Goal: Task Accomplishment & Management: Complete application form

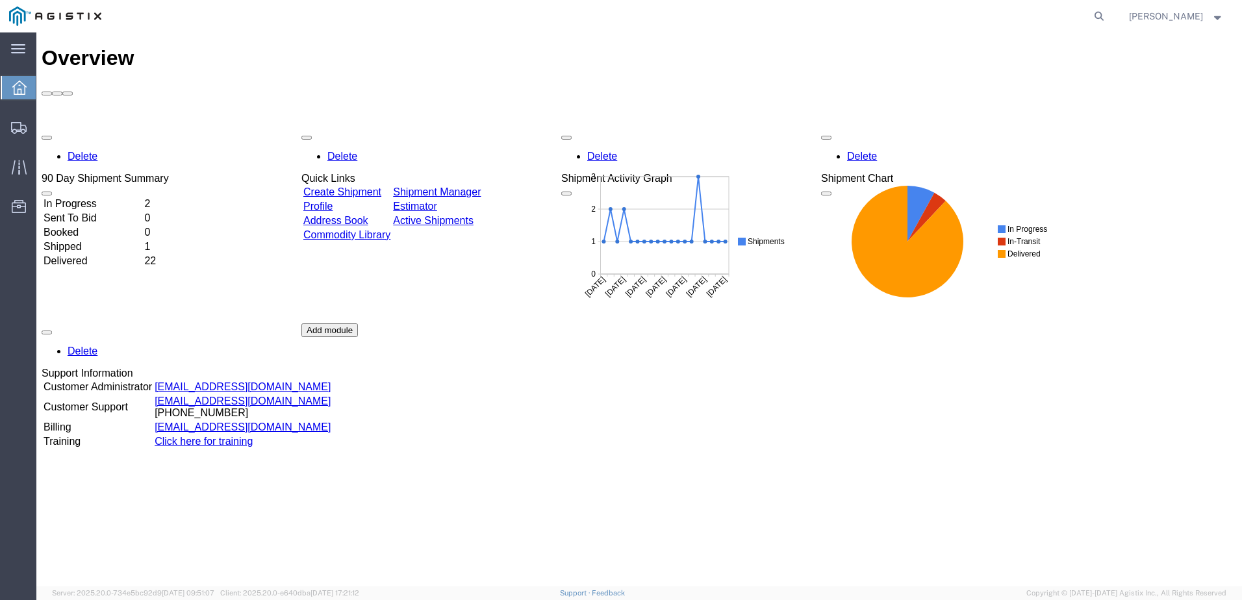
click at [394, 129] on div "Delete 90 Day Shipment Summary In Progress 2 Sent To Bid 0 Booked 0 Shipped 1 D…" at bounding box center [639, 324] width 1195 height 390
click at [363, 186] on link "Create Shipment" at bounding box center [342, 191] width 78 height 11
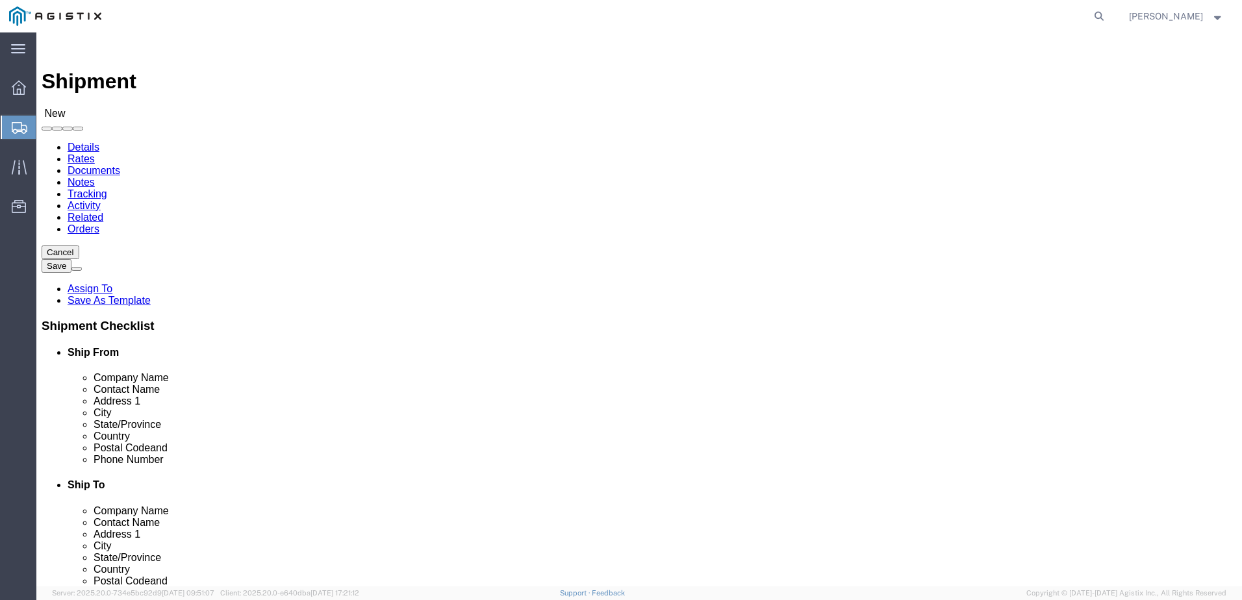
select select
click select "Select Madden Bolt PG&E"
select select "110319"
click select "Select Madden Bolt PG&E"
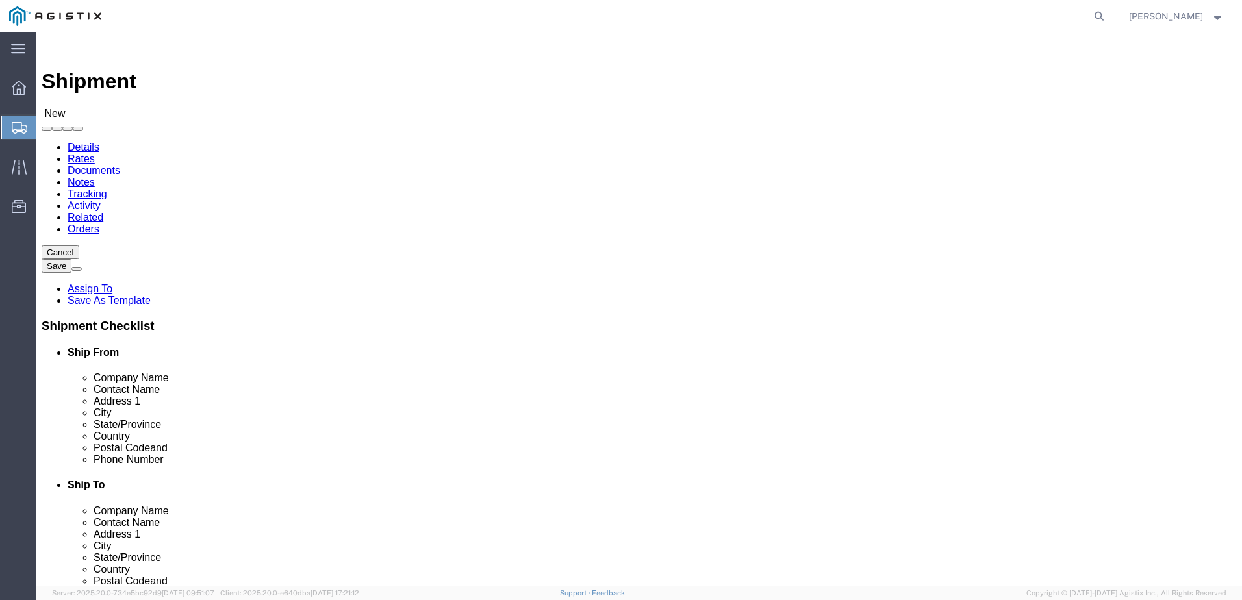
select select
click select "Select Master Location"
click div "Account Select Madden Bolt PG&E Location Select Master Location"
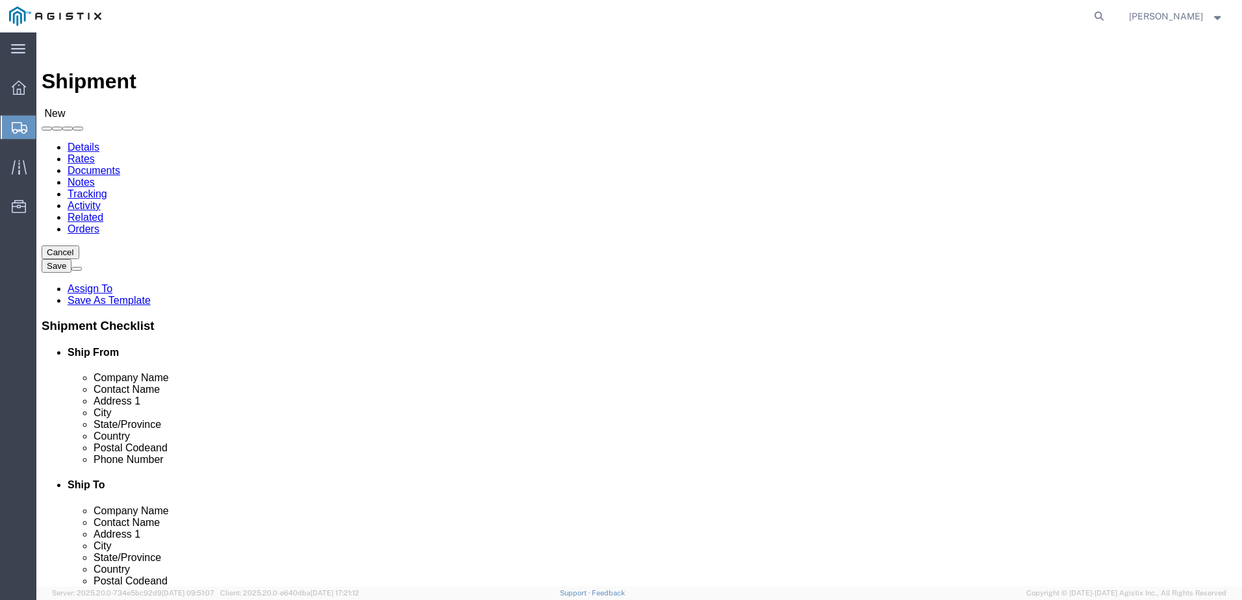
click select "Select Madden Bolt PG&E"
select select
click select "Select Madden Bolt PG&E"
select select
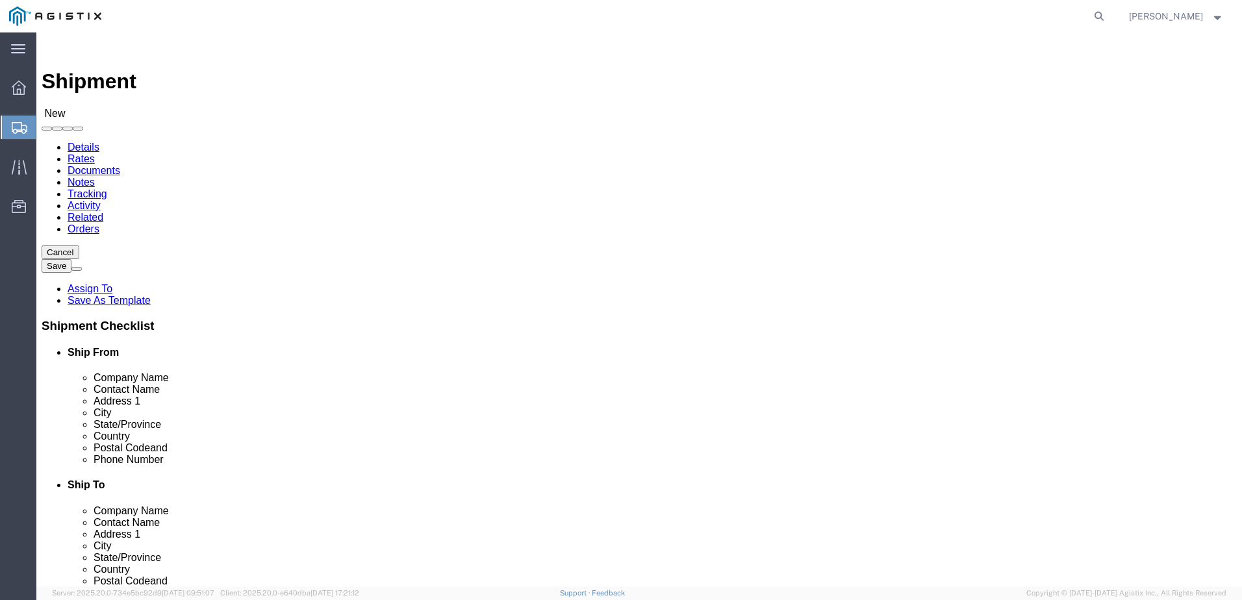
click select "Select Madden Bolt PG&E"
select select "9596"
click select "Select Madden Bolt PG&E"
select select "PURCHORD"
select select
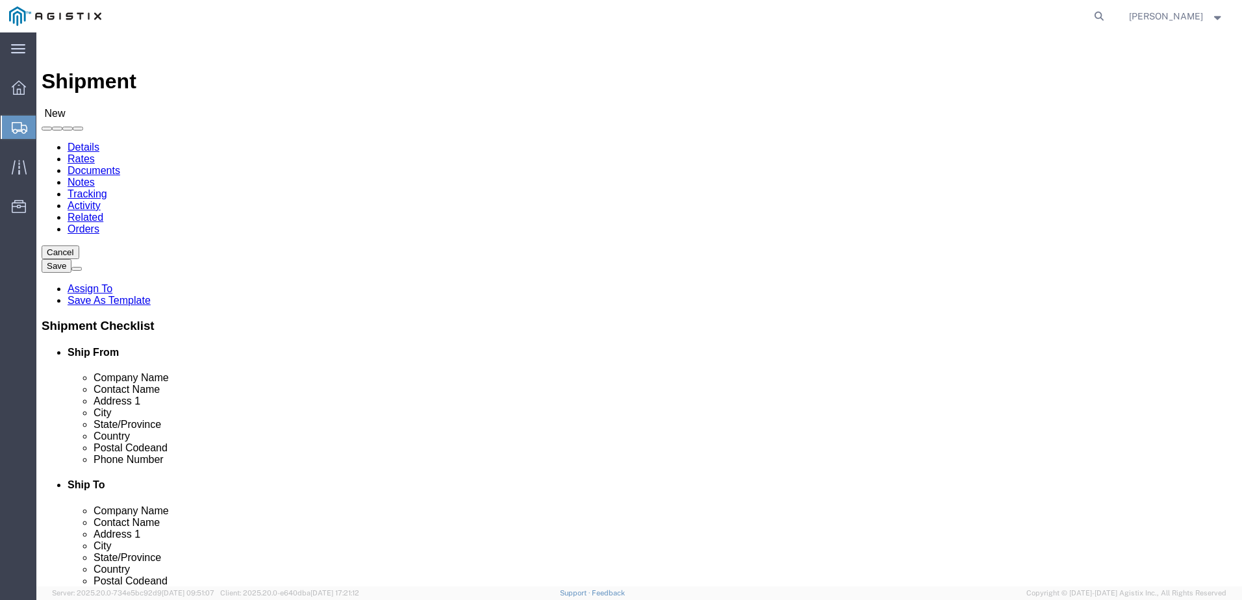
select select
click select "Select All Others [GEOGRAPHIC_DATA] [GEOGRAPHIC_DATA] [GEOGRAPHIC_DATA] [GEOGRA…"
select select "23082"
click select "Select All Others [GEOGRAPHIC_DATA] [GEOGRAPHIC_DATA] [GEOGRAPHIC_DATA] [GEOGRA…"
click div "Account Select Madden Bolt PG&E Location Select All Others [GEOGRAPHIC_DATA] [G…"
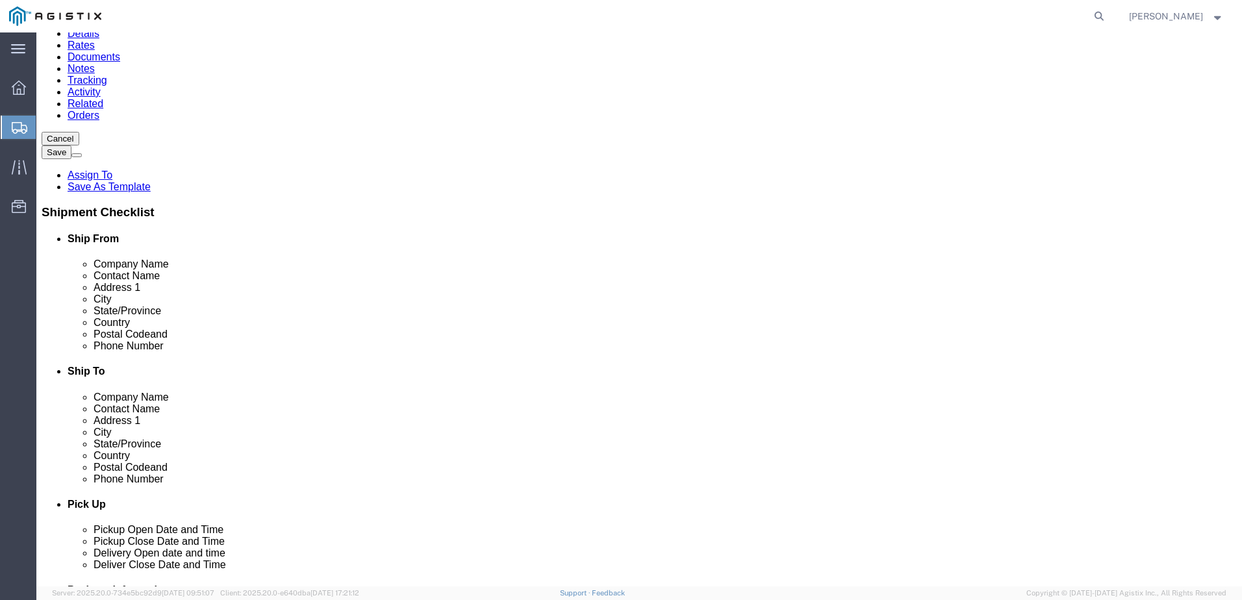
scroll to position [130, 0]
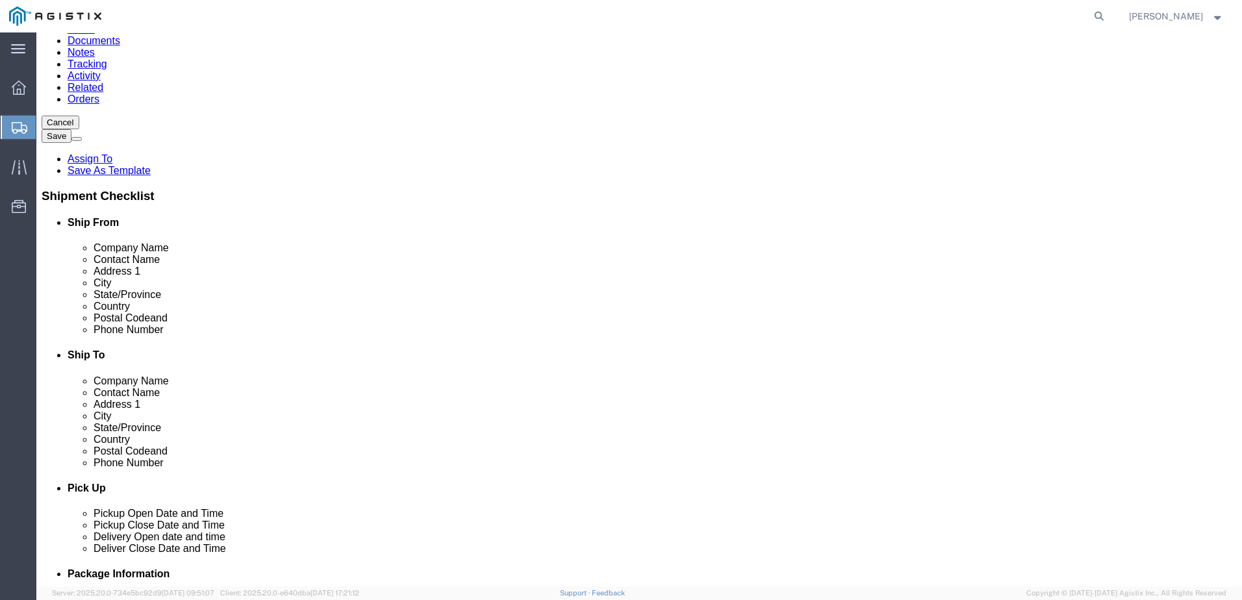
click input "text"
type input "Madden Bolt - Kermier Location"
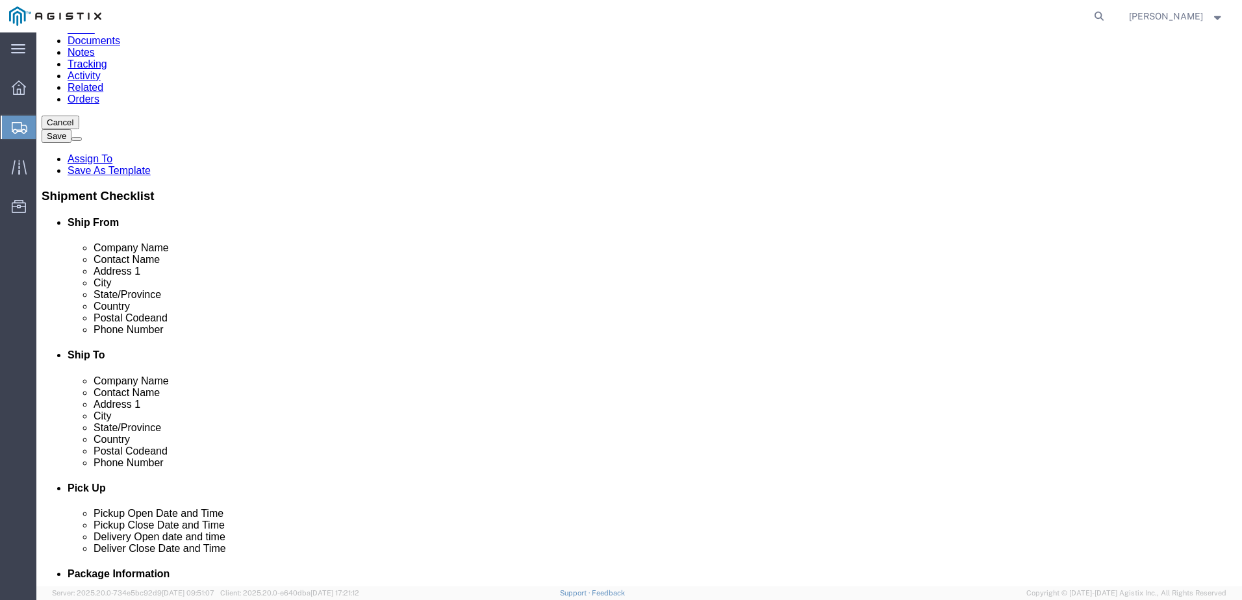
type input "[PERSON_NAME]"
type input "[STREET_ADDRESS]"
select select
type input "Hockley"
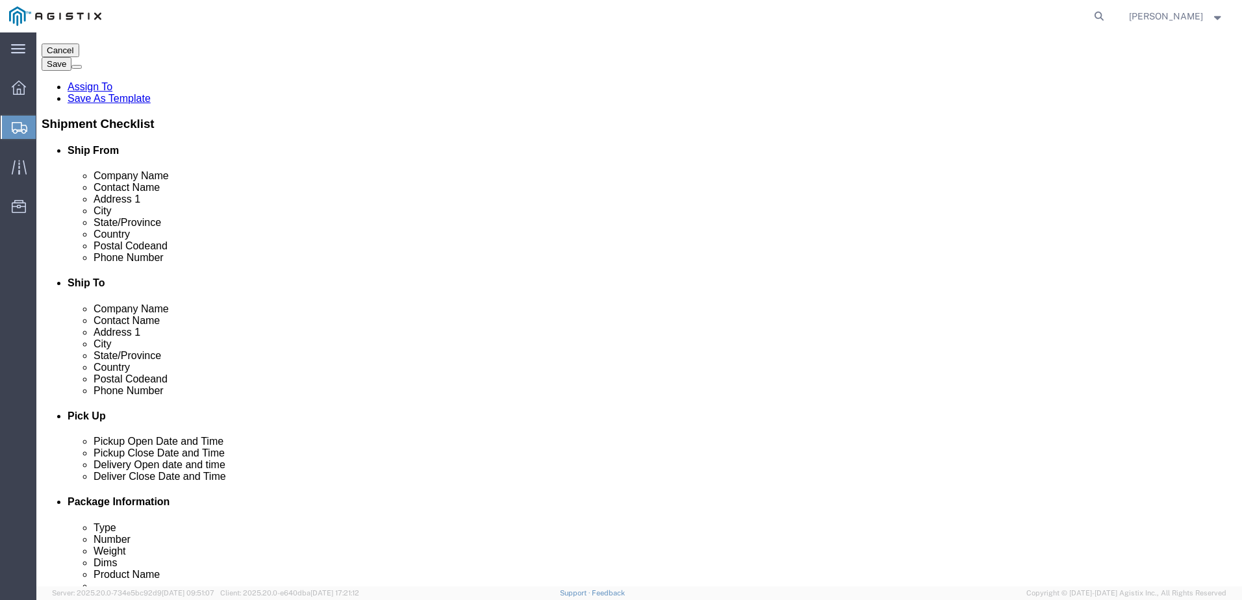
scroll to position [325, 0]
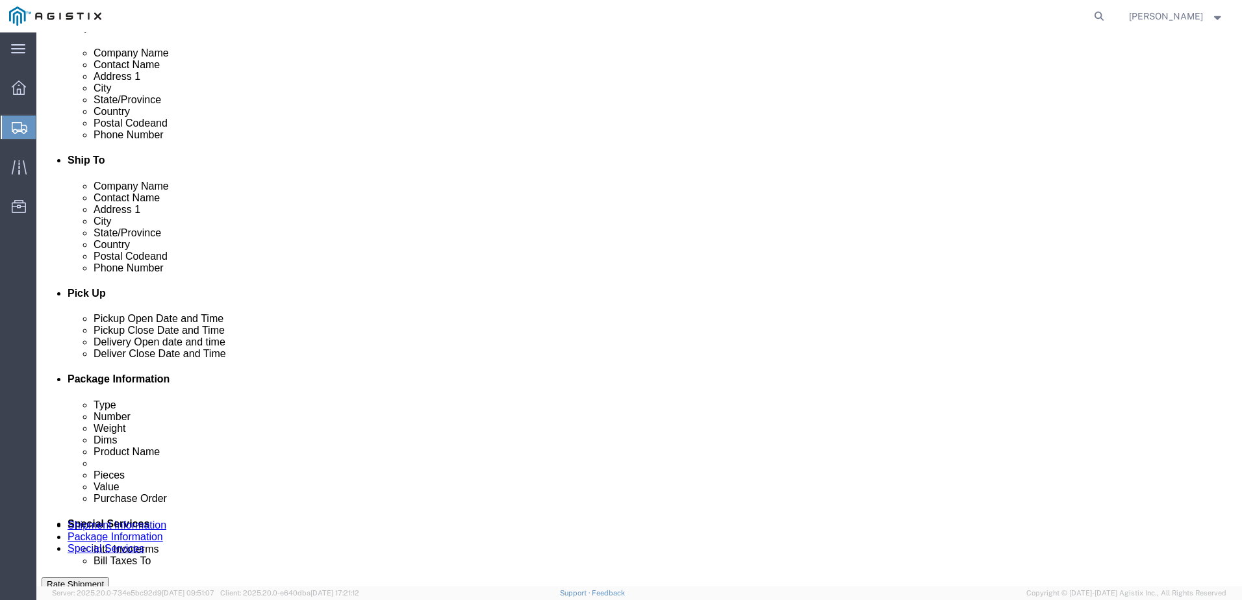
select select
select select "[GEOGRAPHIC_DATA]"
click input "text"
type input "77433"
select select
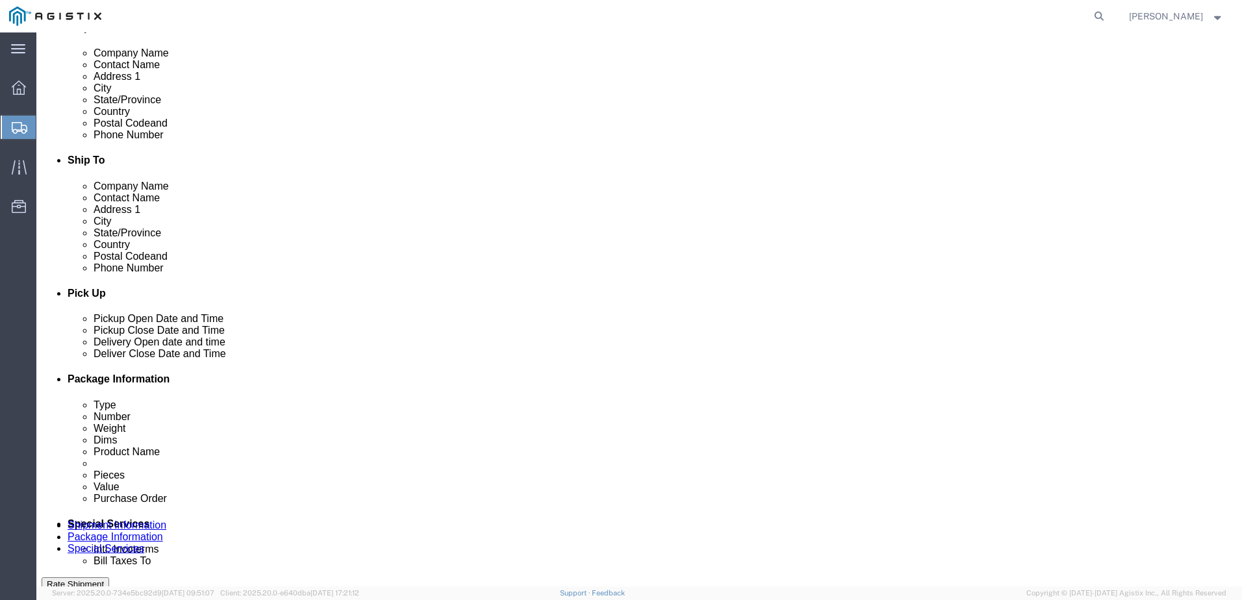
click input "text"
type input "7139399999"
type input "602"
type input "[EMAIL_ADDRESS][DOMAIN_NAME]"
checkbox input "true"
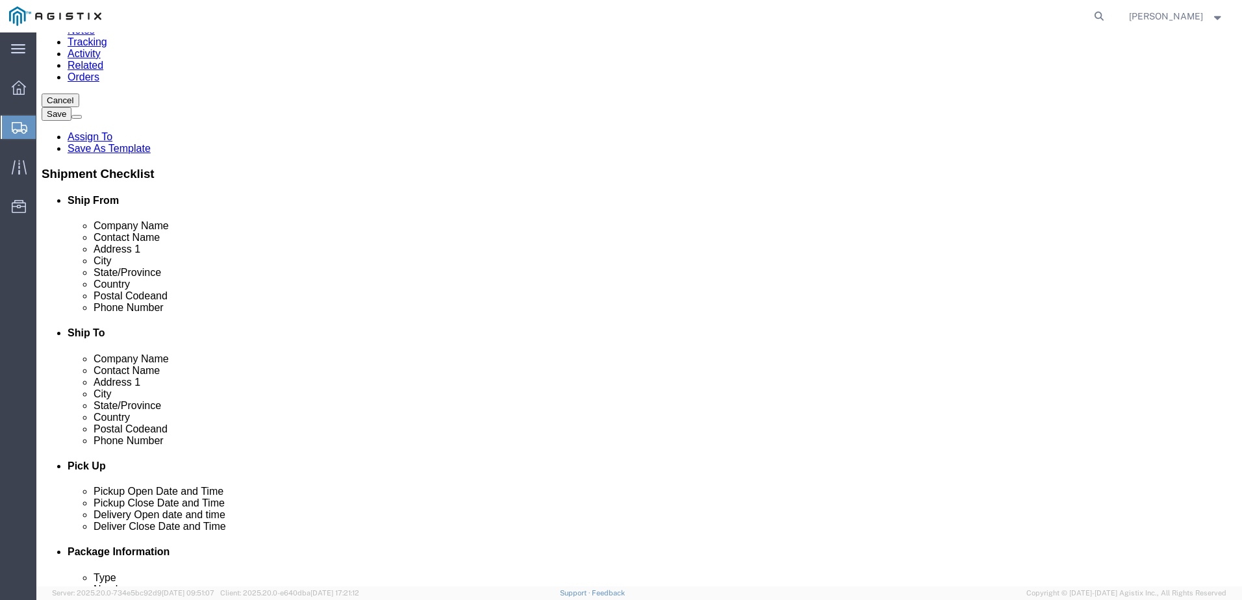
scroll to position [0, 0]
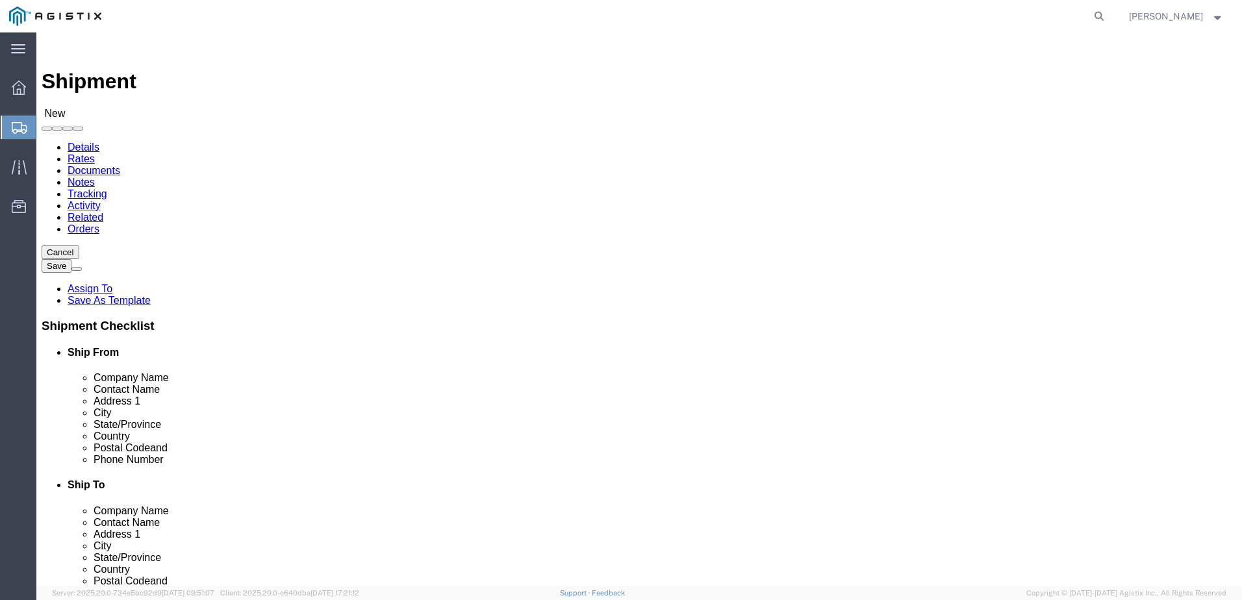
click input "text"
type input "p"
type input "Pacific Gas & Electric"
type input "[PERSON_NAME]"
drag, startPoint x: 678, startPoint y: 342, endPoint x: 773, endPoint y: 432, distance: 131.3
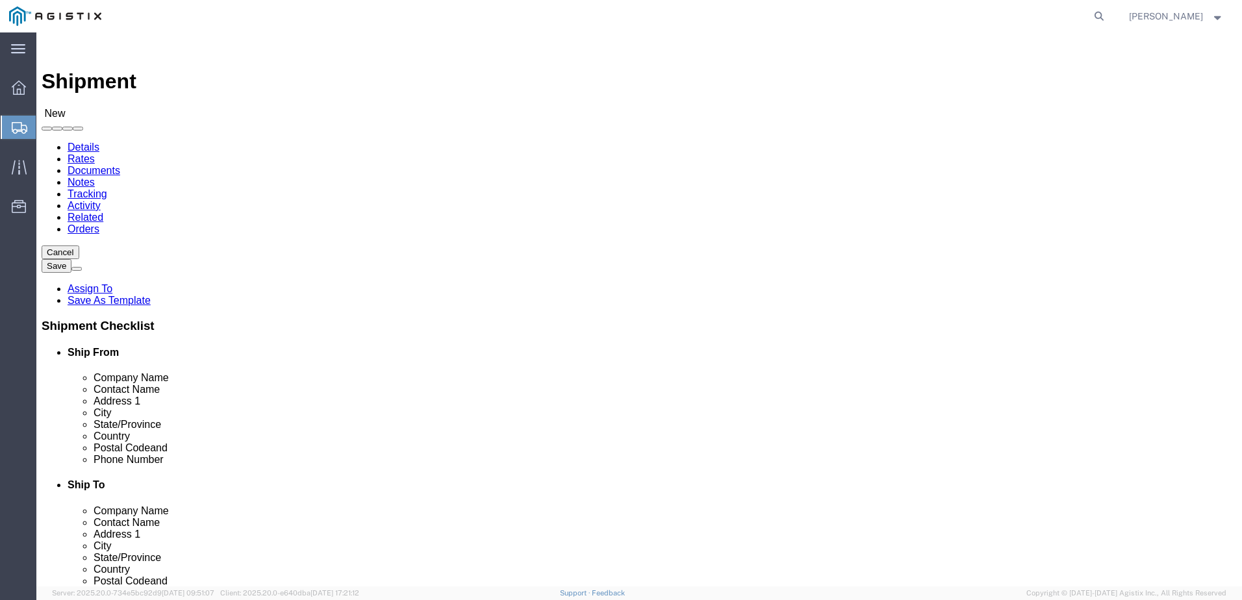
click div "Location My Profile Location (OBSOLETE) [PERSON_NAME] SC - GC TRAILER (OBSOLETE…"
click div "Ship To Location"
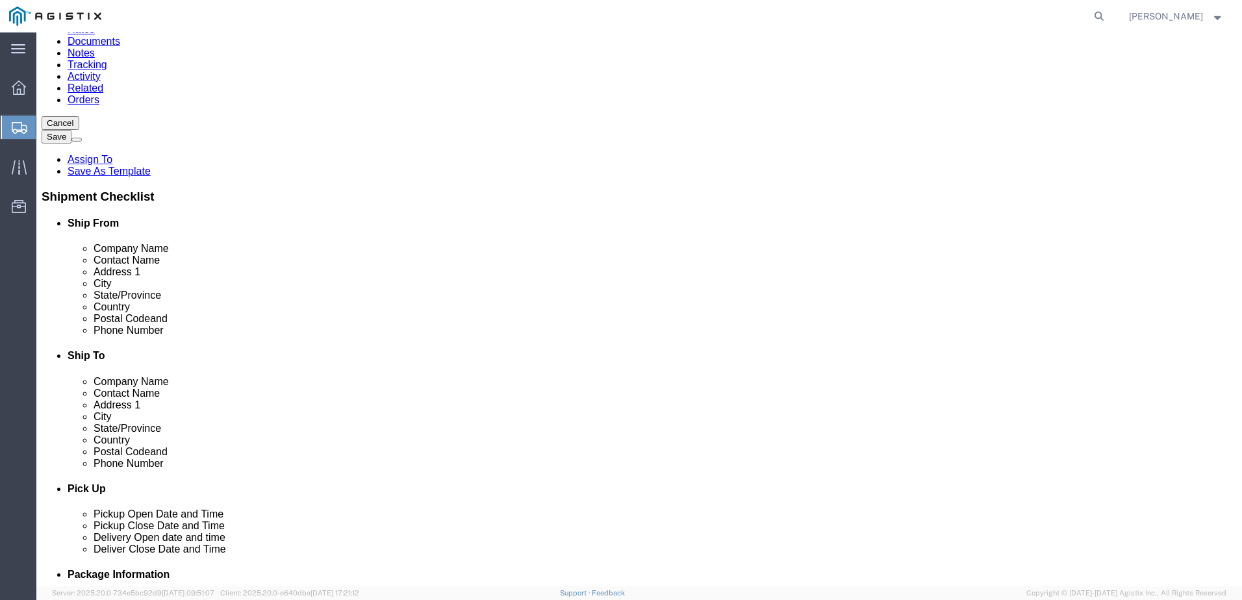
scroll to position [130, 0]
click input "[PERSON_NAME]"
type input "[STREET_ADDRESS]"
select select
type input "[GEOGRAPHIC_DATA]"
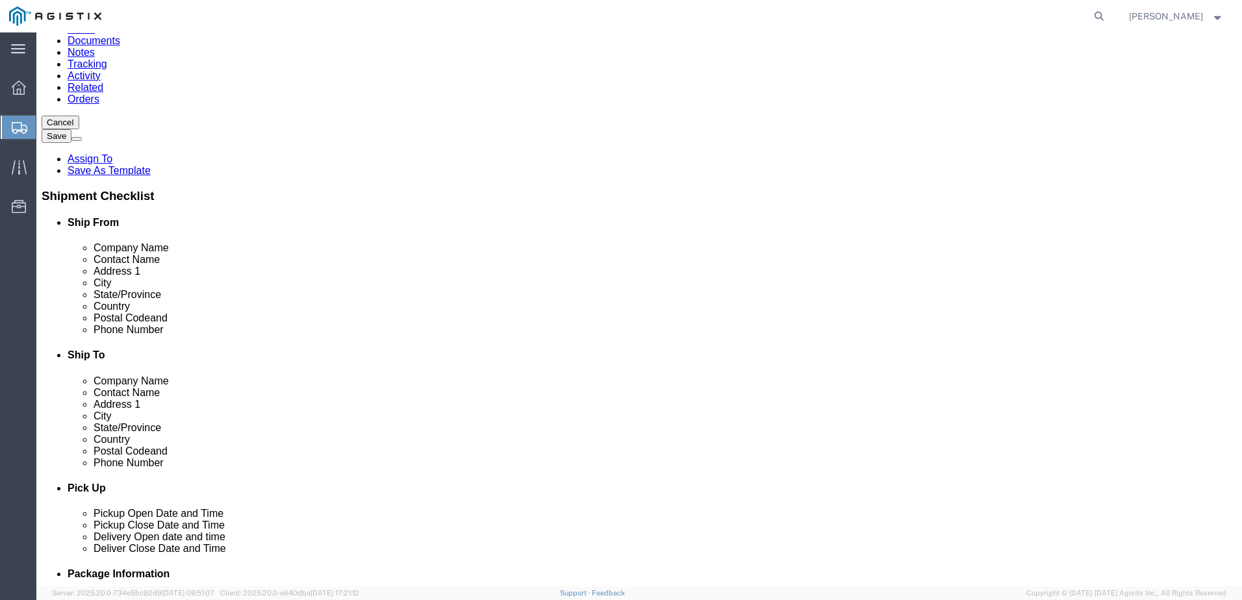
select select
type input "c"
type input "ca"
select select
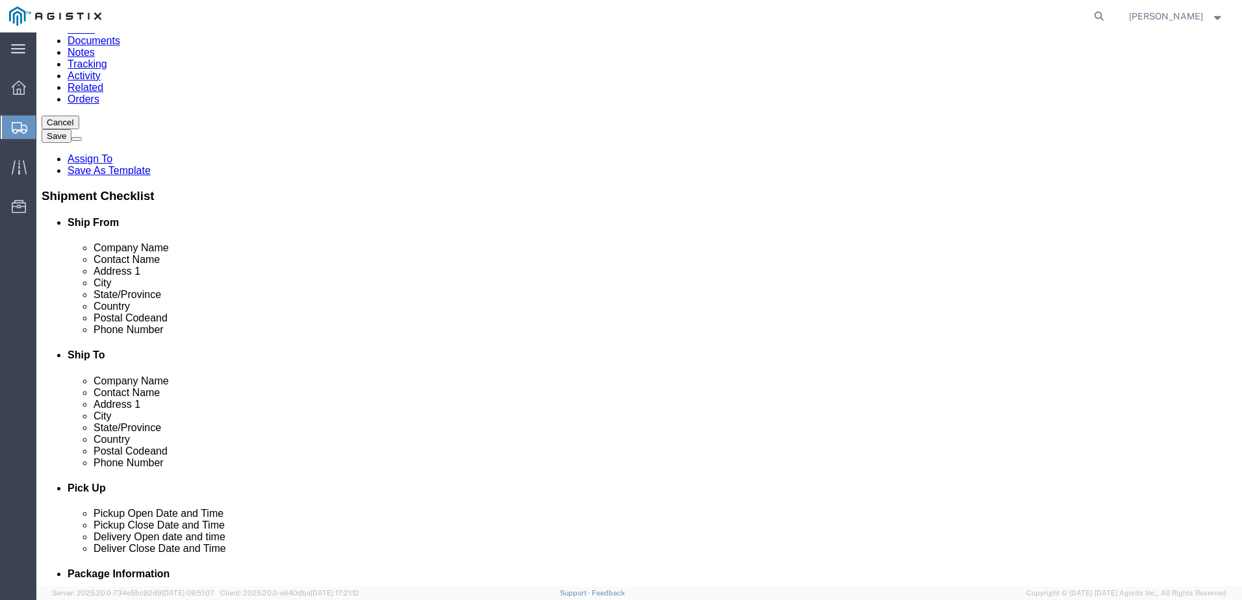
select select "CA"
click input "Postal Code"
type input "95240"
select select
type input "5592104061"
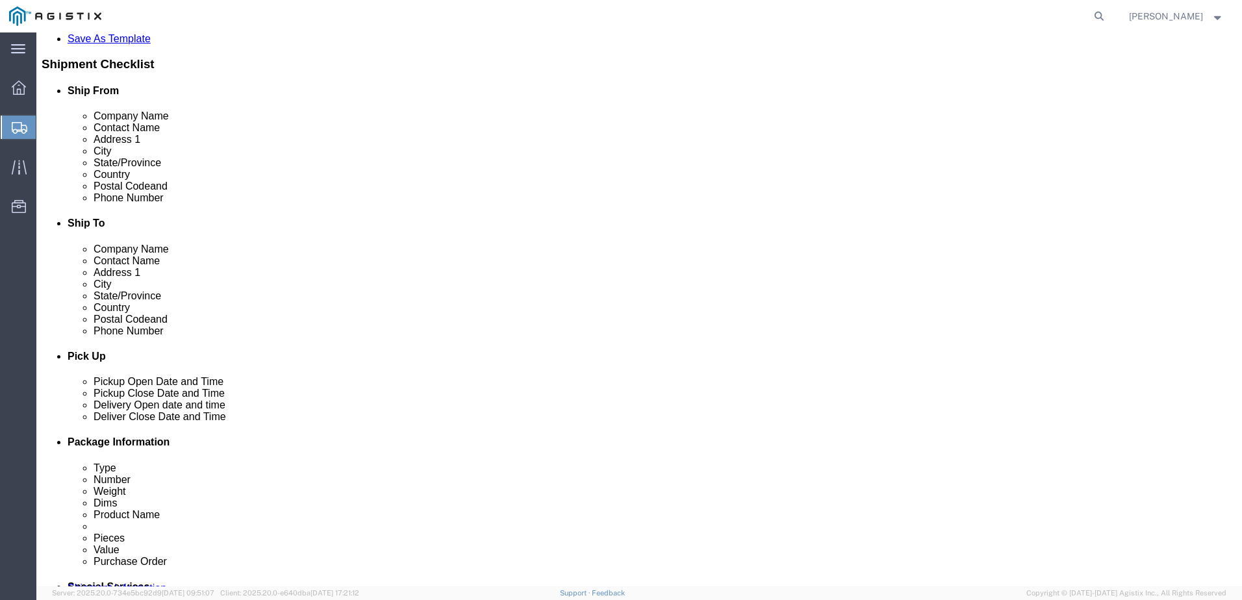
scroll to position [455, 0]
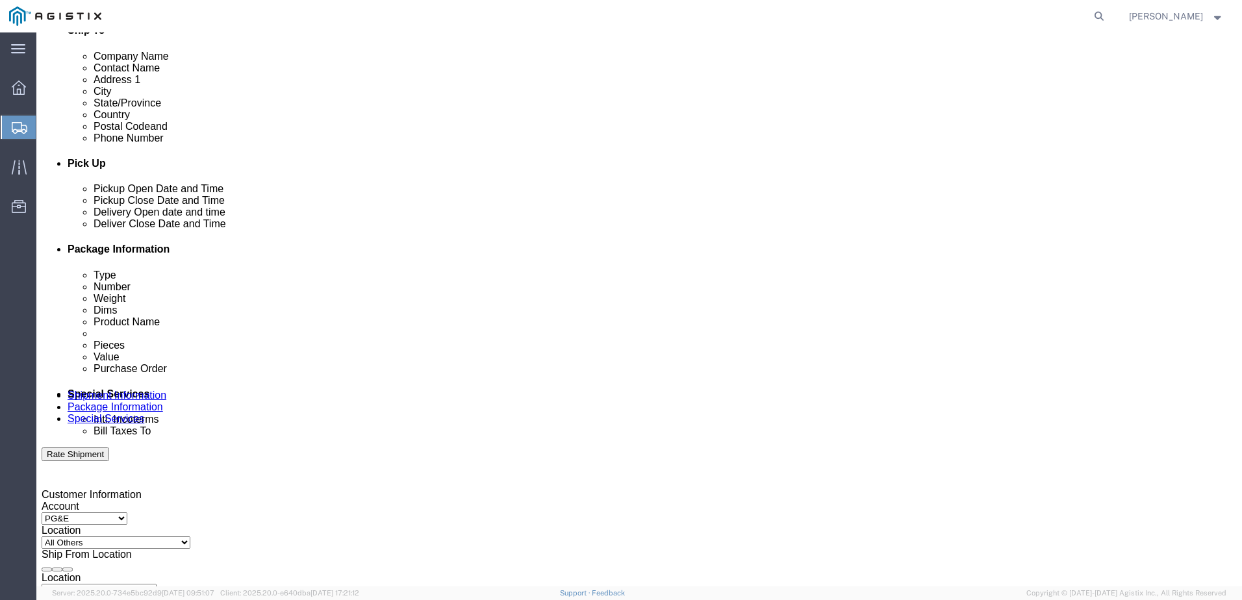
click div "[DATE] 12:00 PM"
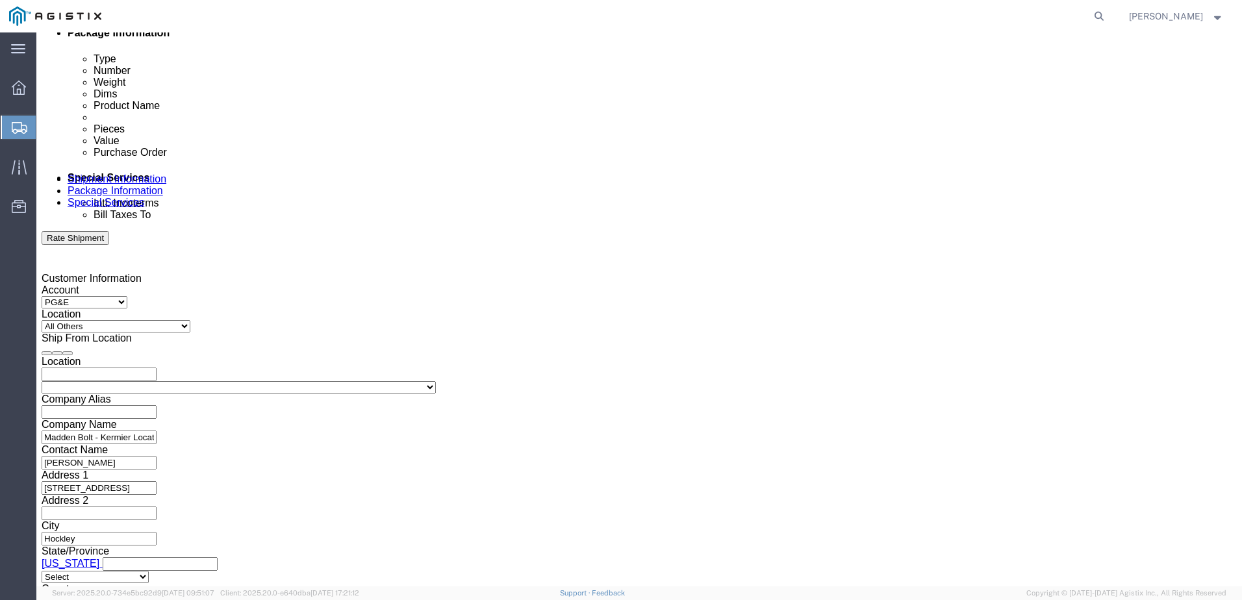
click div "Leg 1 Mode Select Air Less than Truckload Multi-Leg Ocean Freight Rail Small Pa…"
click input "text"
type input "2701212835"
click select "Select Account Type Activity ID Airline Appointment Number ASN Batch Request # …"
select select "BOL"
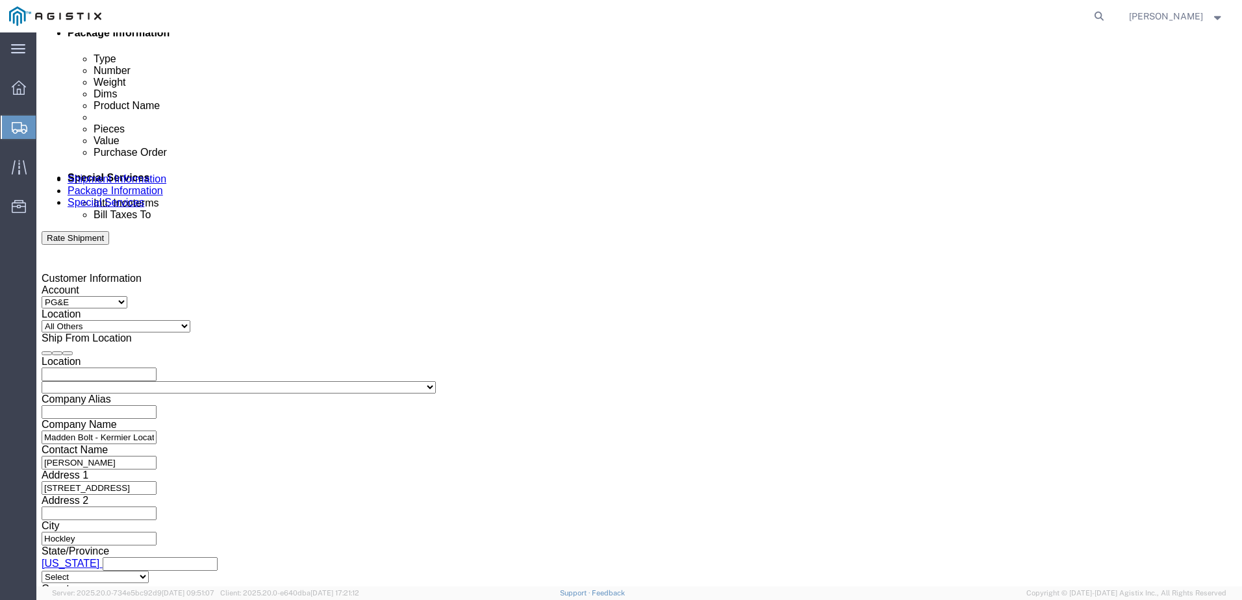
click select "Select Account Type Activity ID Airline Appointment Number ASN Batch Request # …"
click input "text"
type input "153940"
click select "Select Account Type Activity ID Airline Appointment Number ASN Batch Request # …"
select select "PURCHORD"
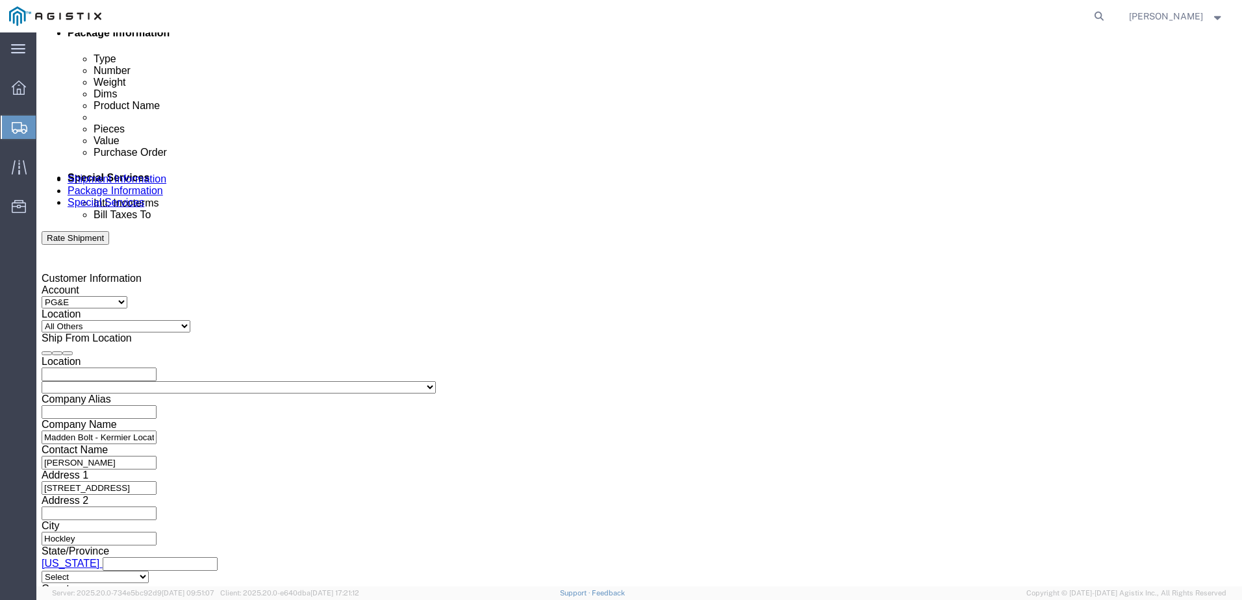
click select "Select Account Type Activity ID Airline Appointment Number ASN Batch Request # …"
click input "text"
type input "665412"
click div "Leg 1 Mode Select Air Less than Truckload Multi-Leg Ocean Freight Rail Small Pa…"
drag, startPoint x: 247, startPoint y: 236, endPoint x: 103, endPoint y: 231, distance: 143.6
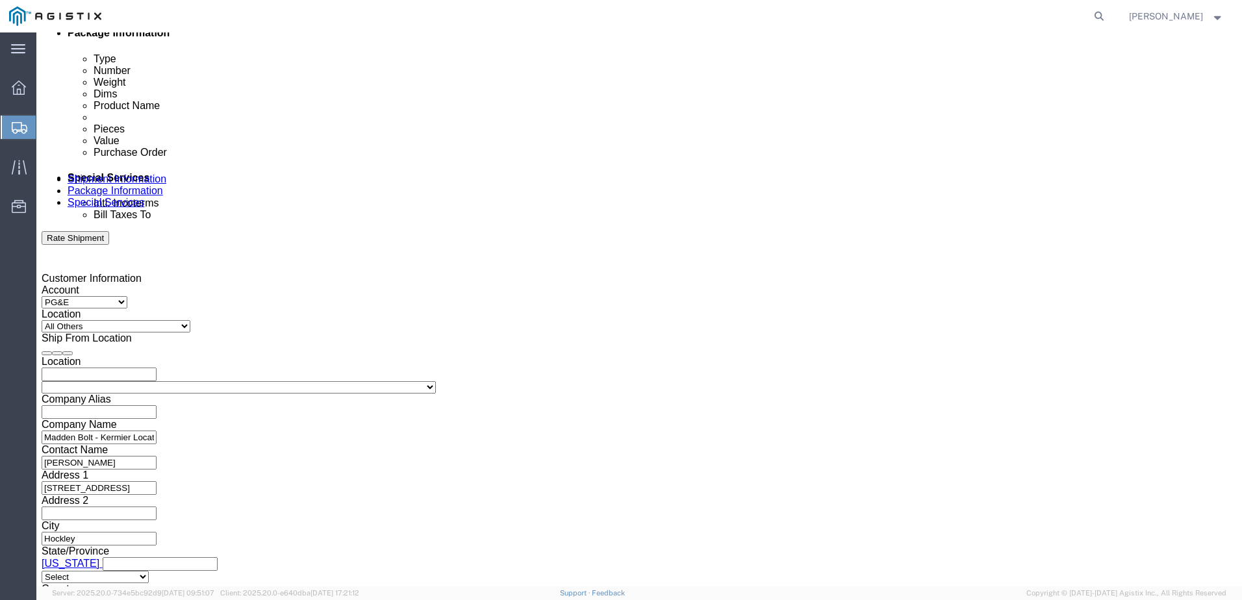
click div "Select Account Type Activity ID Airline Appointment Number ASN Batch Request # …"
type input "2701212835"
click div "Shipping Mode (Optional)"
click button "Continue"
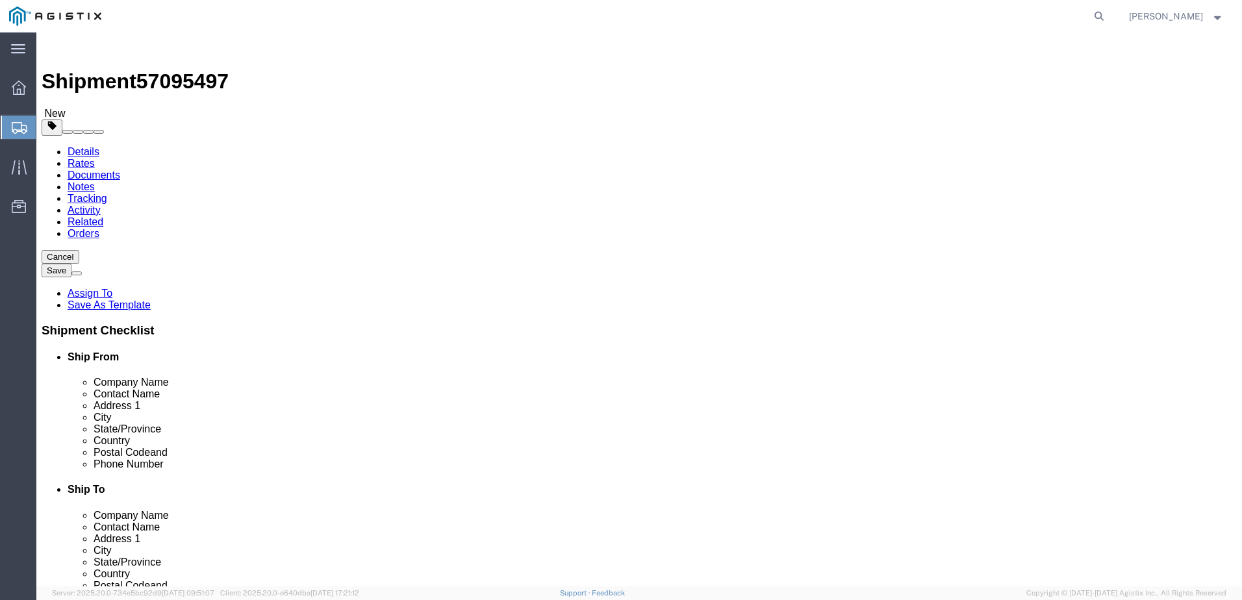
click select "Select Bulk Bundle(s) Cardboard Box(es) Carton(s) Crate(s) Drum(s) (Fiberboard)…"
select select "BNDL"
click select "Select Bulk Bundle(s) Cardboard Box(es) Carton(s) Crate(s) Drum(s) (Fiberboard)…"
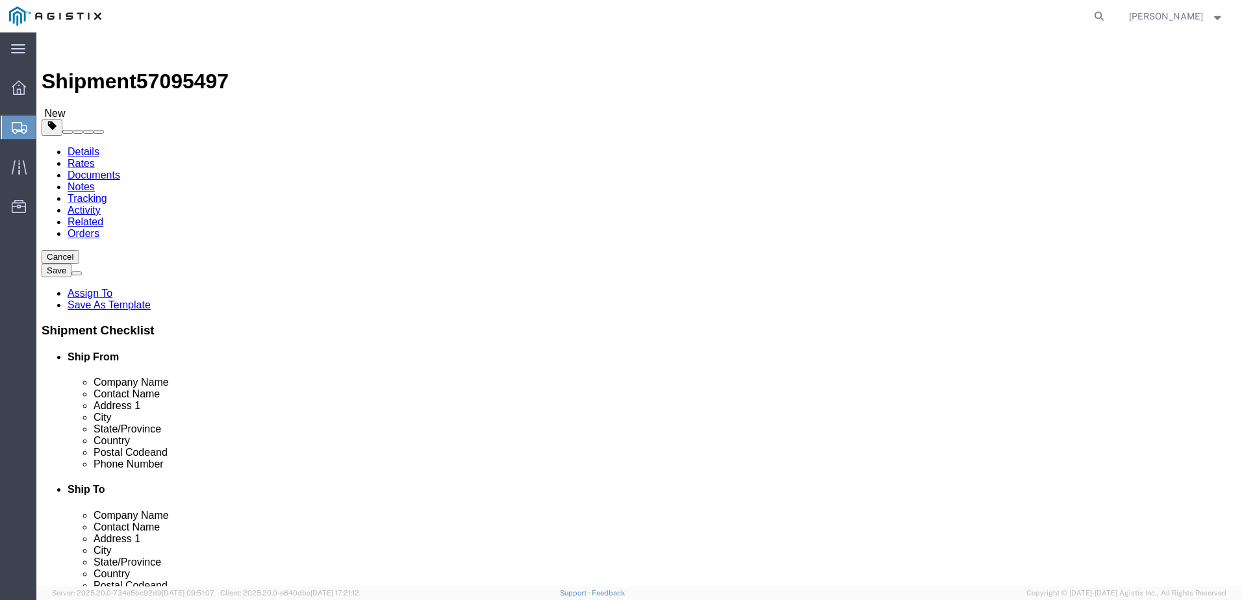
click input "text"
type input "108"
type input "4"
type input "43.56"
click input "text"
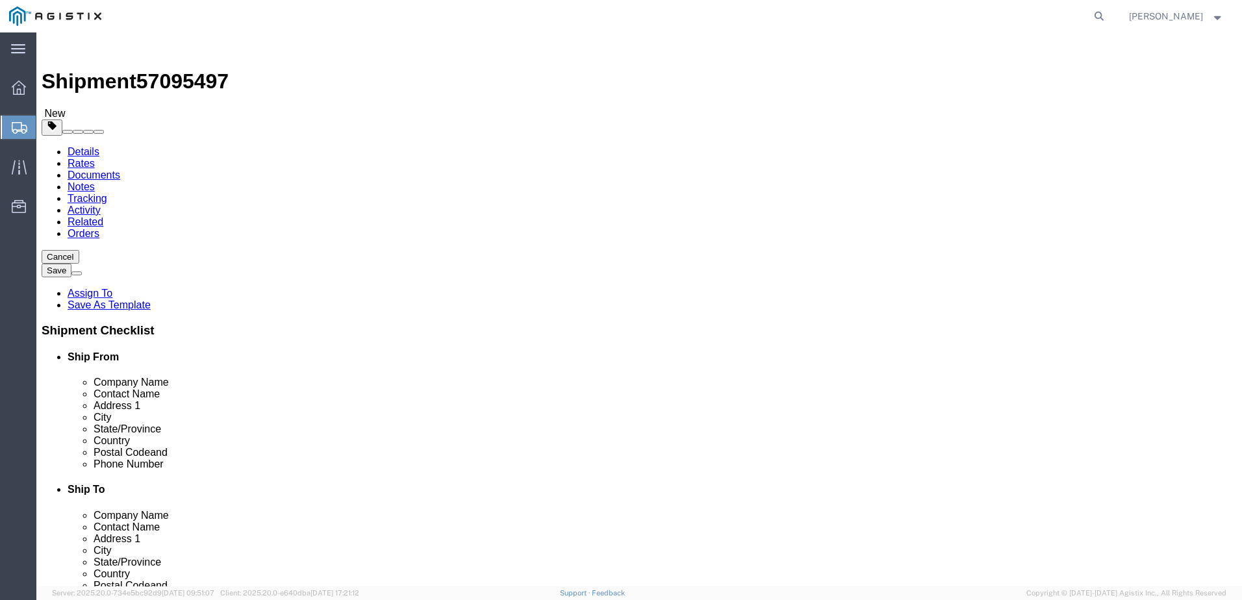
type input "43.56"
click input "0.00"
type input "1322"
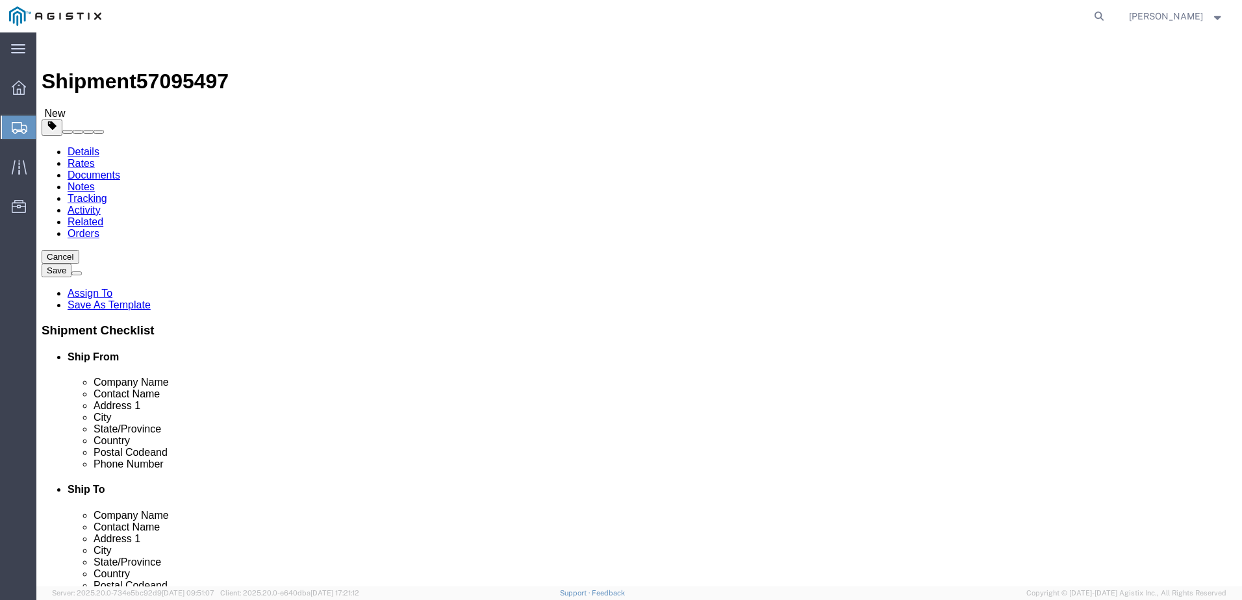
click link "Add Content"
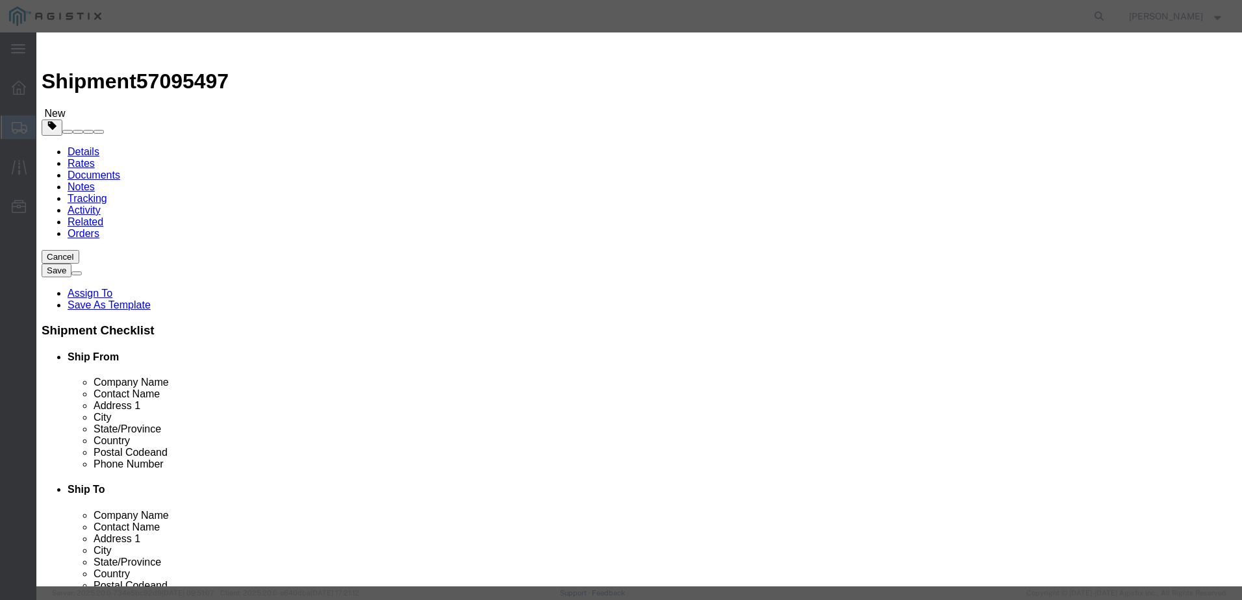
click input "text"
type input "ANCHOR [PERSON_NAME]"
type input "1100"
drag, startPoint x: 414, startPoint y: 122, endPoint x: 355, endPoint y: 122, distance: 58.4
click input "0"
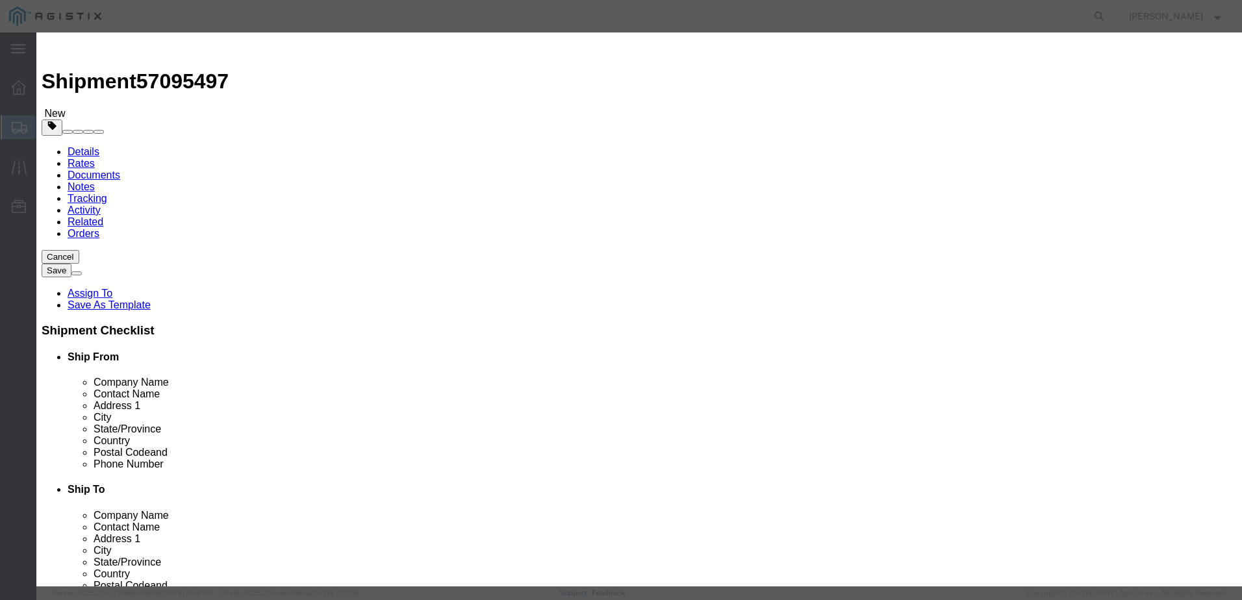
click input "0"
type input "1"
click div "Total Value 1100 Select ADP AED AFN ALL AMD AOA ARS ATS AUD AWG AZN BAM BBD BDT…"
click input "1100"
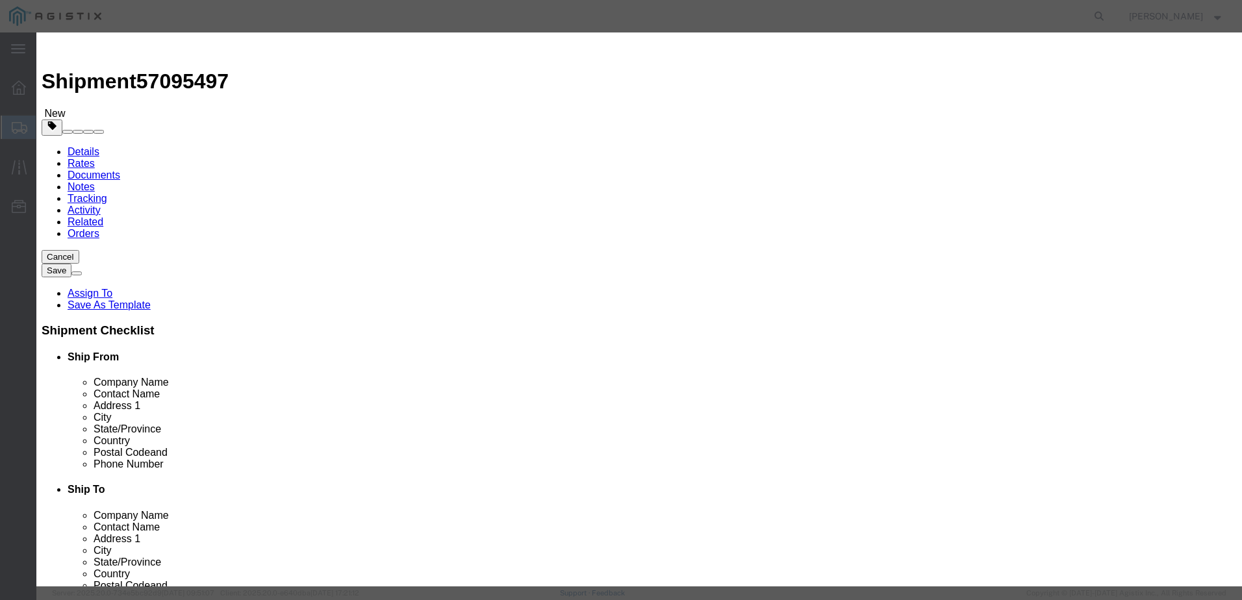
click input "1100"
type input "1730"
click select "Select 50 55 60 65 70 85 92.5 100 125 175 250 300 400"
select select "50"
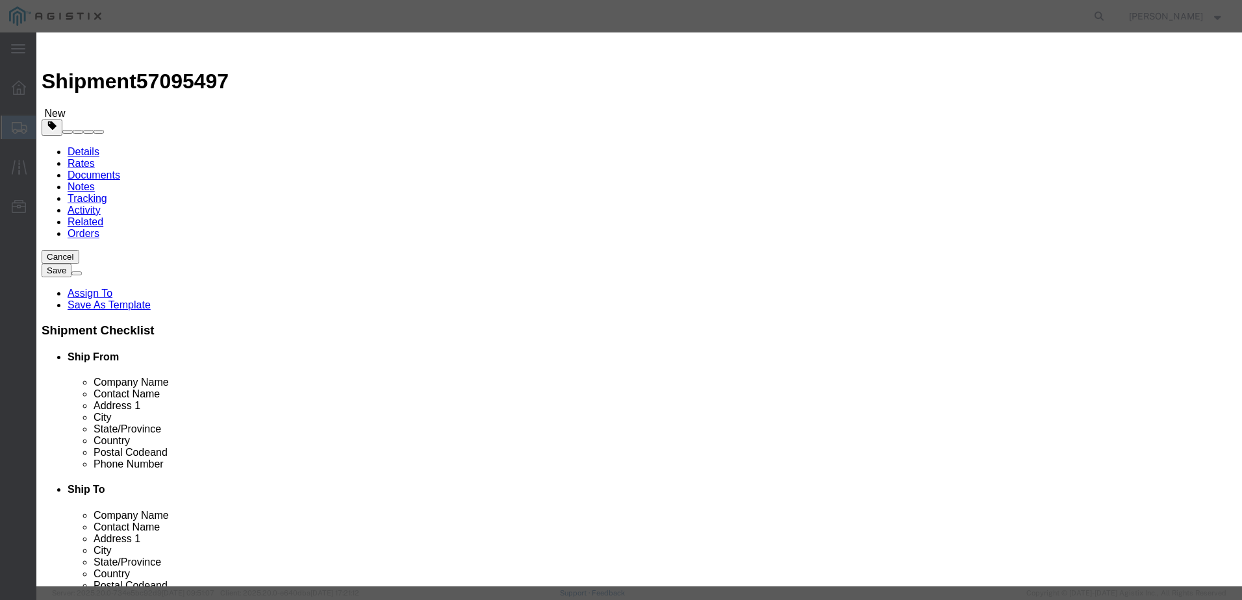
click select "Select 50 55 60 65 70 85 92.5 100 125 175 250 300 400"
click textarea
paste textarea "REF: DWG: 1421834 MK: VM STR# 1421834 CUSTOMER PO LINE NO: 95.0' AGH, Z0/2 - An…"
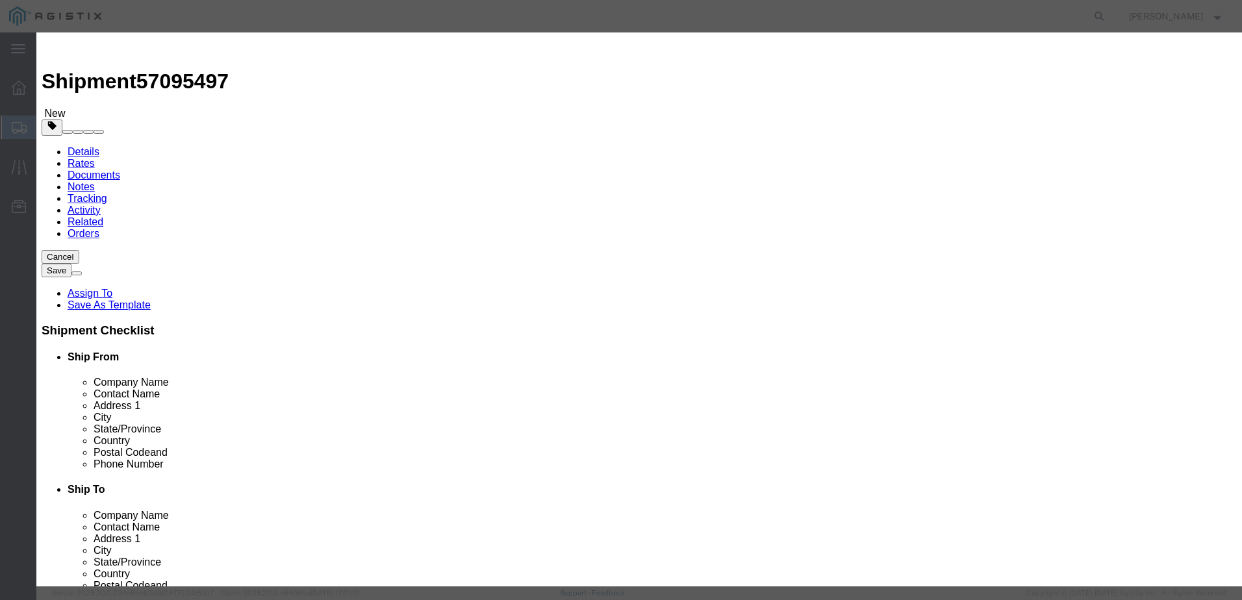
type textarea "REF: DWG: 1421834 MK: VM STR# 1421834 CUSTOMER PO LINE NO: 95.0' AGH, Z0/2 - An…"
click button "Save & Close"
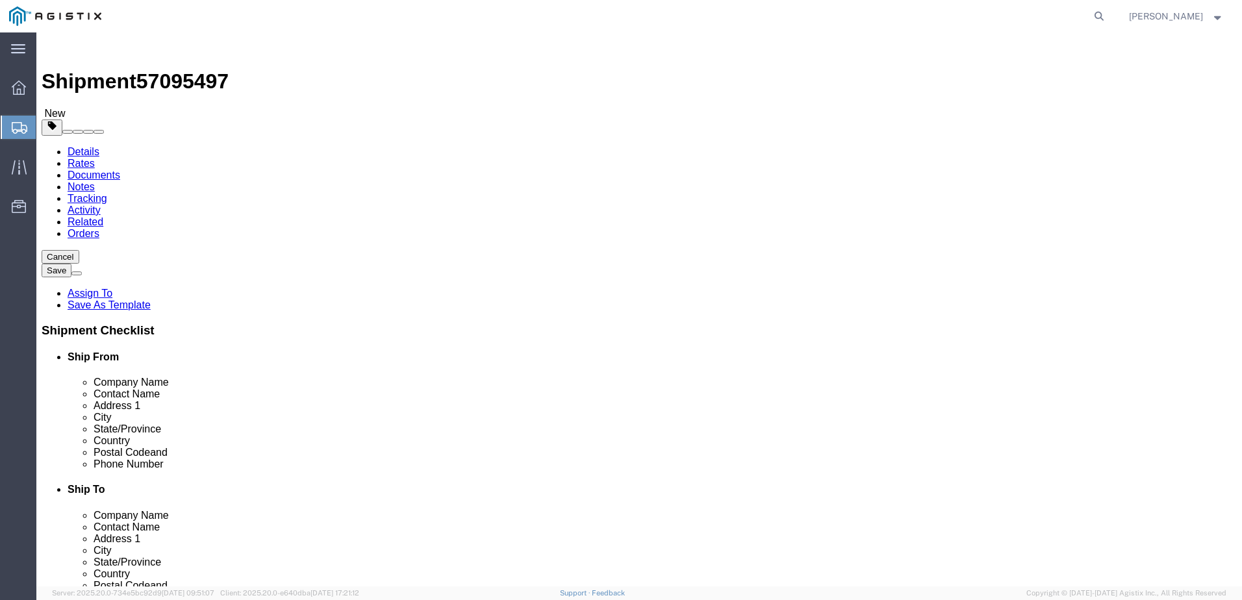
click link "Add Package"
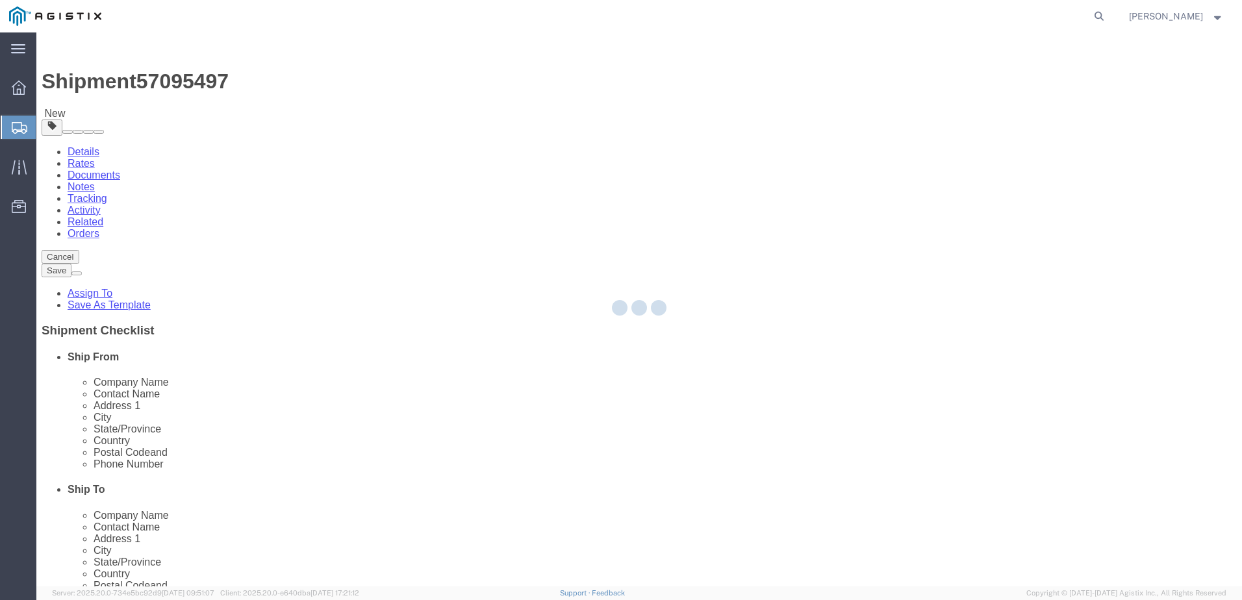
select select "BNDL"
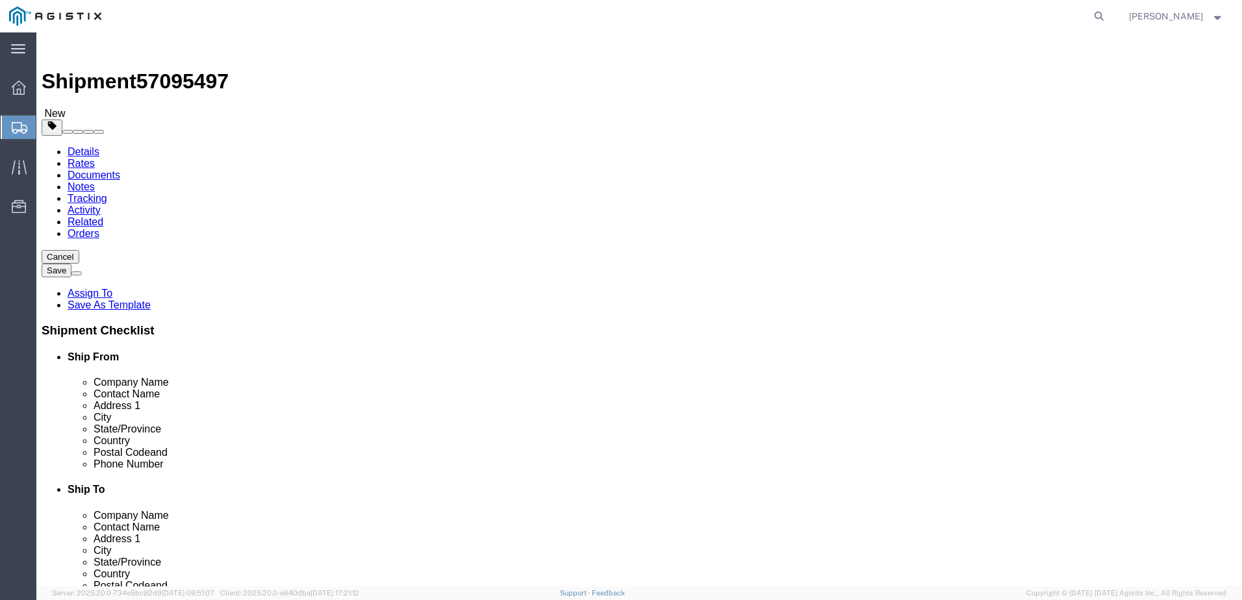
click select "Select Bulk Bundle(s) Cardboard Box(es) Carton(s) Crate(s) Drum(s) (Fiberboard)…"
select select "BNDL"
click select "Select Bulk Bundle(s) Cardboard Box(es) Carton(s) Crate(s) Drum(s) (Fiberboard)…"
click input "text"
type input "90"
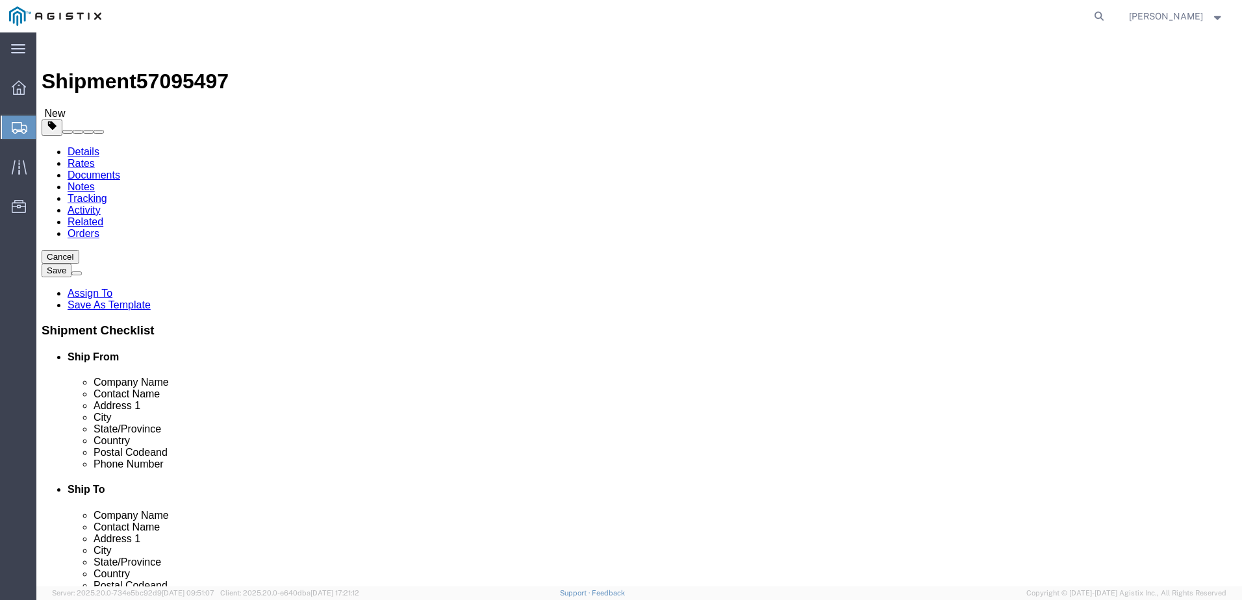
click input "text"
type input "43.56"
click input "text"
type input "43.56"
click input "0.00"
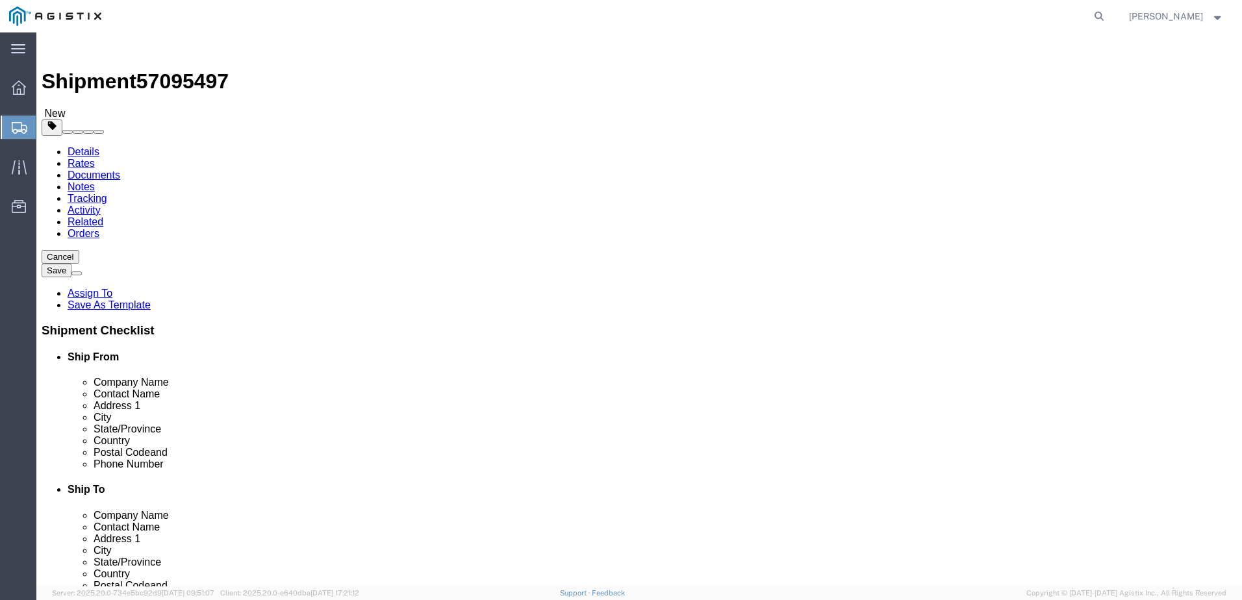
click input "0.00"
type input "1147"
click link "Add Content"
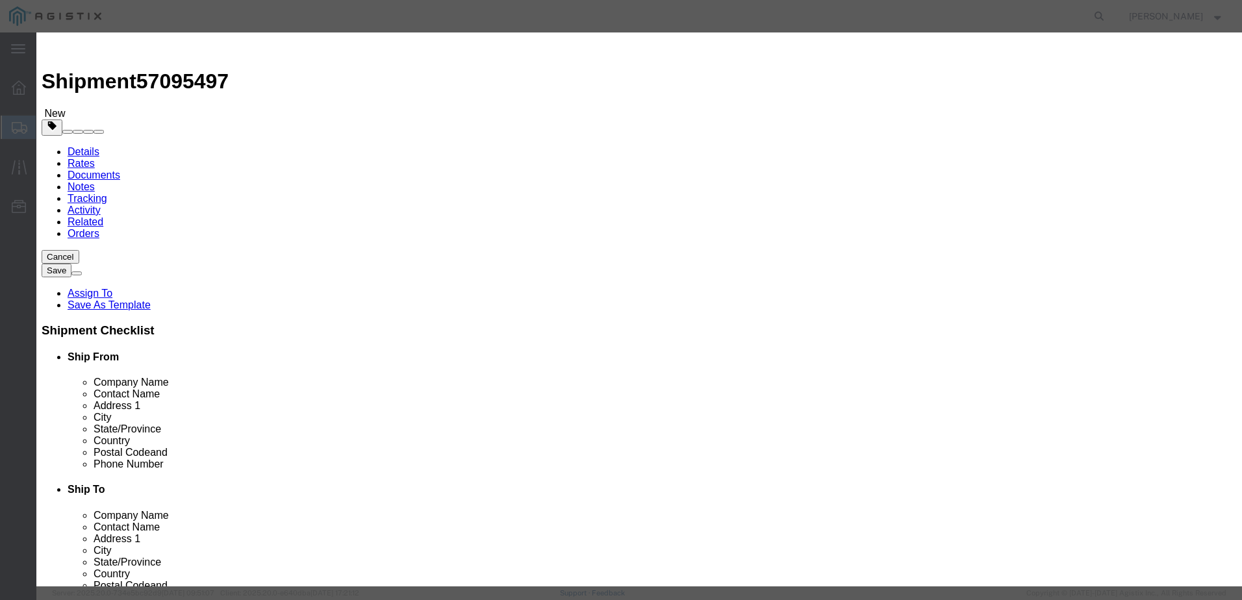
click div "Commodity library"
click input "text"
click div "Commodity library"
click input "text"
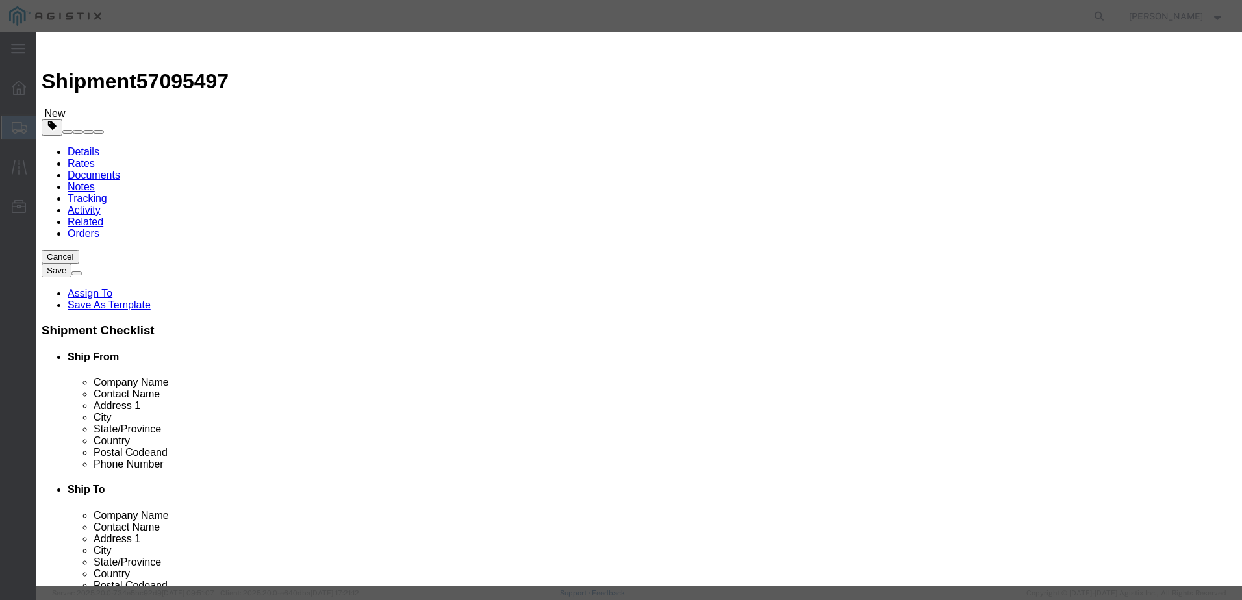
click input "text"
type input "a"
type input "ANCHOR [PERSON_NAME]"
type input "1"
click div "Product Name ANCHOR BOLT CAGE Pieces 1 Select Bag Barrels 100Board Feet Bottle …"
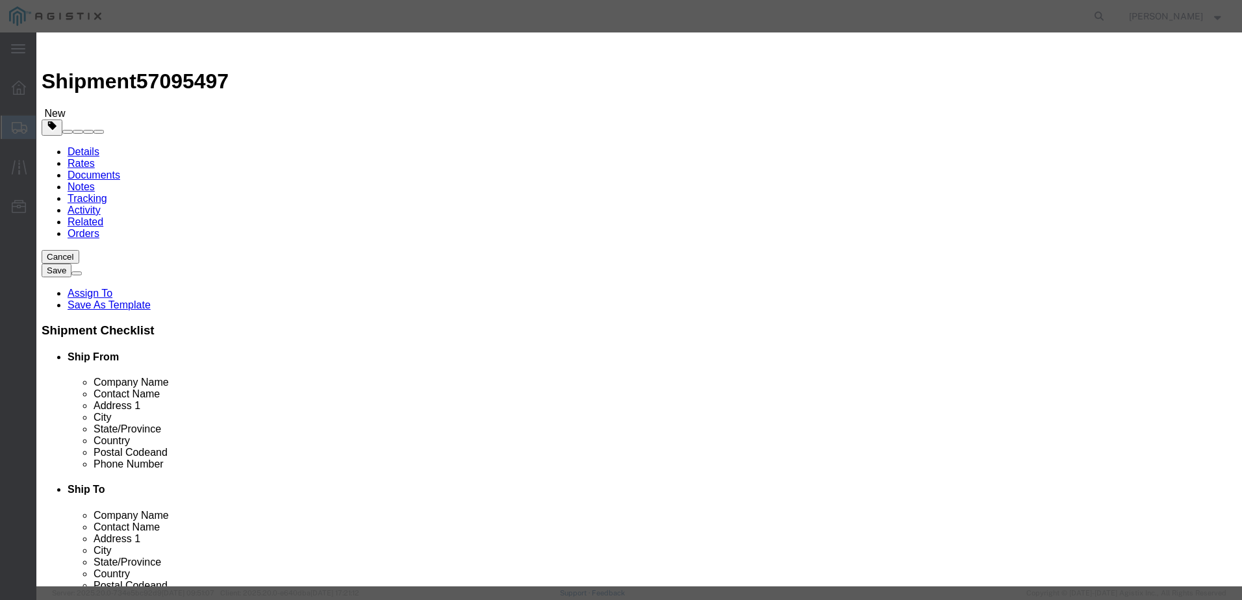
click input "text"
type input "1584"
select select "USD"
click select "Select 50 55 60 65 70 85 92.5 100 125 175 250 300 400"
select select "50"
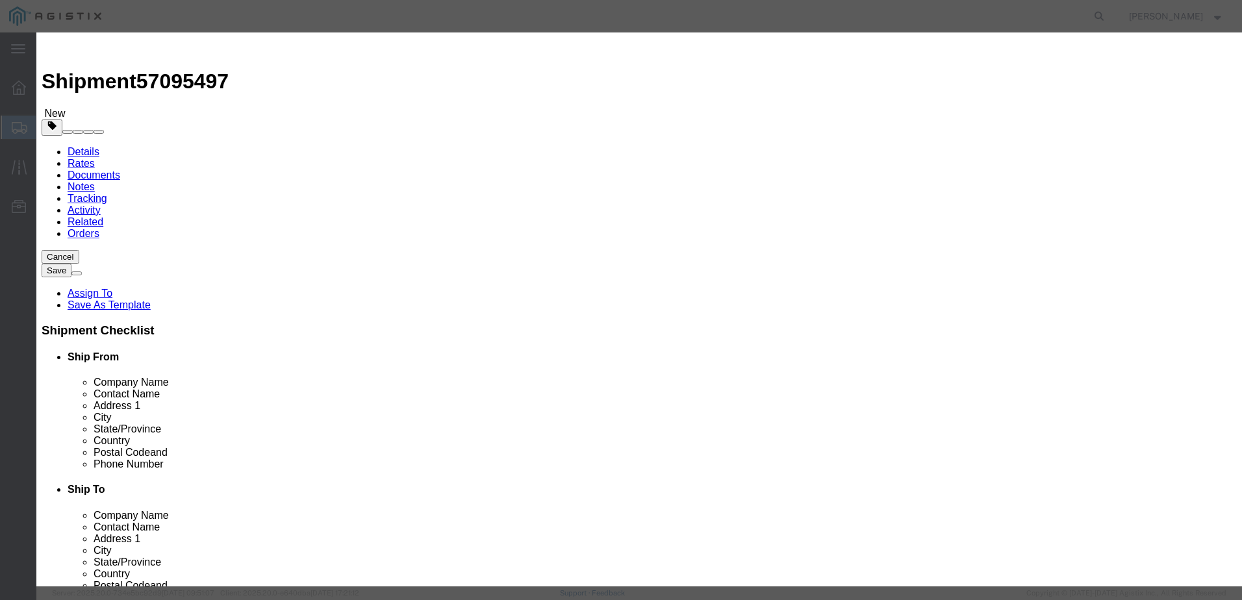
click select "Select 50 55 60 65 70 85 92.5 100 125 175 250 300 400"
click textarea
paste textarea "REF: DWG: 1421833 MK: VM STR# 1421833 CUSTOMER PO LINE NO: 105.0' AGH, Z0/1 - A…"
type textarea "REF: DWG: 1421833 MK: VM STR# 1421833 CUSTOMER PO LINE NO: 105.0' AGH, Z0/1 - A…"
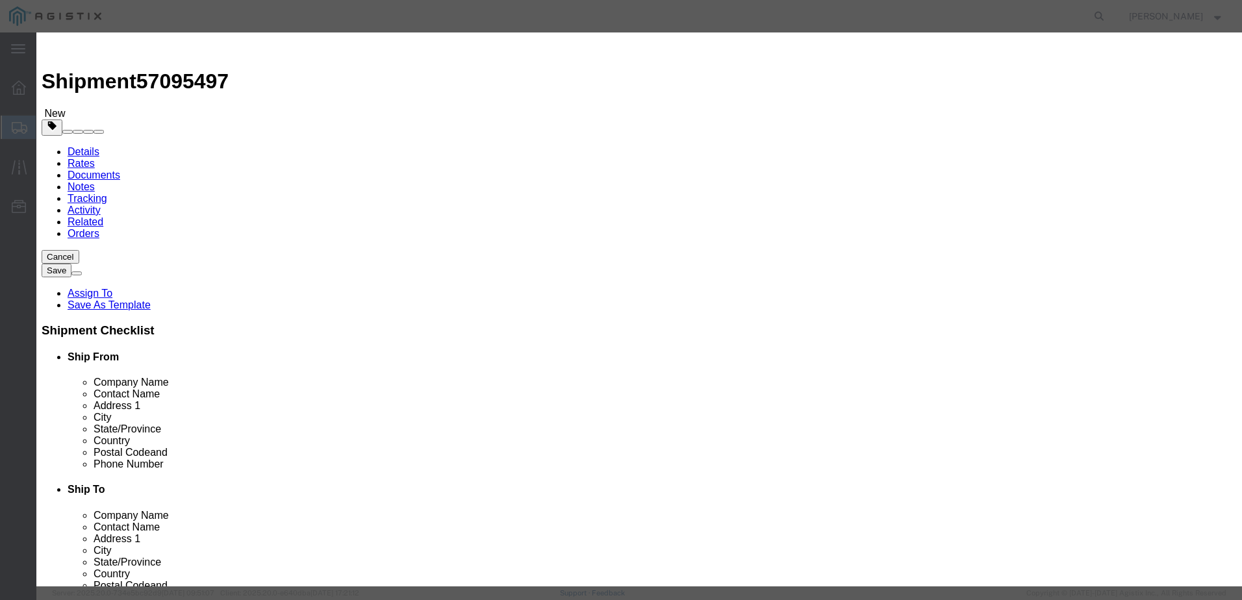
click button "Save & Close"
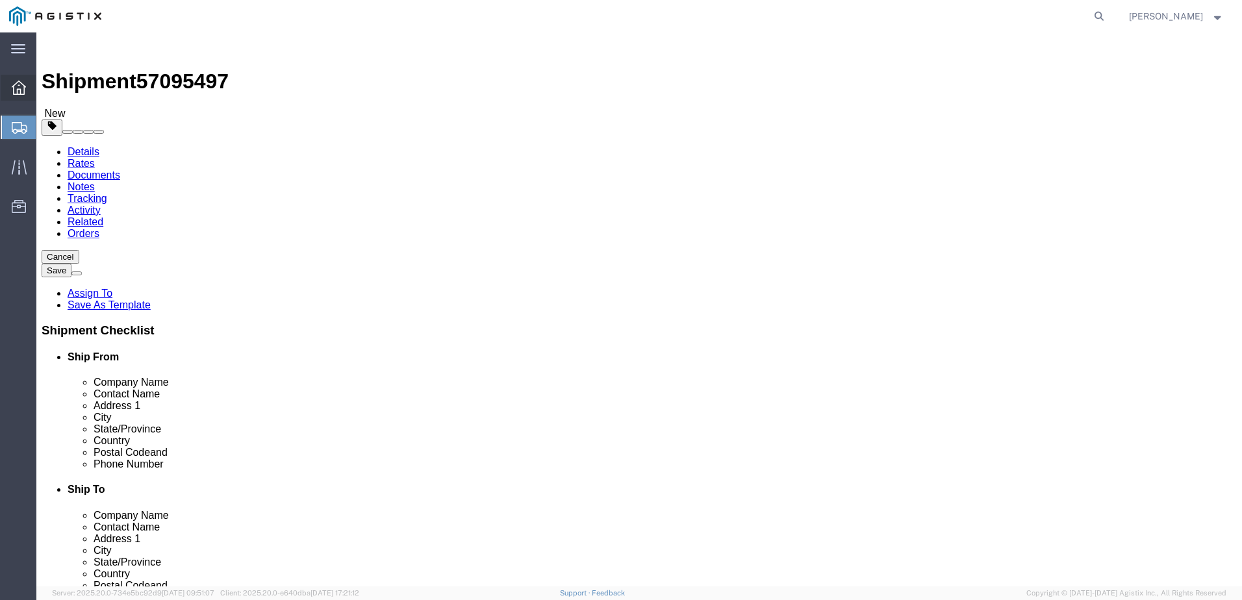
click at [31, 88] on div at bounding box center [19, 88] width 36 height 26
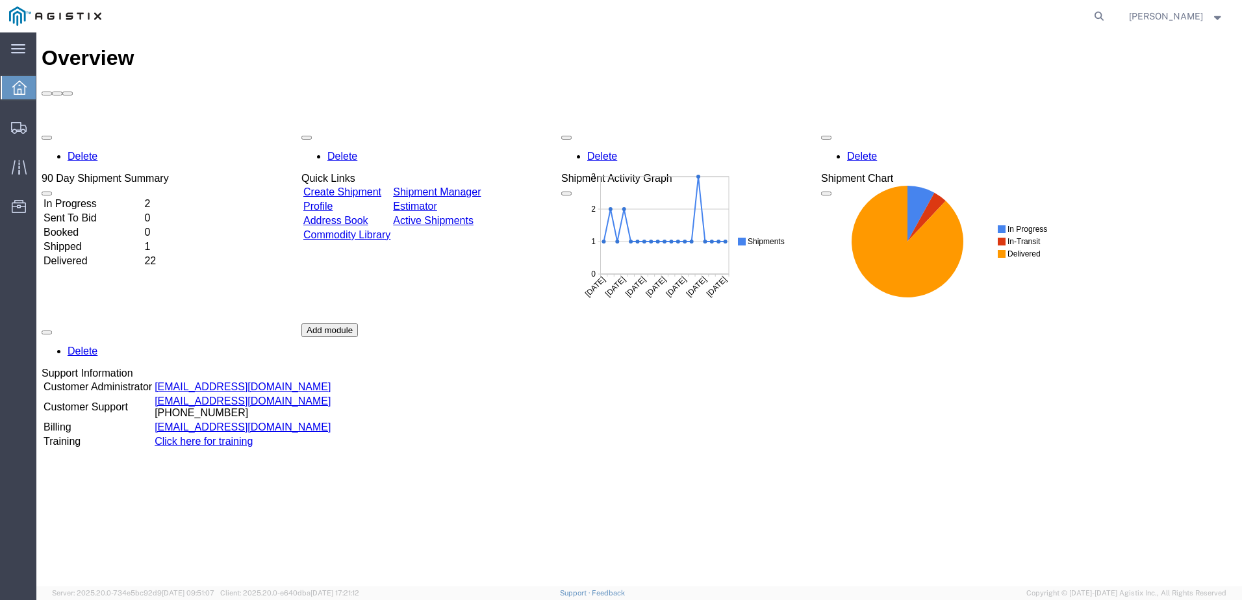
click at [376, 186] on link "Create Shipment" at bounding box center [342, 191] width 78 height 11
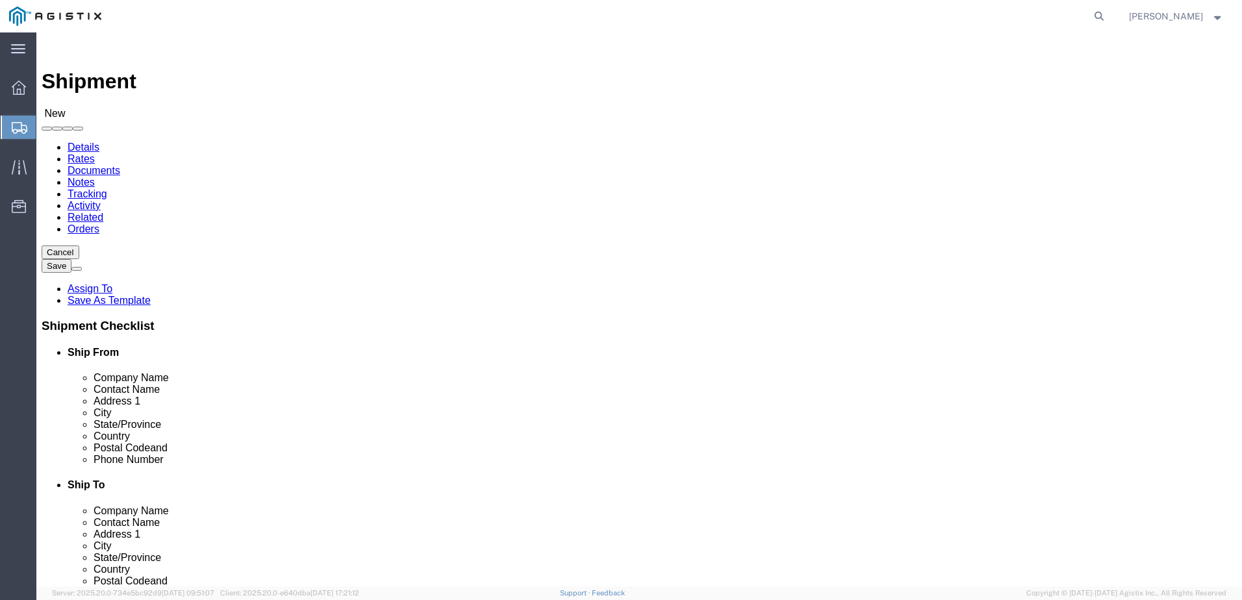
click select "Select Madden Bolt PG&E"
select select "9596"
click select "Select Madden Bolt PG&E"
select select "PURCHORD"
select select
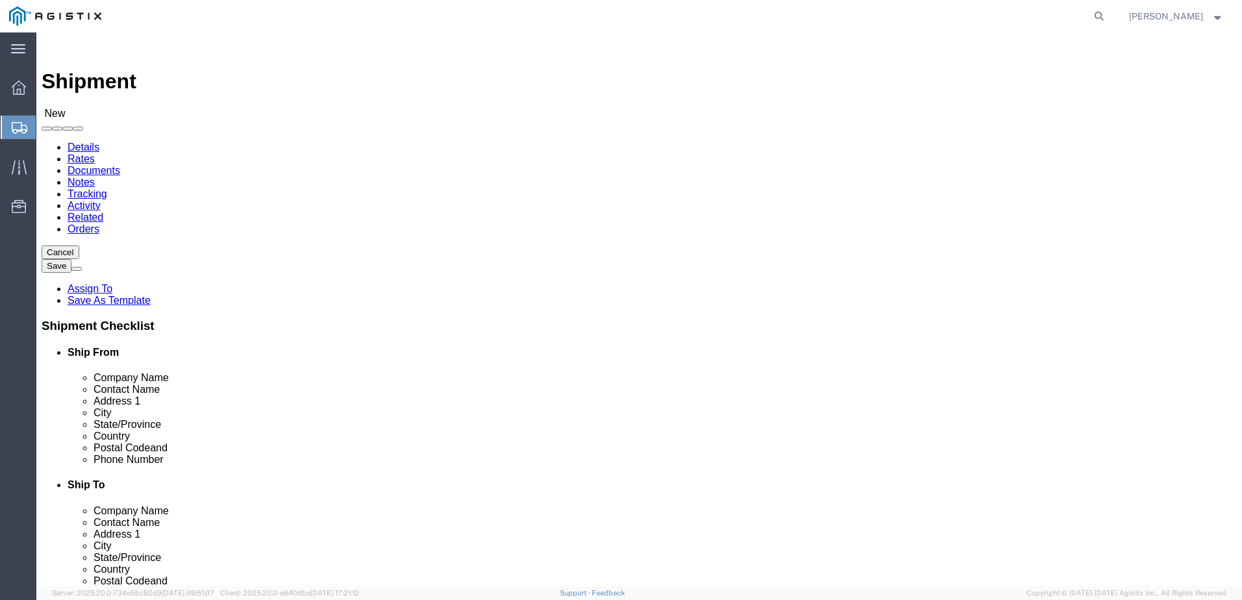
select select
click div
click select "Select All Others [GEOGRAPHIC_DATA] [GEOGRAPHIC_DATA] [GEOGRAPHIC_DATA] [GEOGRA…"
select select "23082"
click select "Select All Others [GEOGRAPHIC_DATA] [GEOGRAPHIC_DATA] [GEOGRAPHIC_DATA] [GEOGRA…"
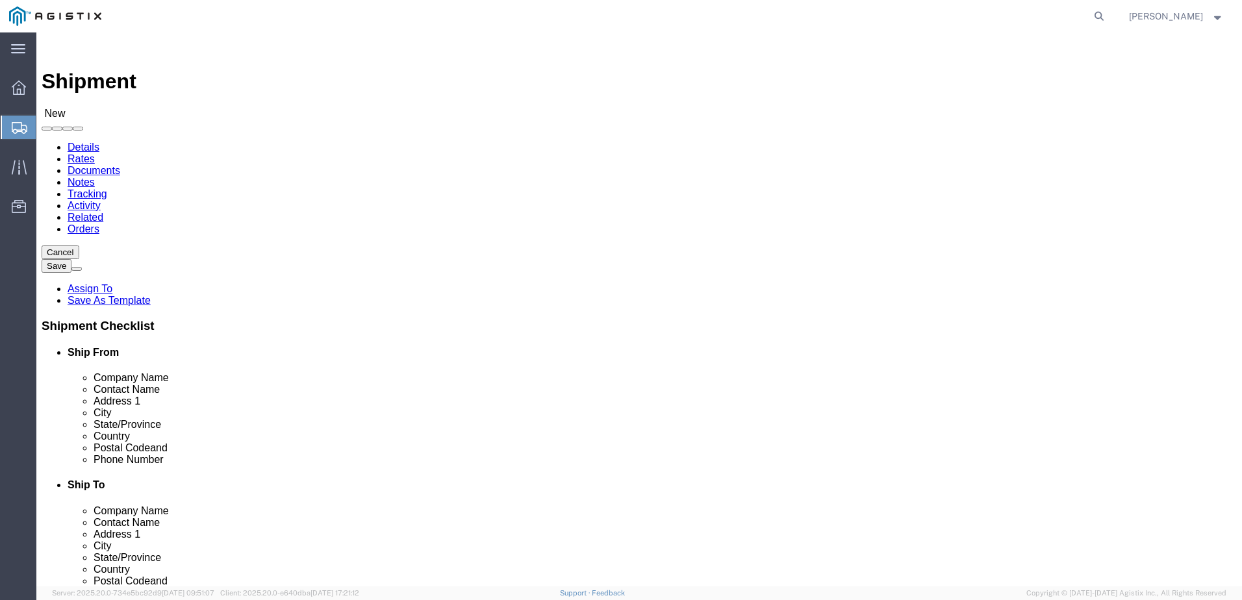
click input "text"
type input "Madden Bolt - Kermier Location"
type input "[PERSON_NAME]"
type input "[STREET_ADDRESS][PERSON_NAME]"
select select
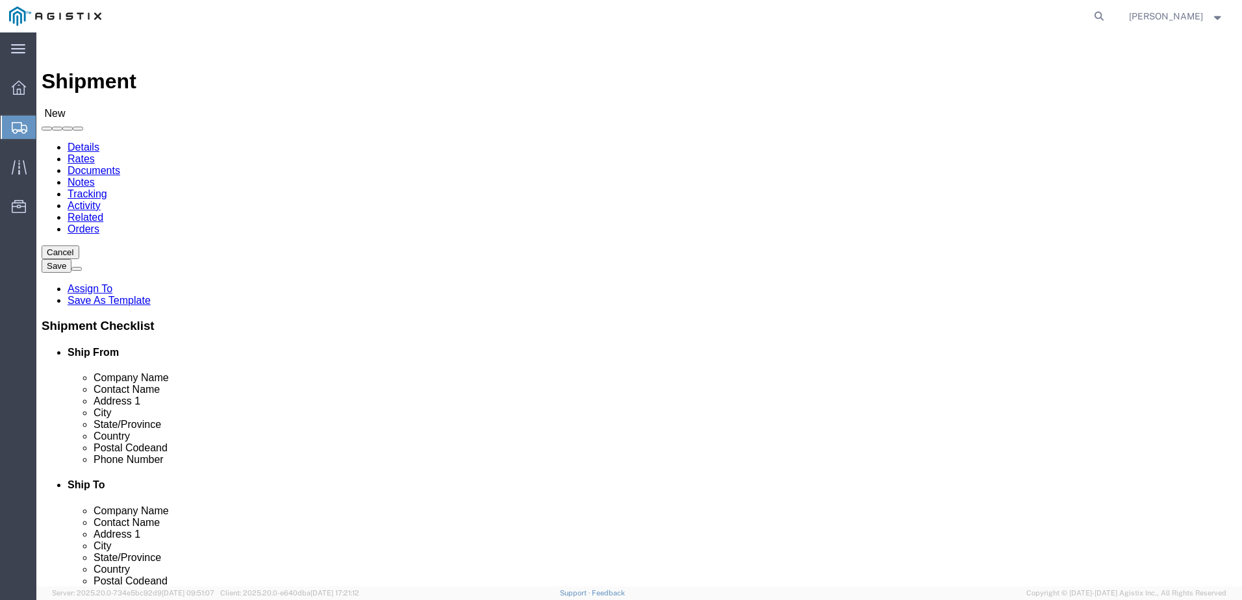
type input "Hockley"
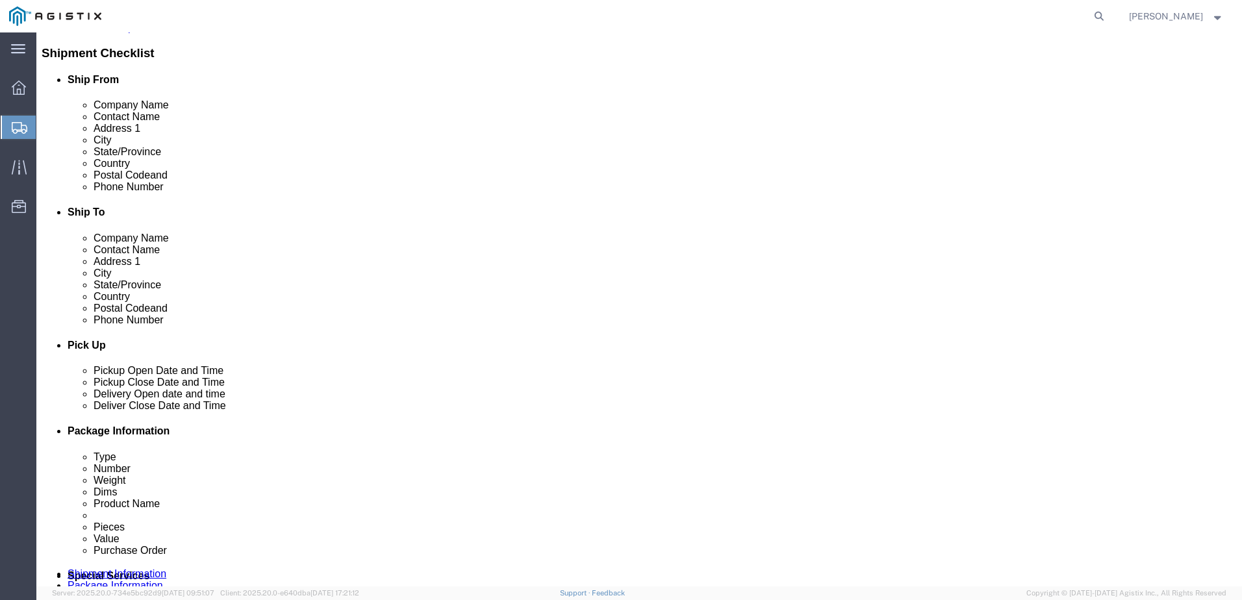
scroll to position [390, 0]
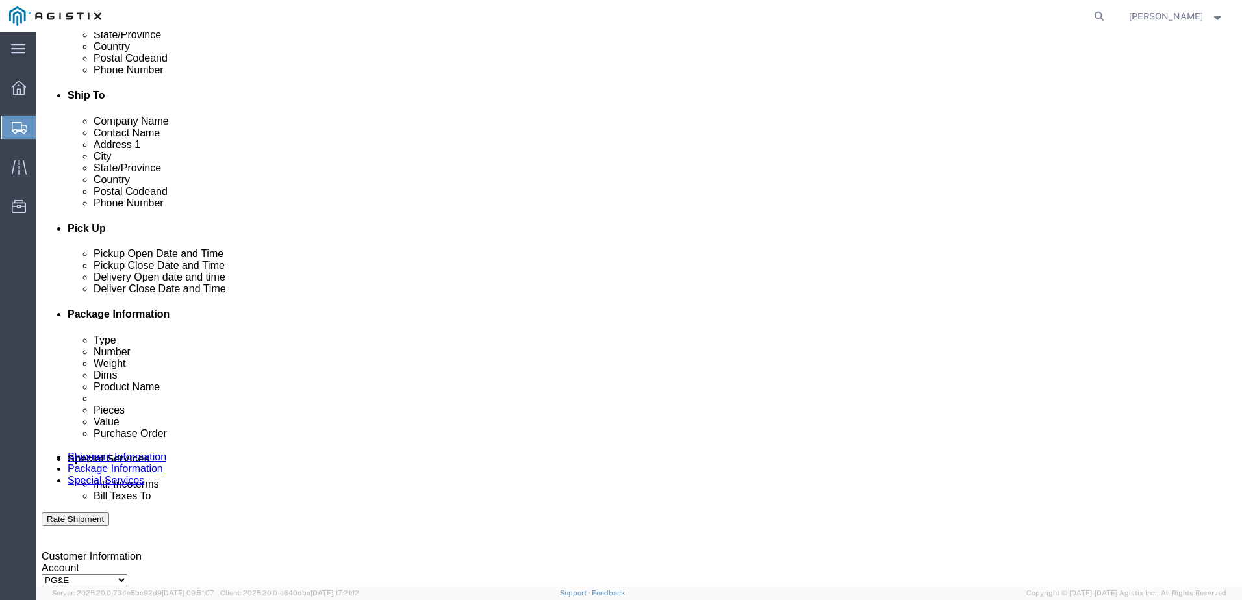
select select
select select "[GEOGRAPHIC_DATA]"
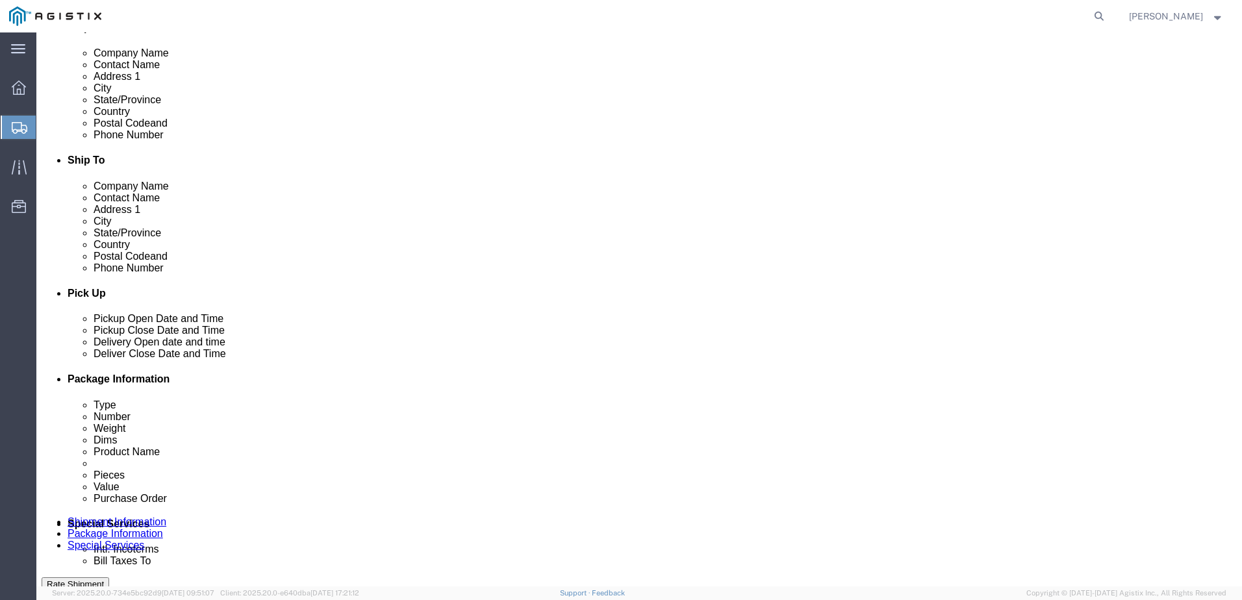
click input "text"
type input "77447"
select select
type input "[PHONE_NUMBER]"
type input "602"
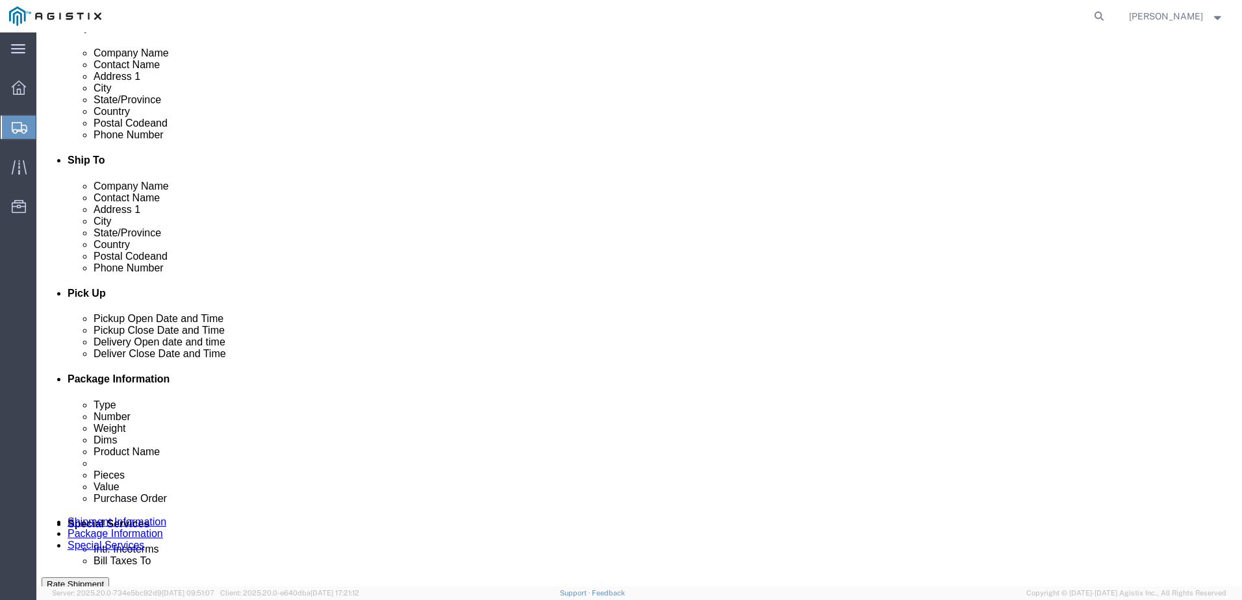
type input "[EMAIL_ADDRESS][DOMAIN_NAME]"
checkbox input "true"
click div "Location My Profile Location (OBSOLETE) [PERSON_NAME] SC - GC TRAILER (OBSOLETE…"
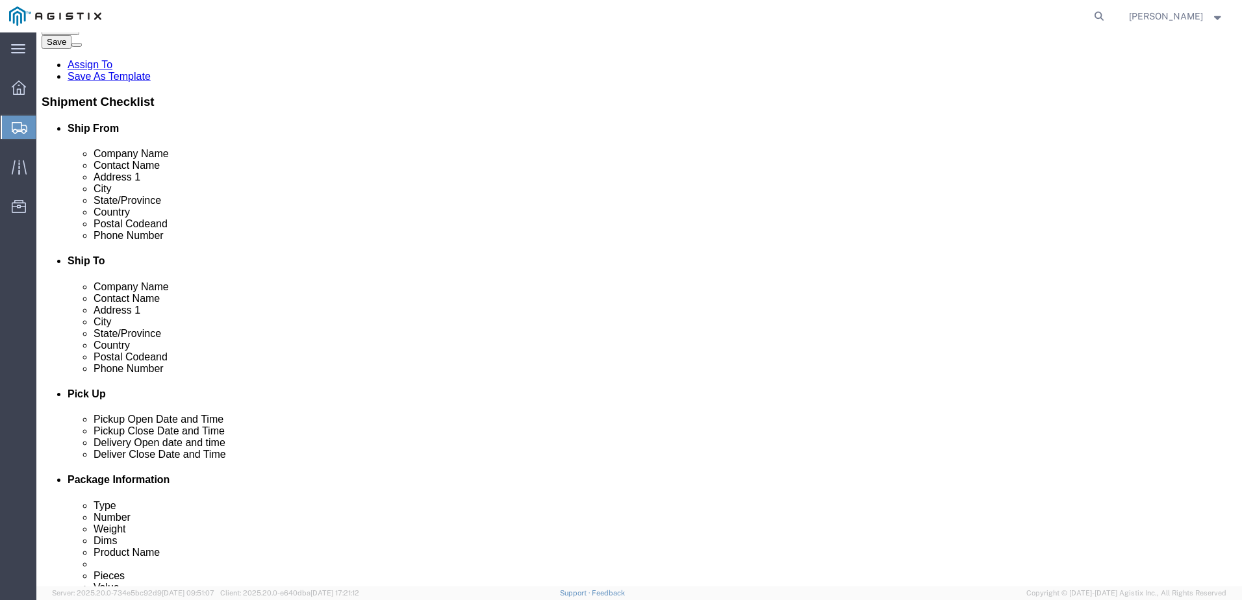
scroll to position [65, 0]
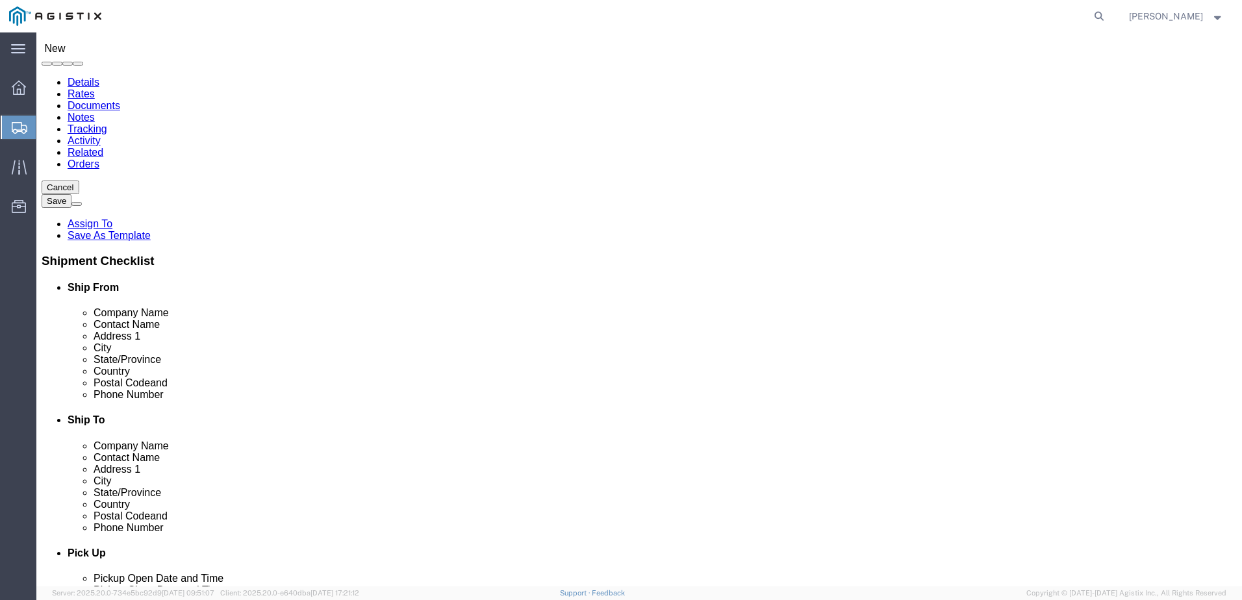
click input "text"
click input "PG&E"
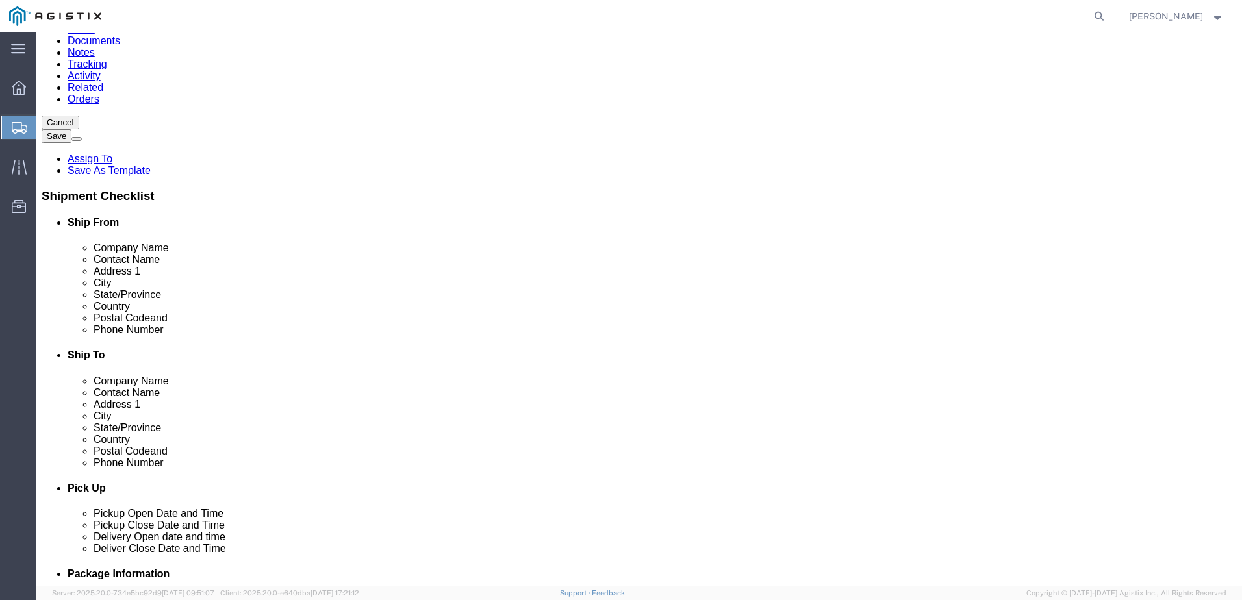
scroll to position [0, 0]
click input "P"
type input "P"
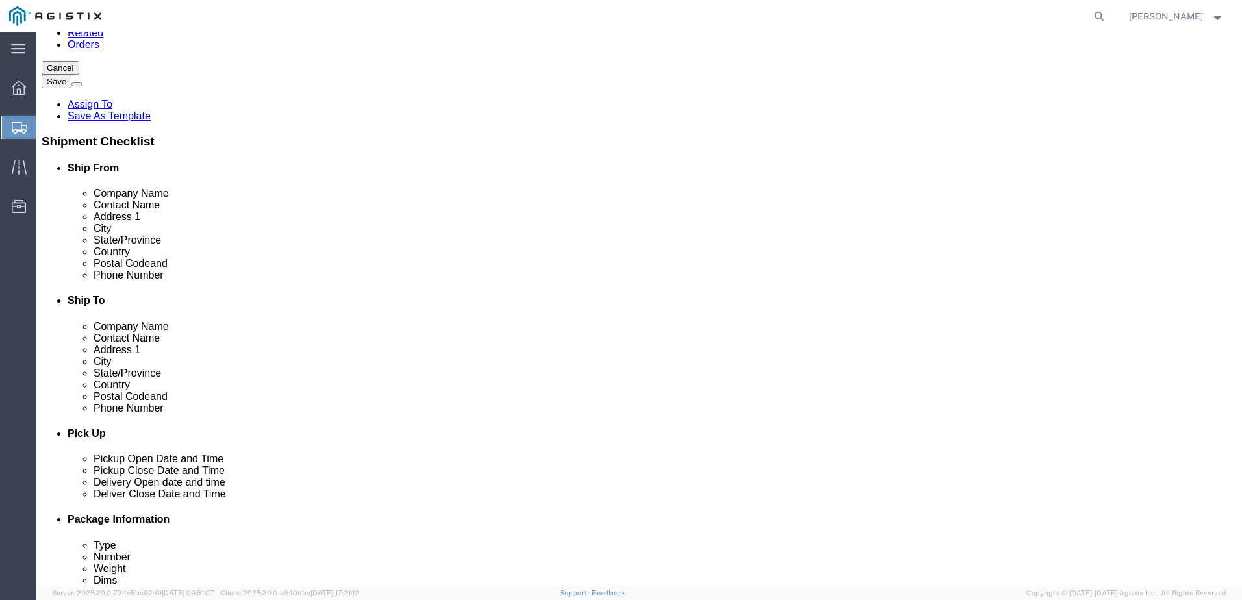
scroll to position [130, 0]
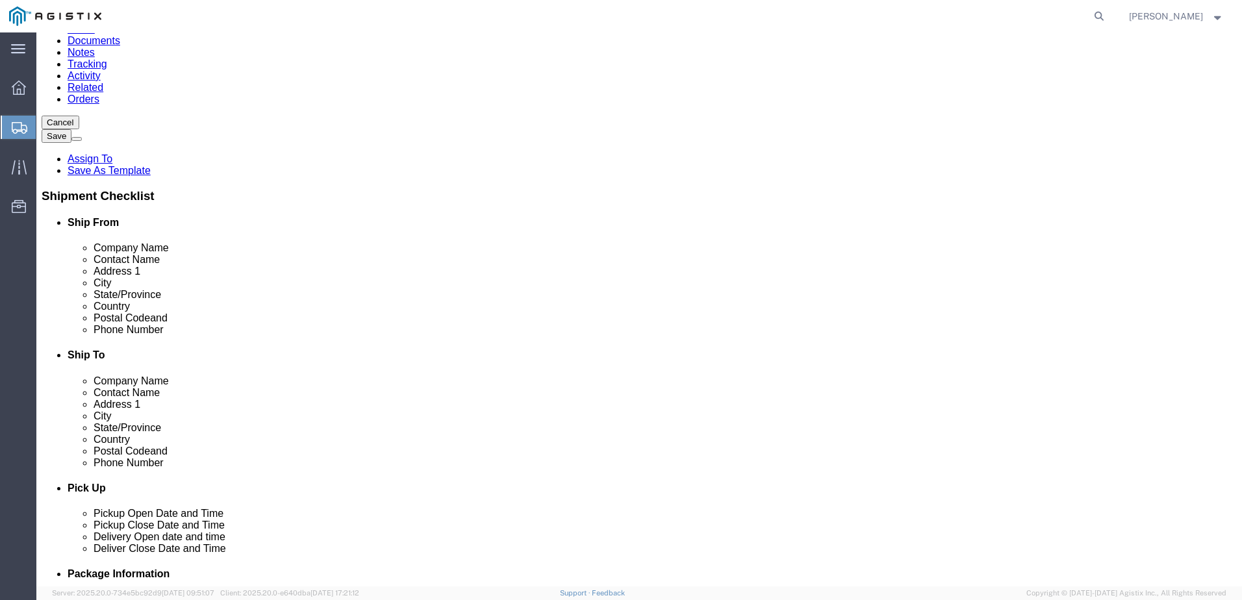
type input "p"
type input "PG&E"
type input "r"
type input "[PERSON_NAME]"
type input "7"
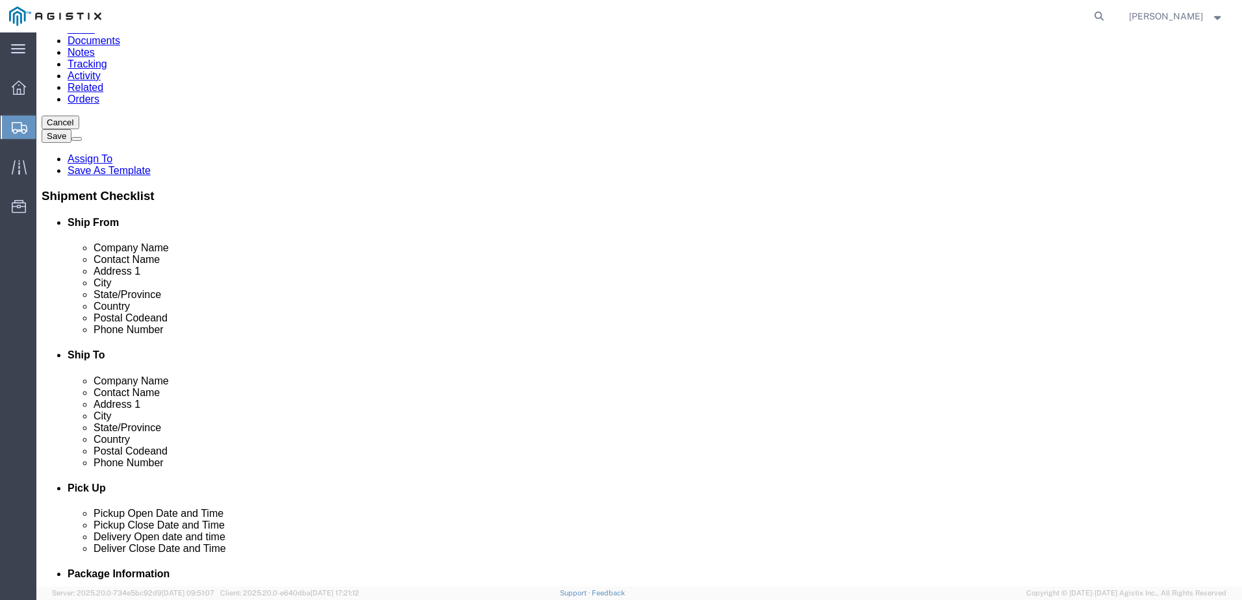
type input "[STREET_ADDRESS]"
select select
type input "[GEOGRAPHIC_DATA]"
select select
type input "c"
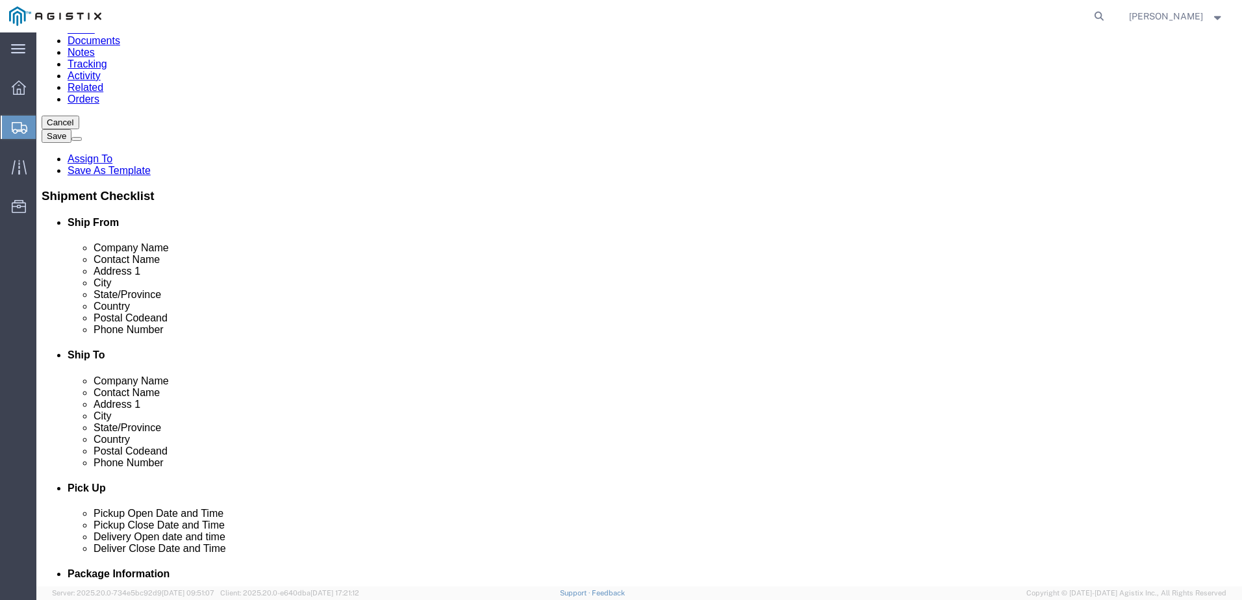
type input "ca"
select select
select select "CA"
click input "Postal Code"
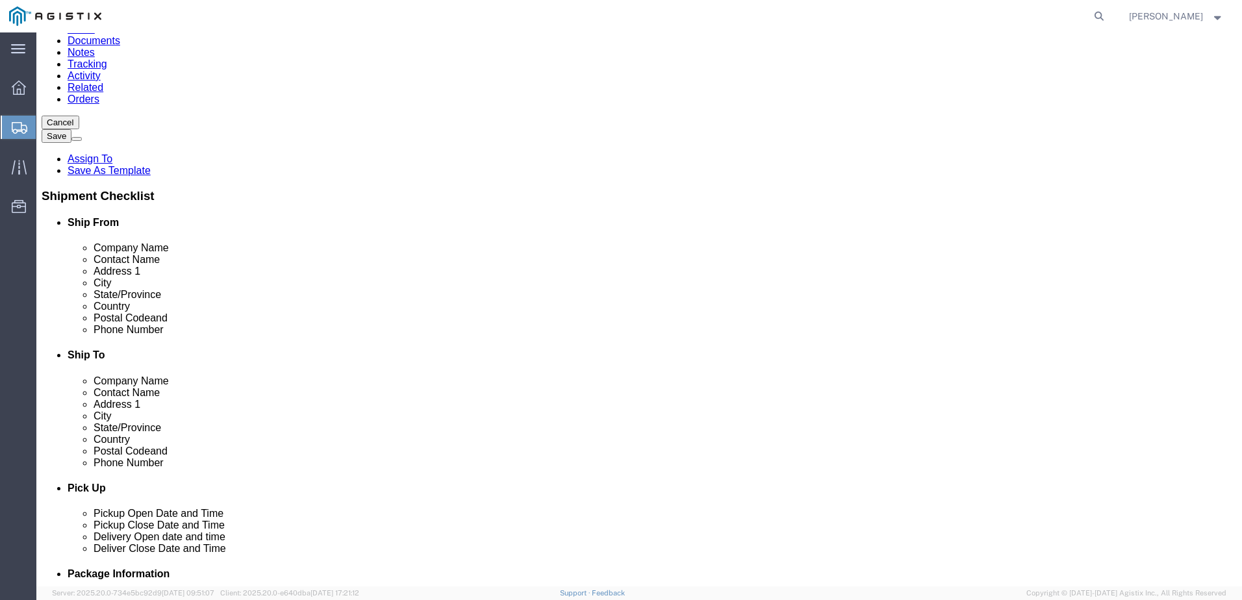
type input "95240"
select select
click input "text"
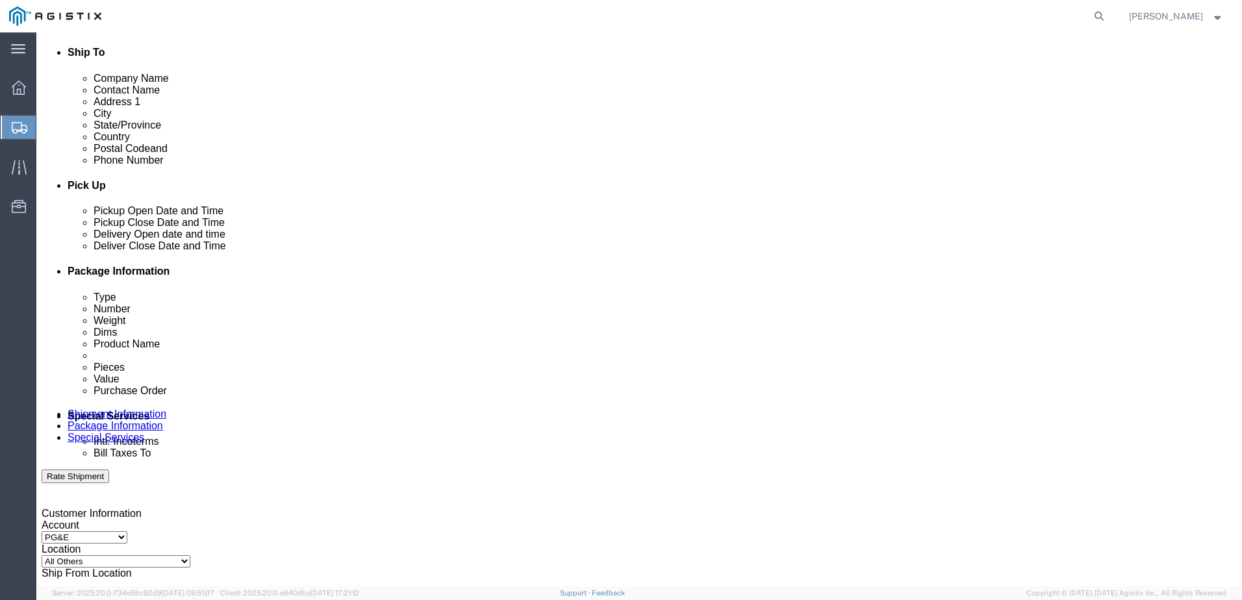
scroll to position [455, 0]
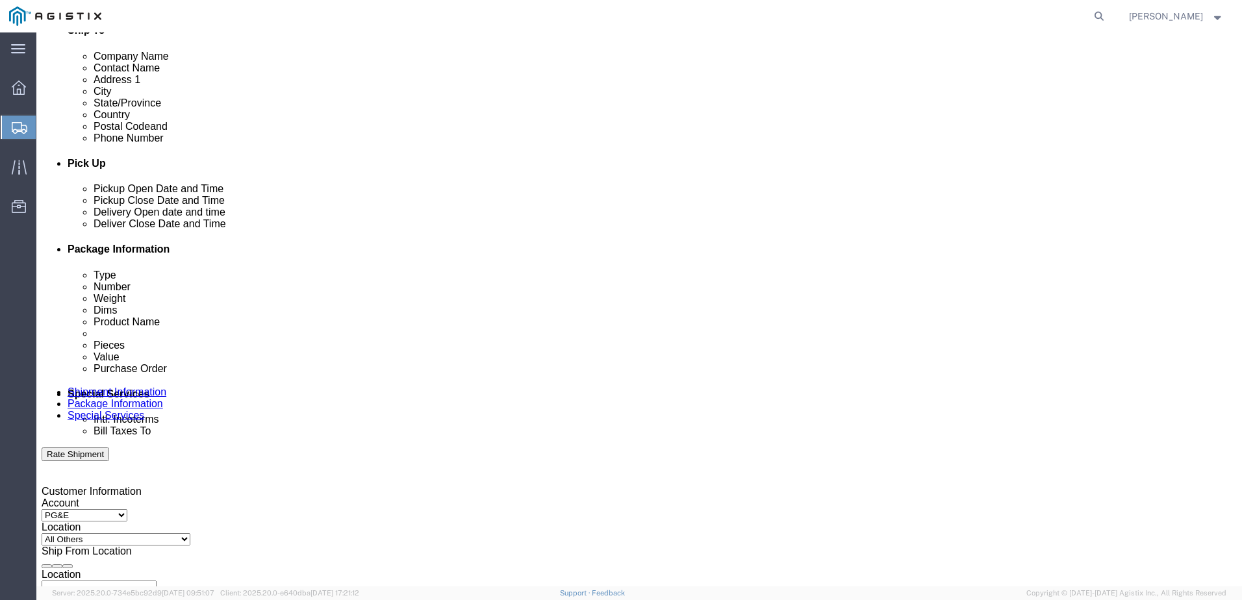
type input "[PHONE_NUMBER]"
click div "[DATE] 12:00 PM"
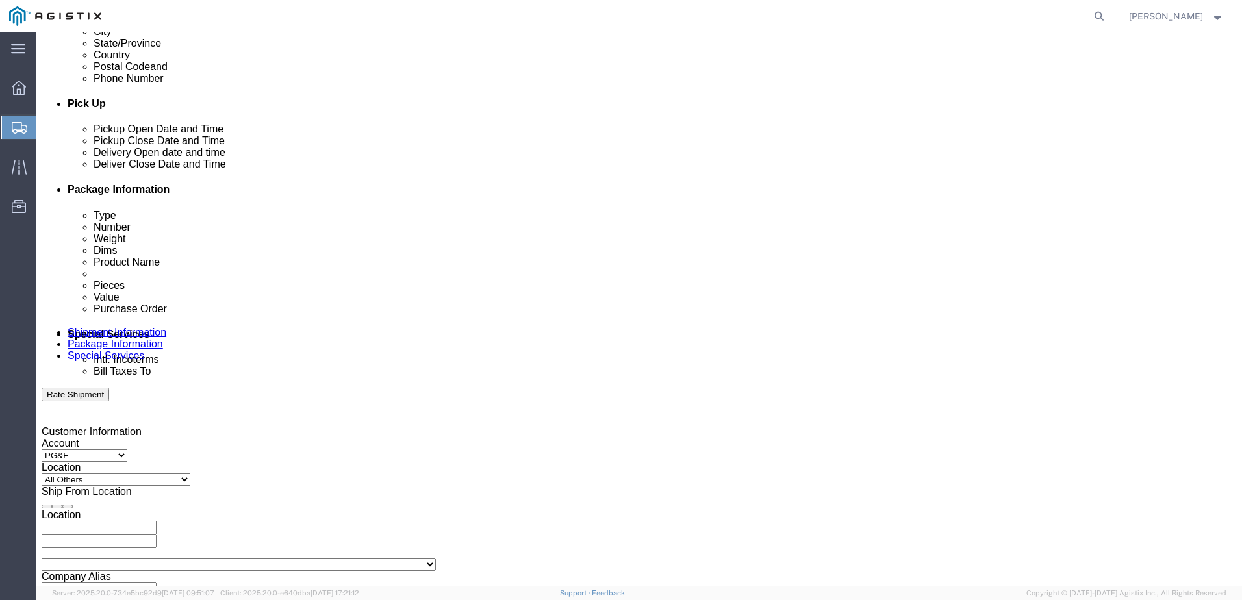
scroll to position [537, 0]
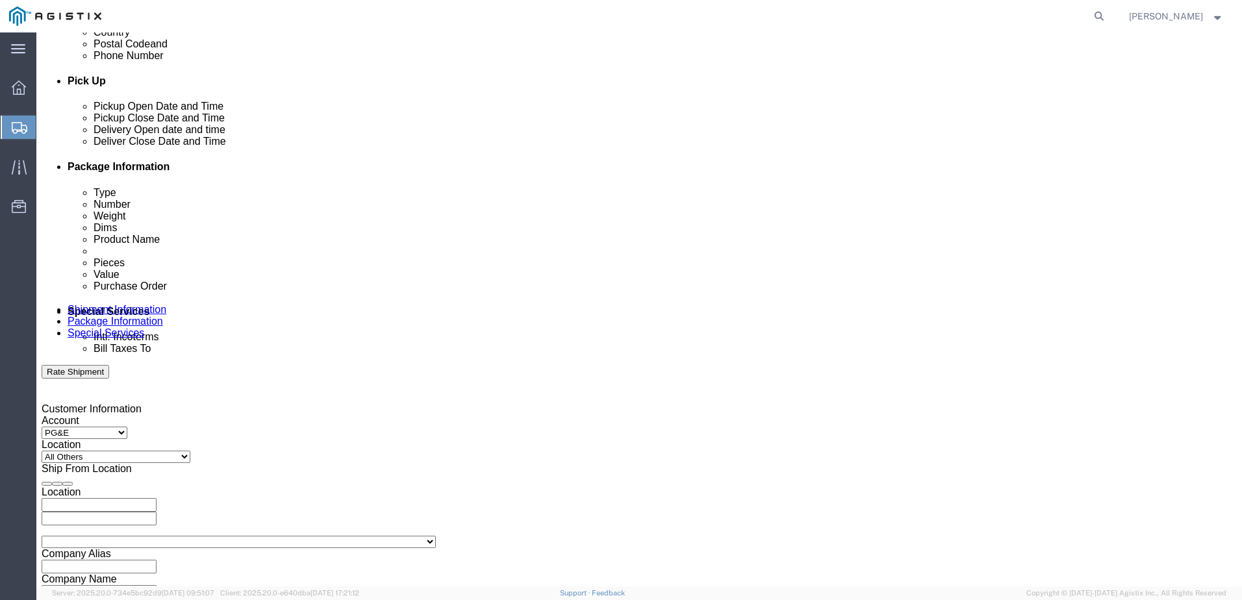
click input "12:00 PM"
type input "7:00 AM"
click button "Apply"
click div "[DATE] 8:00 AM"
type input "3:30 PM"
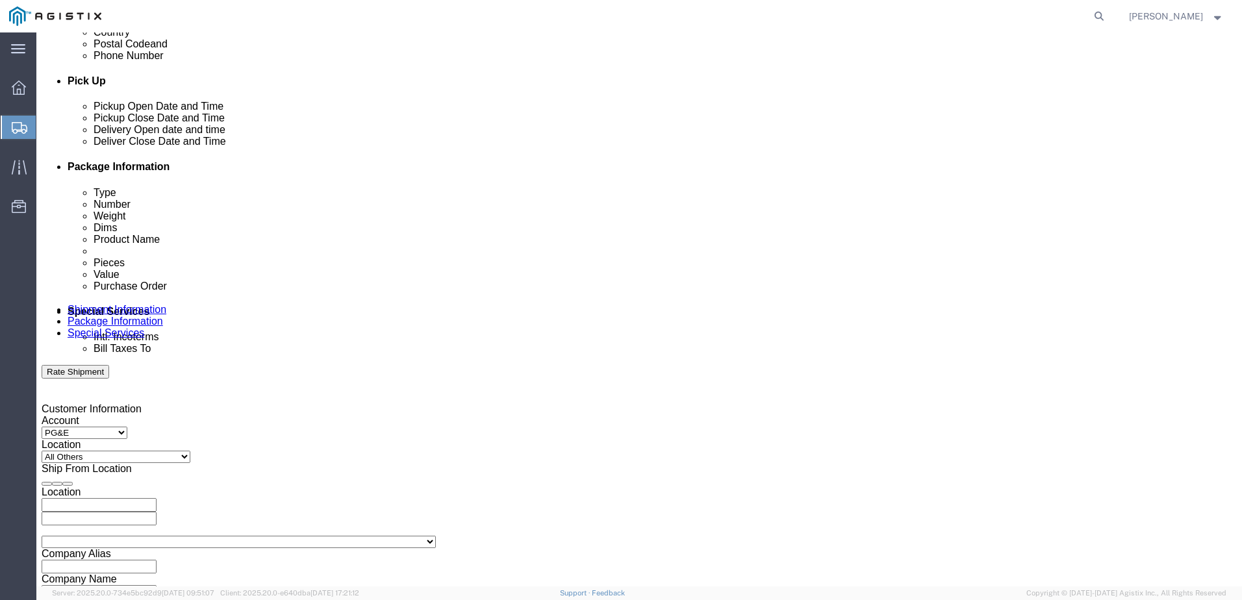
click button "Apply"
click div
type input "7:00 AM"
click button "Apply"
click label "Deliver Close Date and Time"
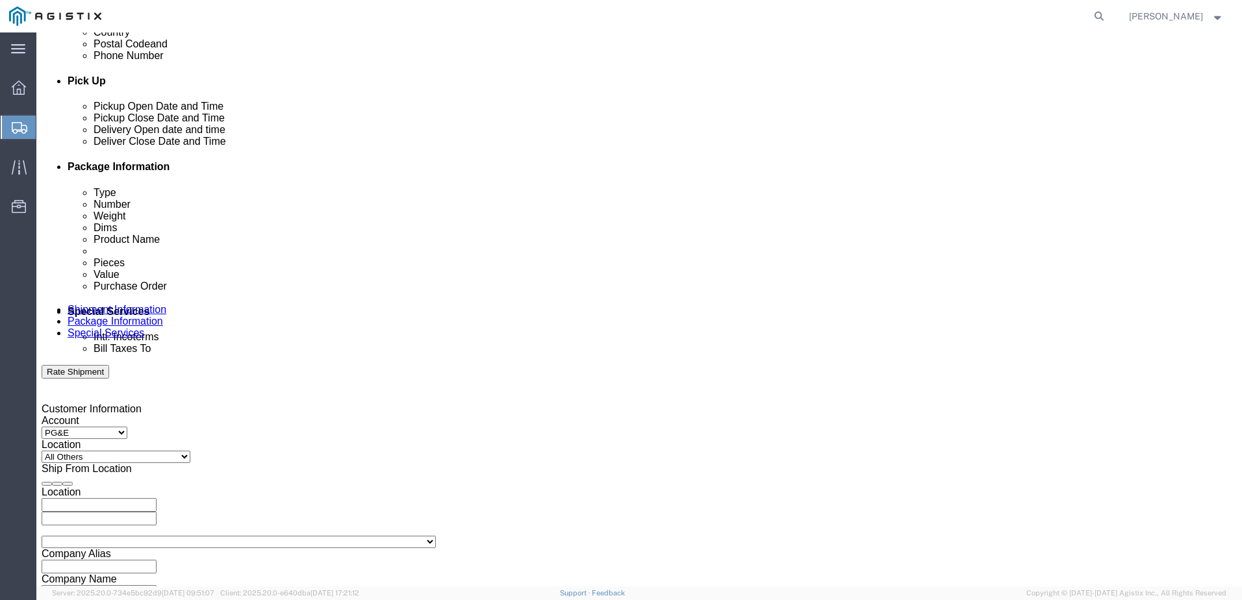
click div
click input "8:00 PM"
type input "4:00 PM"
click button "Apply"
click input "text"
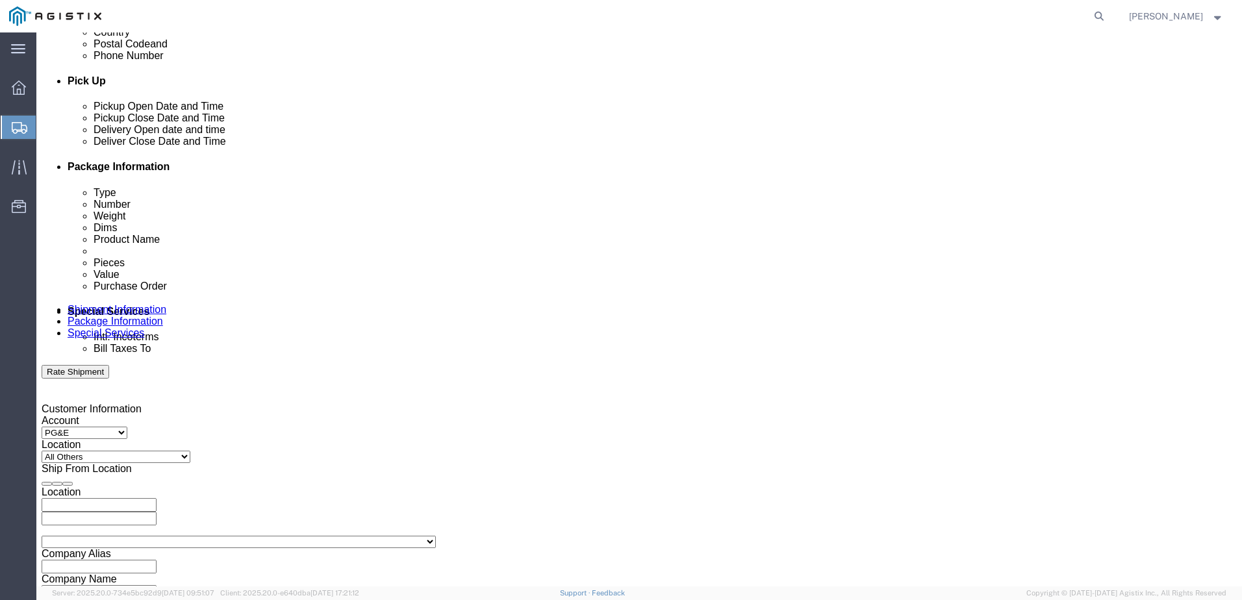
type input "2"
type input "2701212835"
click select "Select Account Type Activity ID Airline Appointment Number ASN Batch Request # …"
select select "BOL"
click select "Select Account Type Activity ID Airline Appointment Number ASN Batch Request # …"
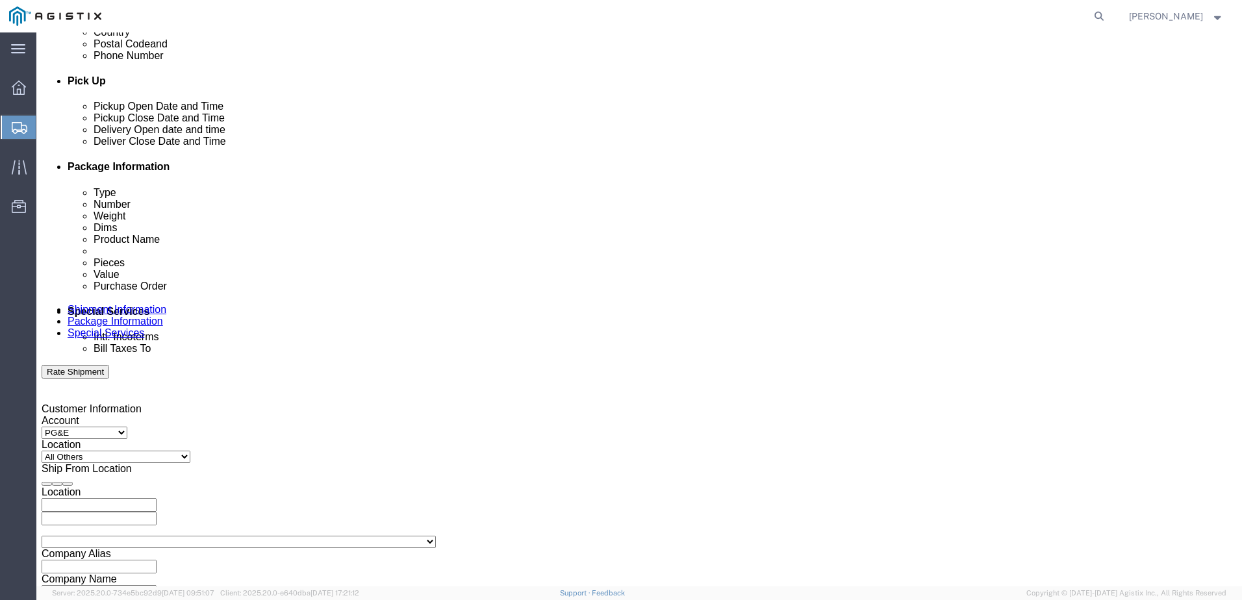
click input "text"
type input "153940"
click select "Select Account Type Activity ID Airline Appointment Number ASN Batch Request # …"
select select "PURCHORD"
click select "Select Account Type Activity ID Airline Appointment Number ASN Batch Request # …"
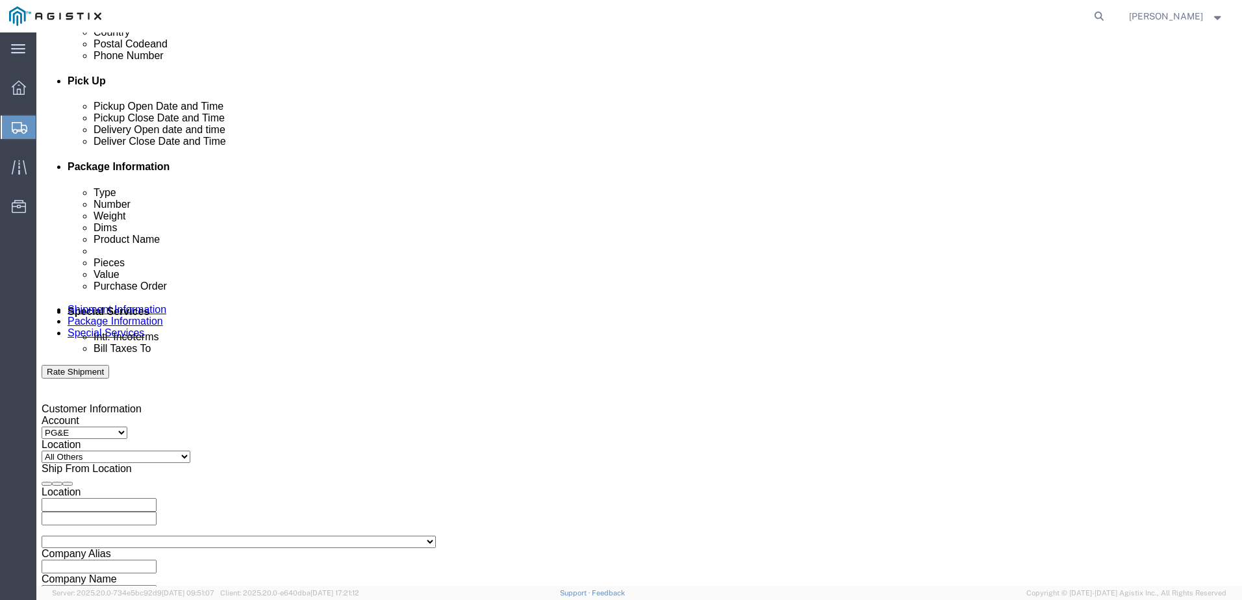
click input "text"
type input "665412"
click div "Shipping Mode (Optional)"
click button "Add reference"
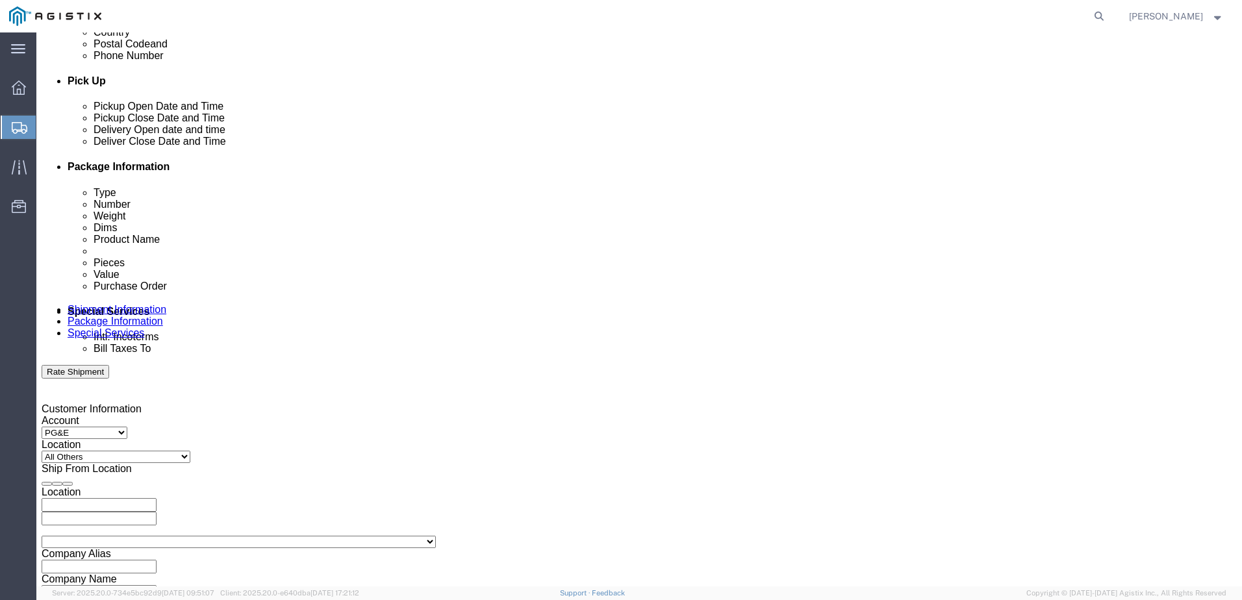
click button "Add reference"
click select "Select Account Type Activity ID Airline Appointment Number ASN Batch Request # …"
select select "PURCHORD"
click select "Select Account Type Activity ID Airline Appointment Number ASN Batch Request # …"
click div "Select Account Type Activity ID Airline Appointment Number ASN Batch Request # …"
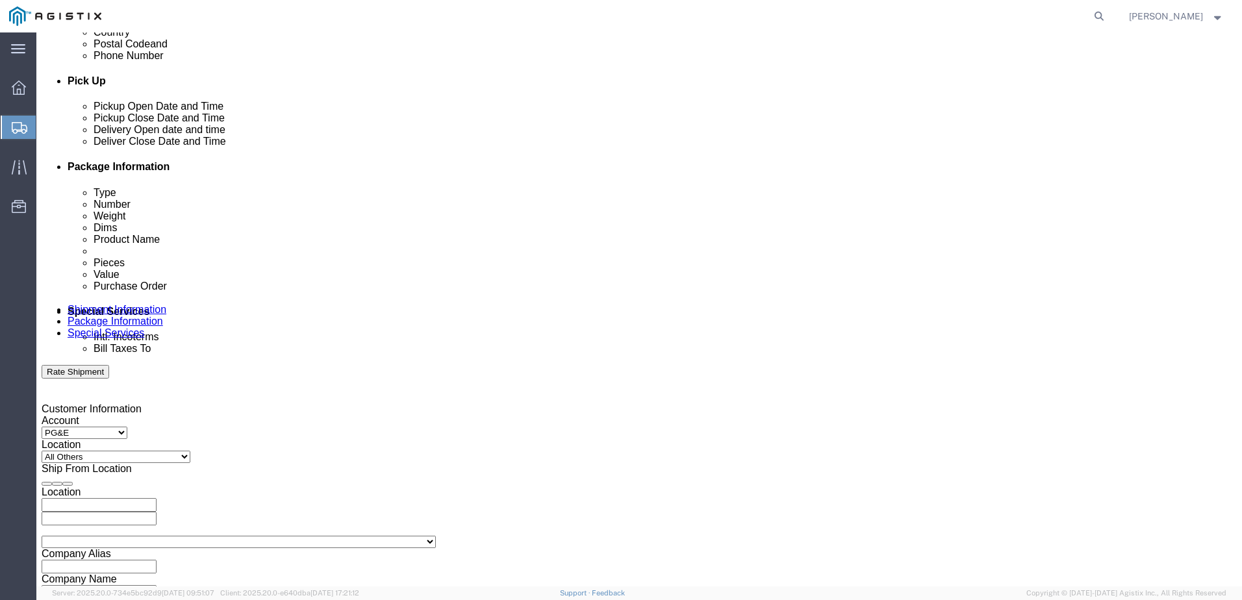
click input "text"
type input "2701214227"
click select "Select Account Type Activity ID Airline Appointment Number ASN Batch Request # …"
select select "BOL"
click select "Select Account Type Activity ID Airline Appointment Number ASN Batch Request # …"
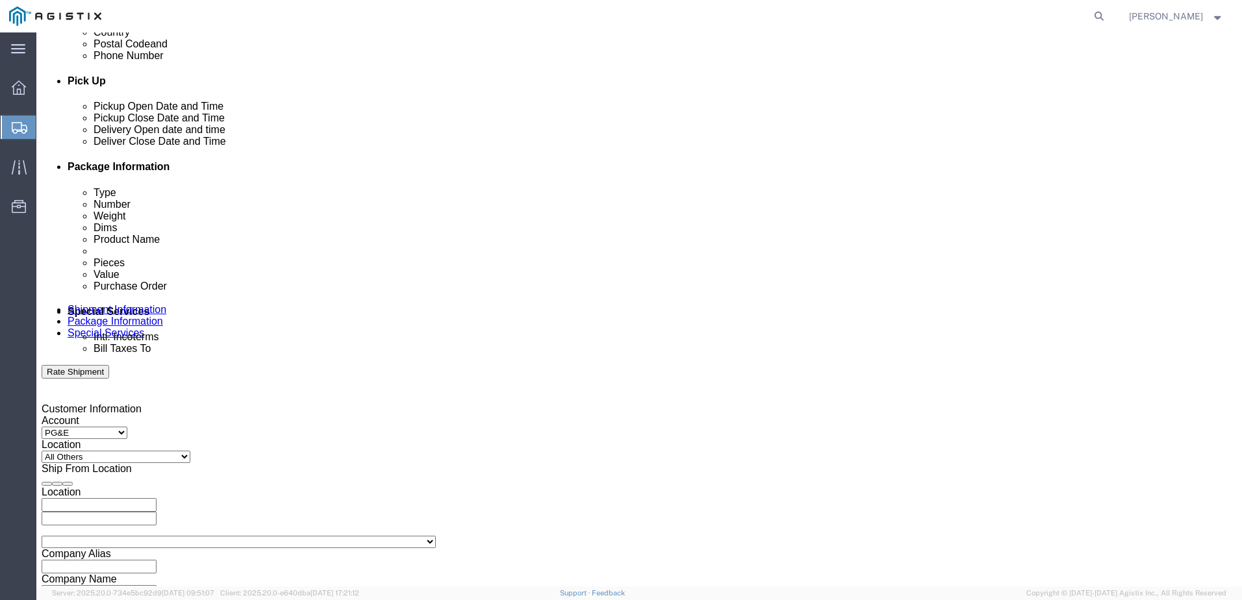
click input "text"
type input "154534"
click select "Select Account Type Activity ID Airline Appointment Number ASN Batch Request # …"
select select "PURCHORD"
click select "Select Account Type Activity ID Airline Appointment Number ASN Batch Request # …"
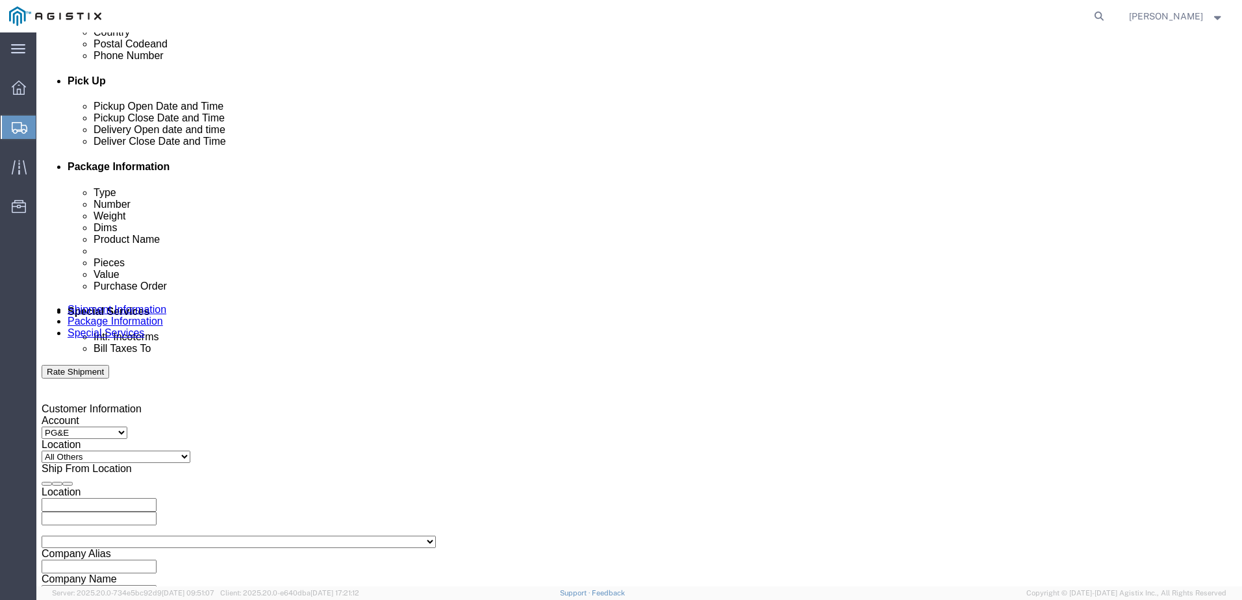
click input "text"
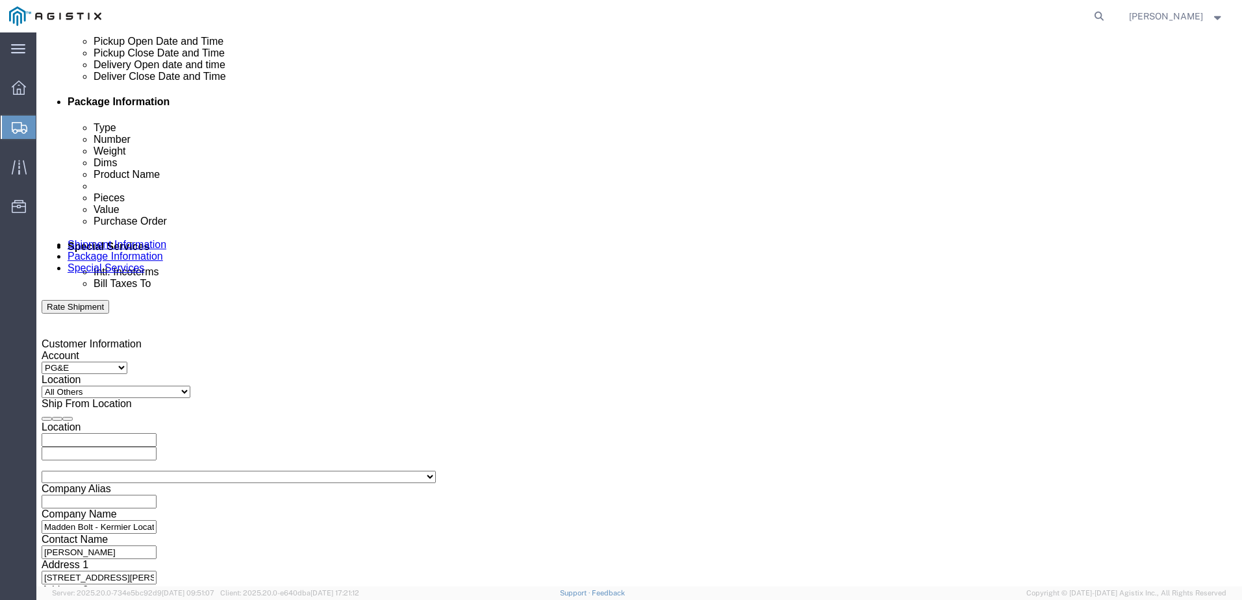
scroll to position [692, 0]
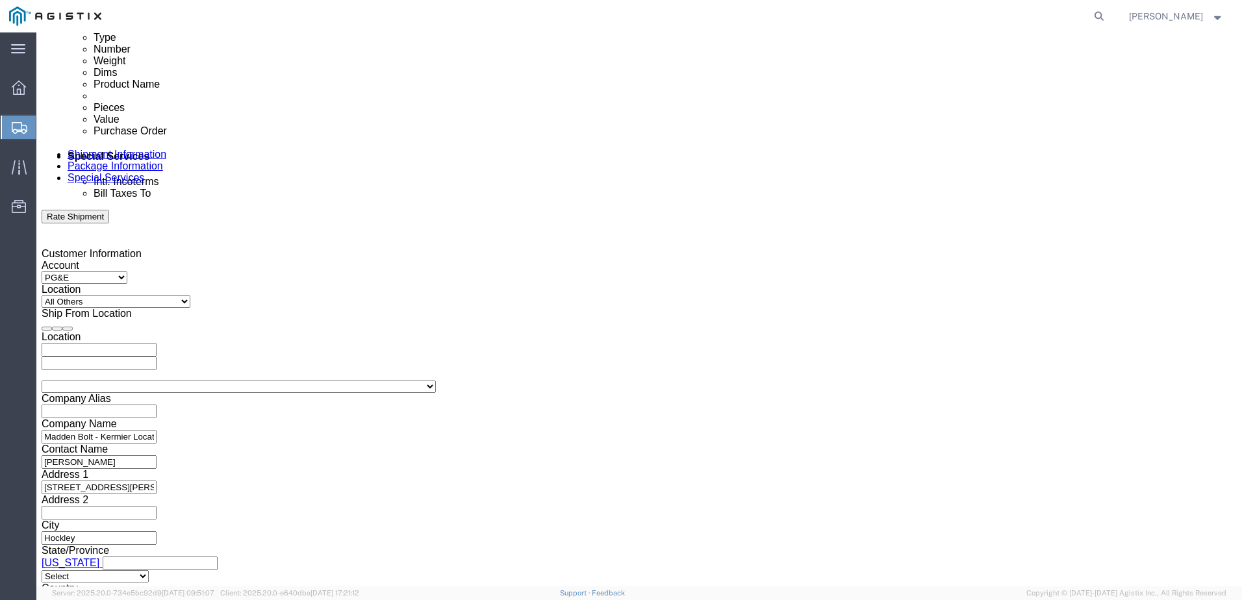
type input "668438"
click button "Continue"
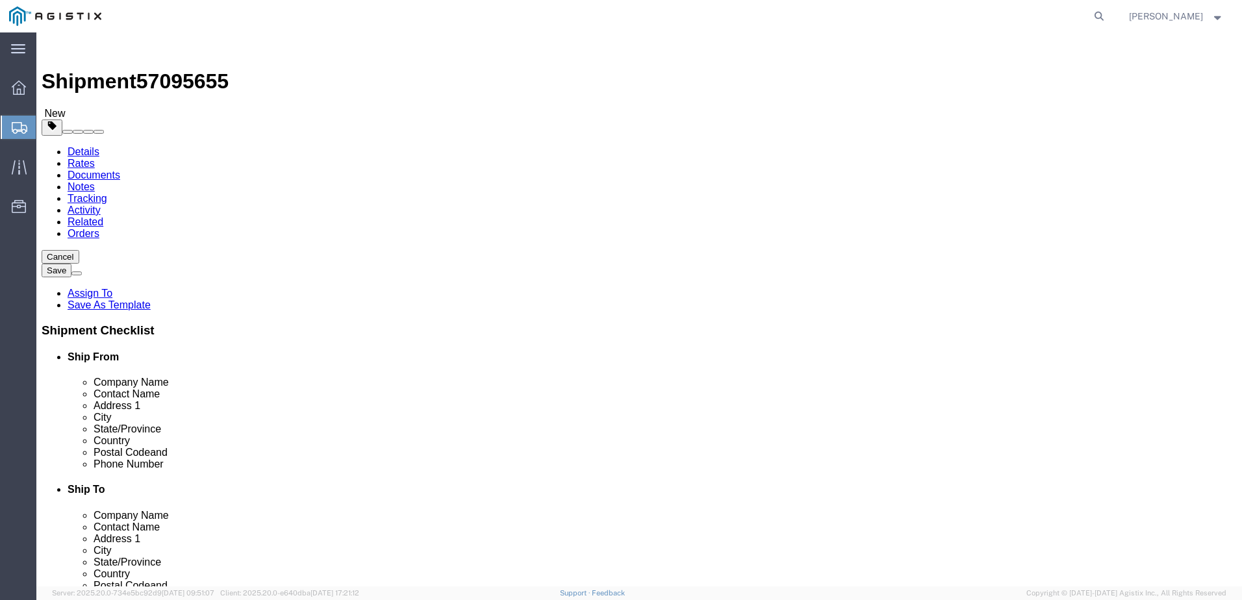
click select "Select Bulk Bundle(s) Cardboard Box(es) Carton(s) Crate(s) Drum(s) (Fiberboard)…"
select select "BNDL"
click select "Select Bulk Bundle(s) Cardboard Box(es) Carton(s) Crate(s) Drum(s) (Fiberboard)…"
click input "text"
type input "108"
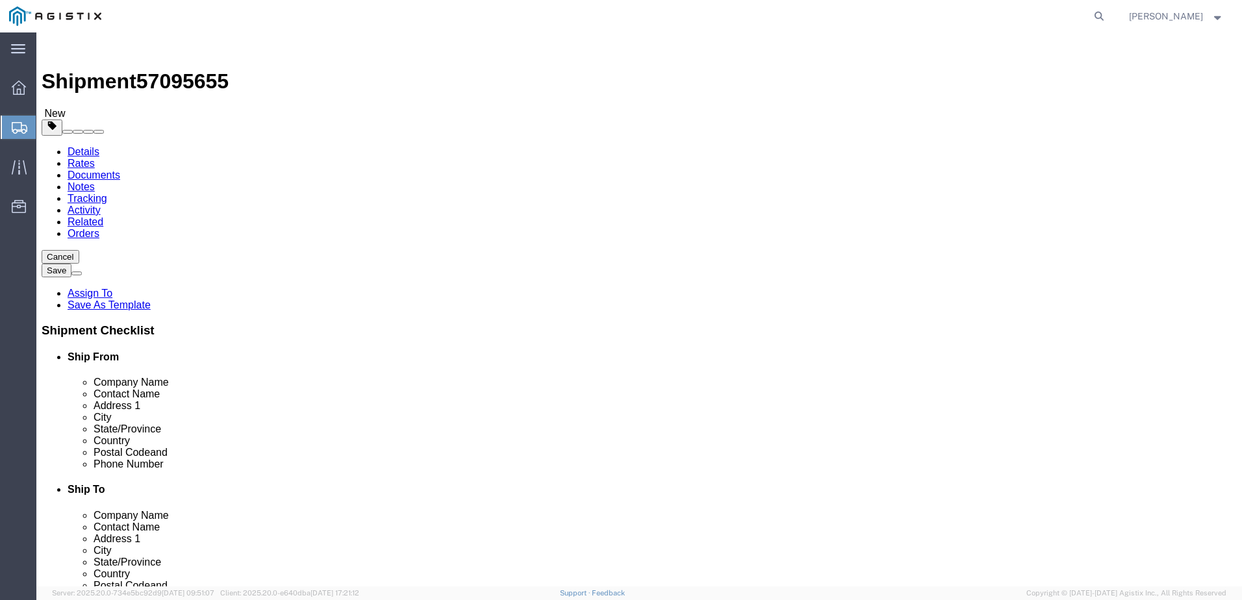
click input "text"
type input "43.56"
click div "Length 108 x Width 43.56 x Height Select cm ft in"
click input "text"
type input "43.56"
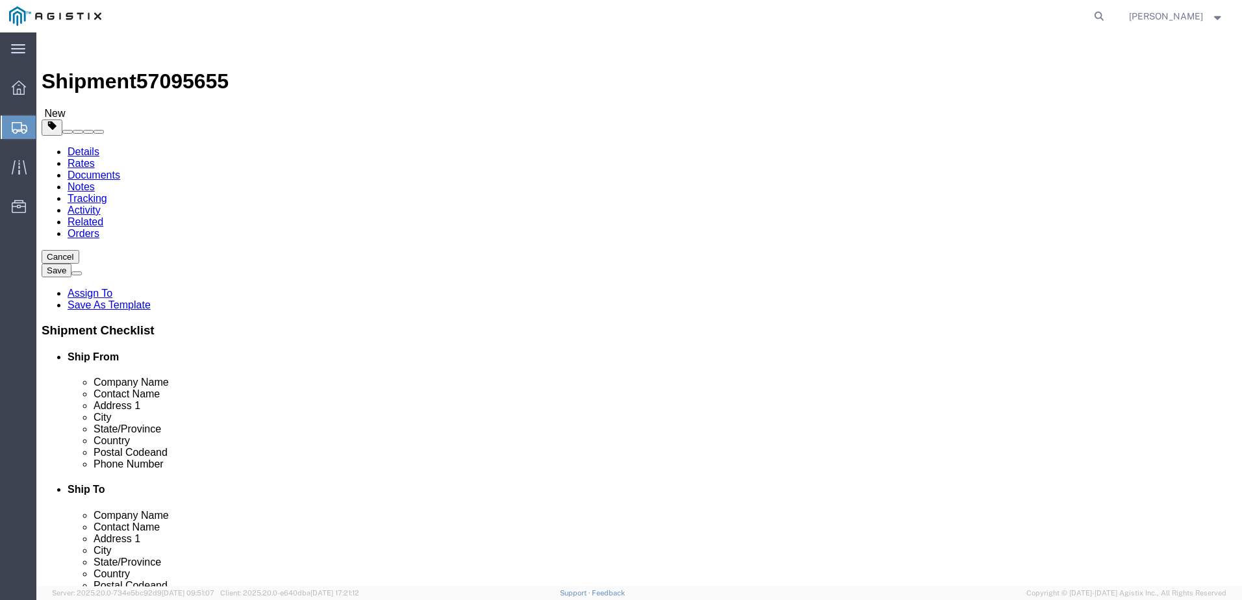
click input "0.00"
type input "1322"
click link "Add Content"
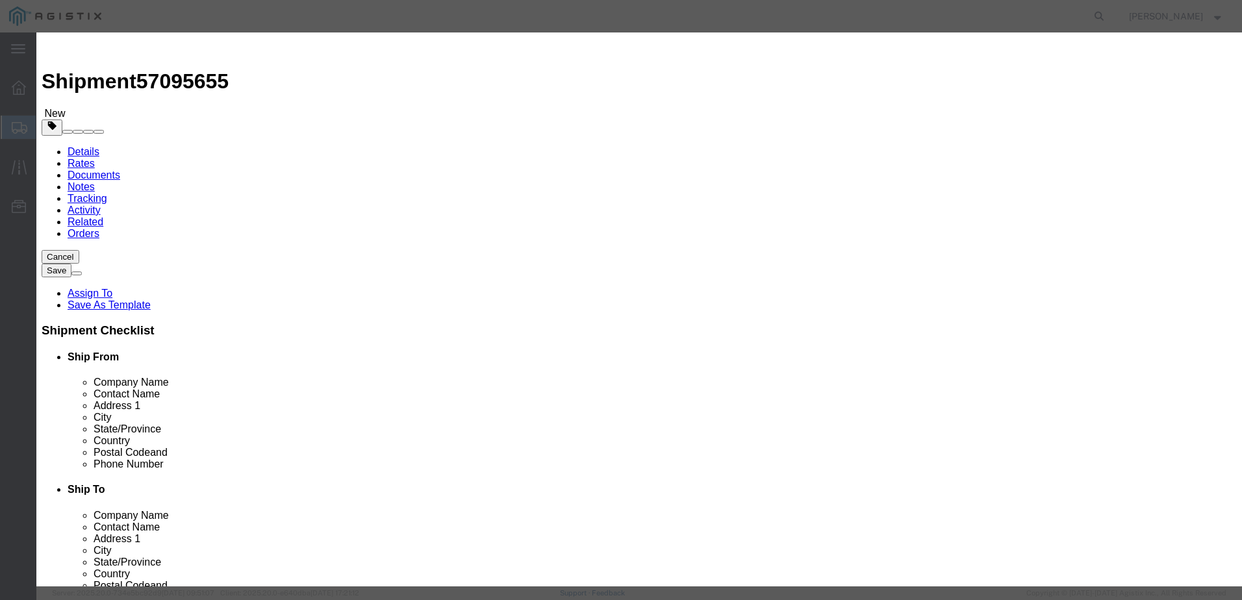
click input "text"
type input "ANCHOR [PERSON_NAME]"
type input "1100"
click input "0"
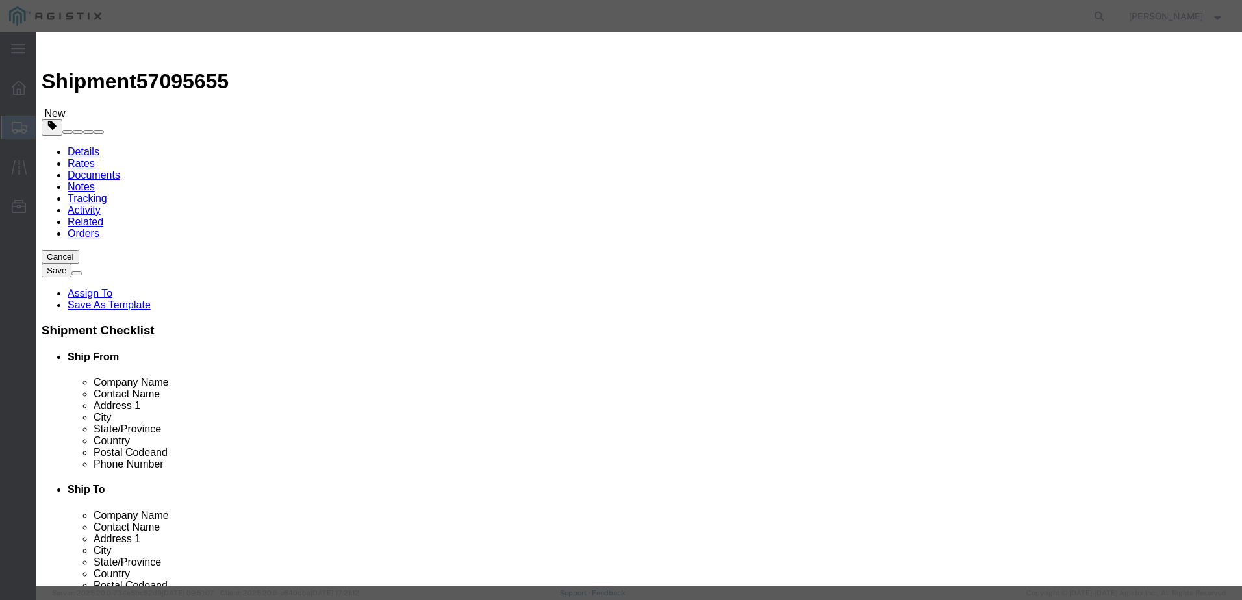
type input "1"
type input "1730"
select select "USD"
click select "Select 50 55 60 65 70 85 92.5 100 125 175 250 300 400"
select select "50"
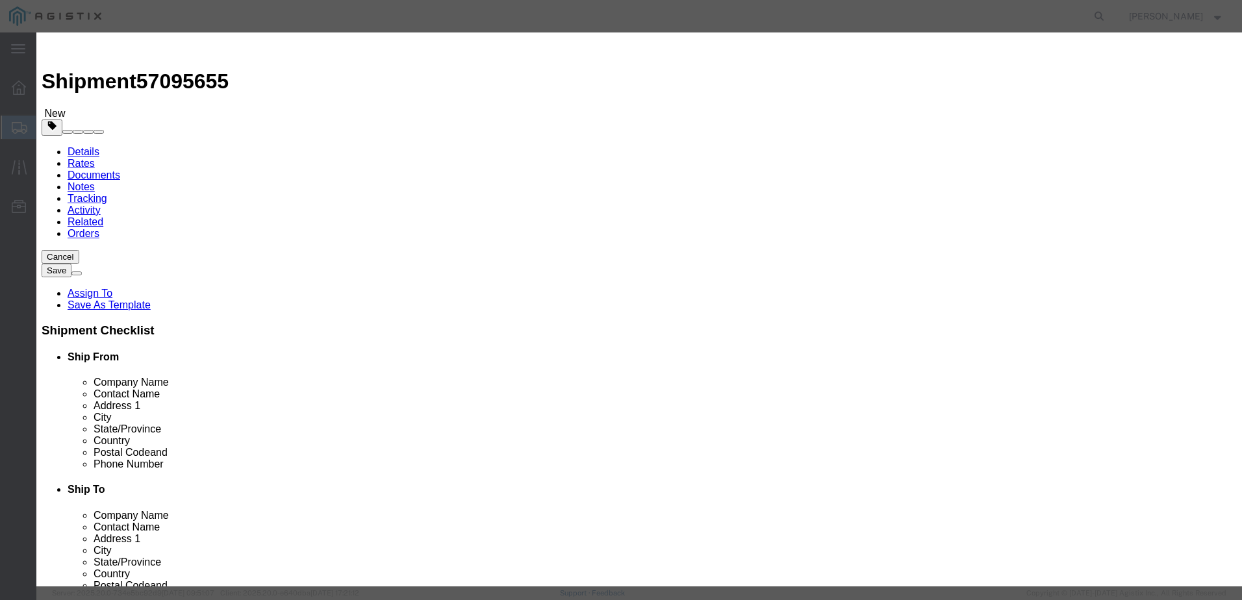
click select "Select 50 55 60 65 70 85 92.5 100 125 175 250 300 400"
click textarea
paste textarea "REF: DWG: 1421834 MK: VM STR# 1421834 CUSTOMER PO LINE NO: 95.0' AGH, Z0/2 - An…"
type textarea "REF: DWG: 1421834 MK: VM STR# 1421834 CUSTOMER PO LINE NO: 95.0' AGH, Z0/2 - An…"
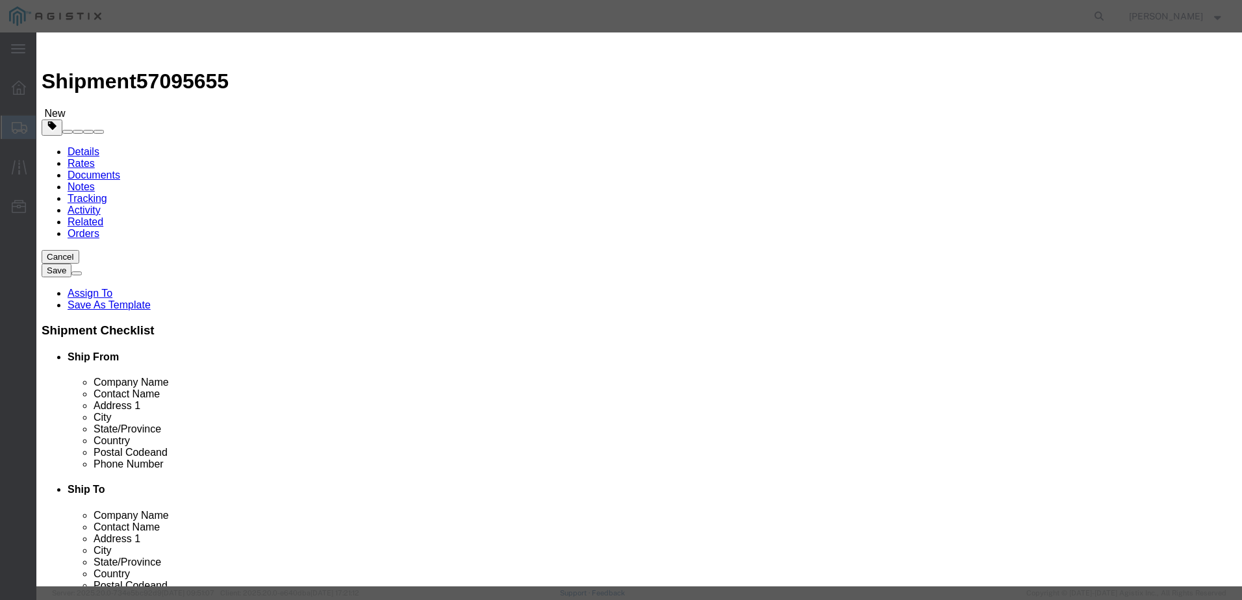
click button "Save & Close"
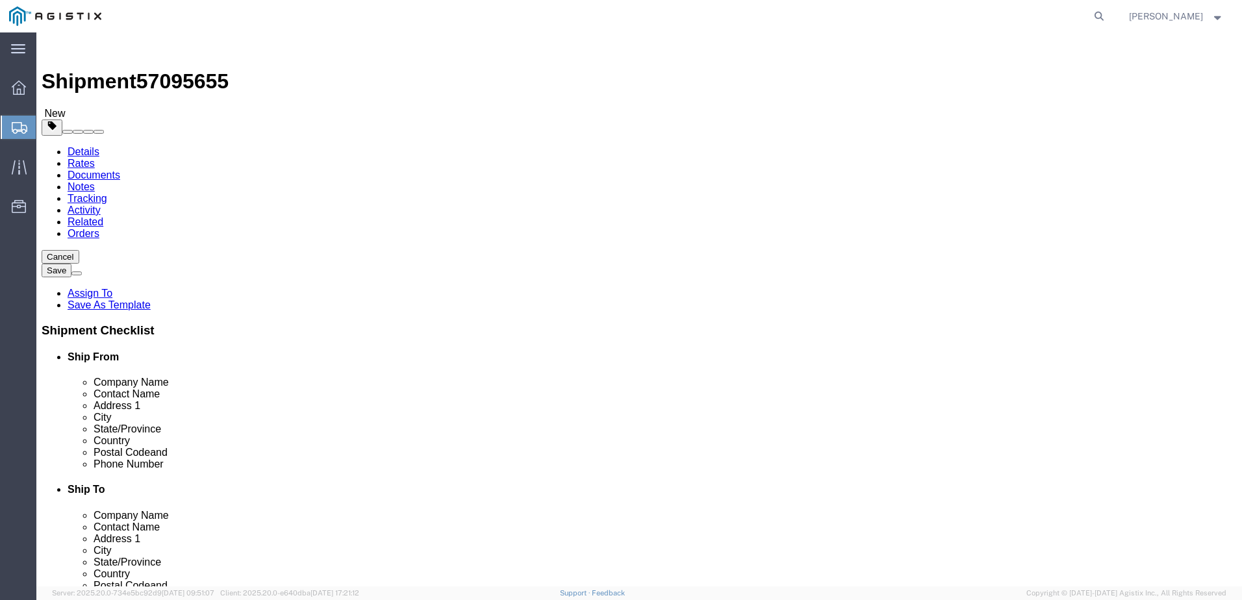
click link "Add Package"
select select "BNDL"
click select "Select Bulk Bundle(s) Cardboard Box(es) Carton(s) Crate(s) Drum(s) (Fiberboard)…"
select select "BNDL"
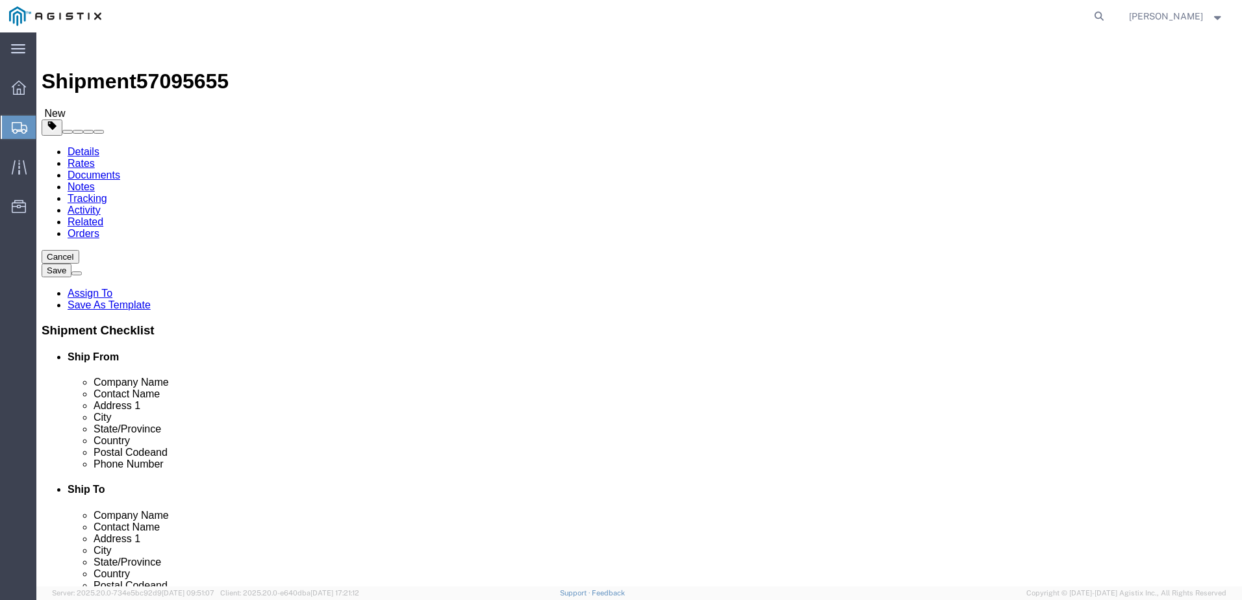
click select "Select Bulk Bundle(s) Cardboard Box(es) Carton(s) Crate(s) Drum(s) (Fiberboard)…"
click input "text"
type input "90"
click input "text"
type input "43.56"
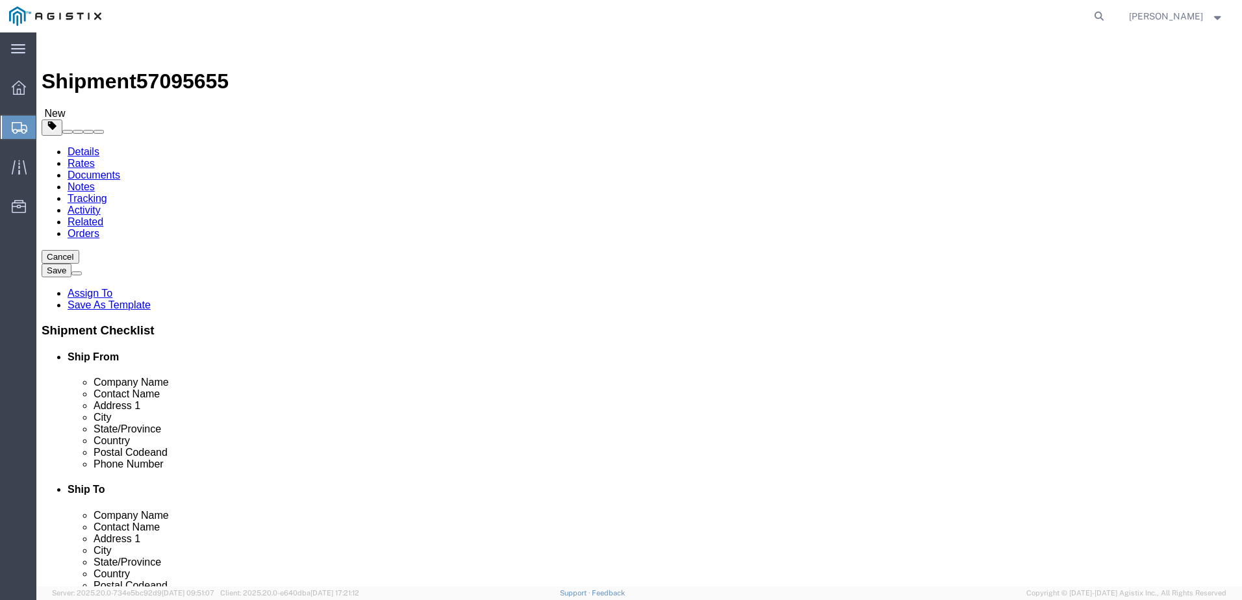
click input "text"
type input "43.56"
click input "0.00"
type input "1147"
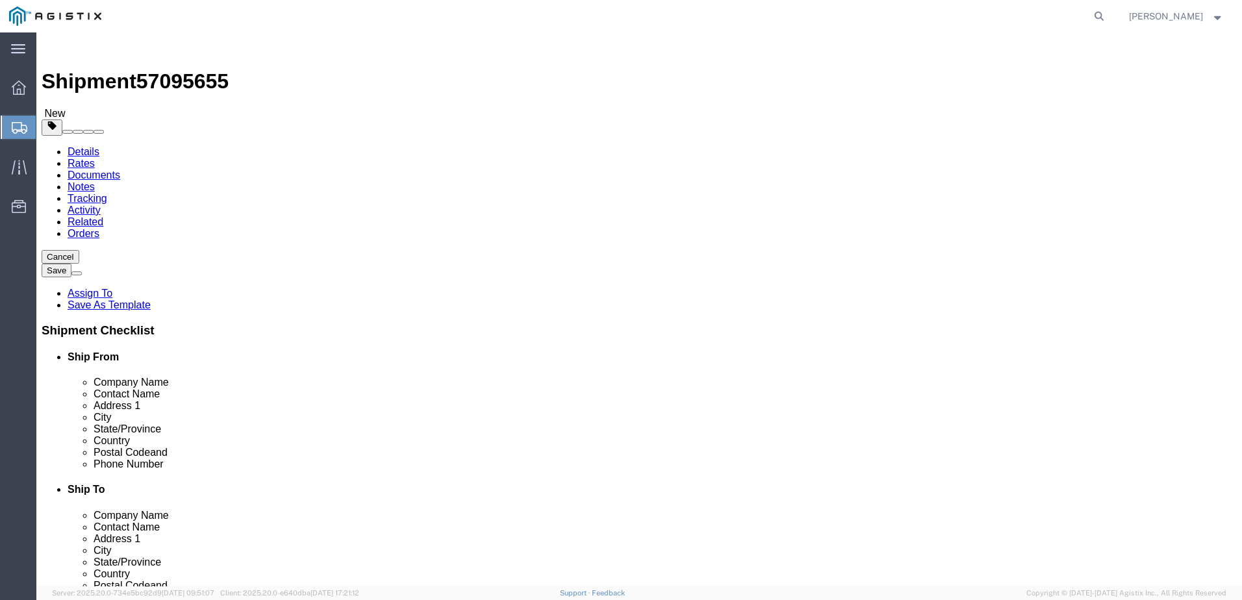
click div "Weight 1147 Select kgs lbs Ship. t°"
click div "1 x Bundle(s) Package Type Select Bulk Bundle(s) Cardboard Box(es) Carton(s) Cr…"
click span
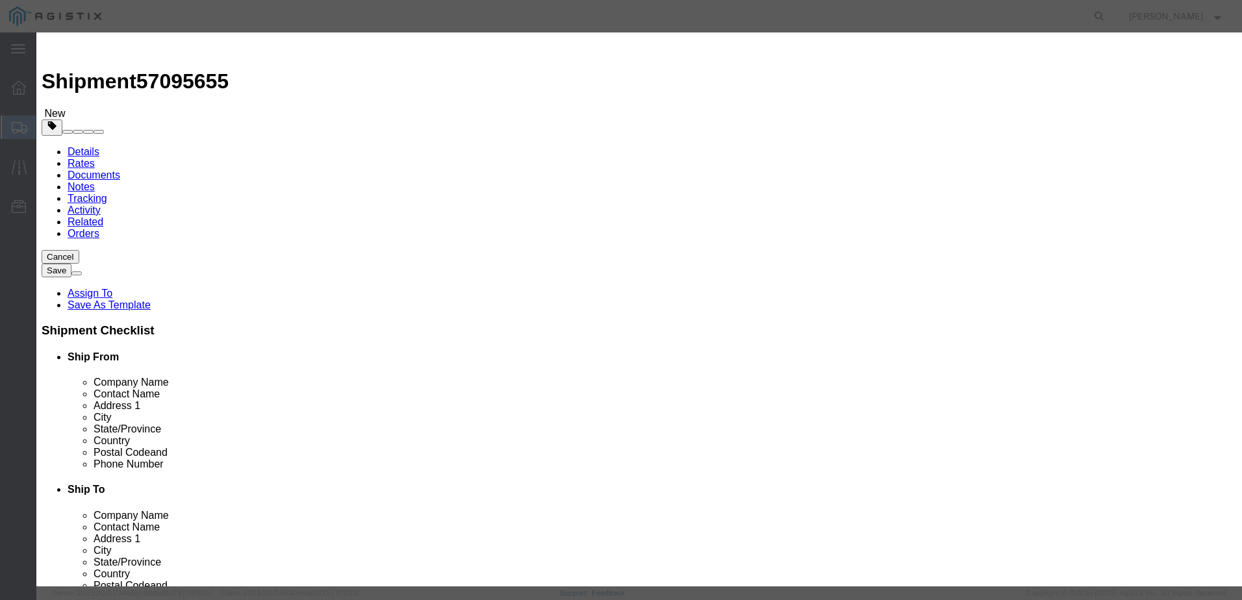
click textarea
paste textarea "REF: DWG: 1421833 MK: VM STR# 1421833 CUSTOMER PO LINE NO: 105.0' AGH, Z0/1 - A…"
type textarea "REF: DWG: 1421833 MK: VM STR# 1421833 CUSTOMER PO LINE NO: 105.0' AGH, Z0/1 - A…"
click input "text"
type input "ANCHOR [PERSON_NAME]"
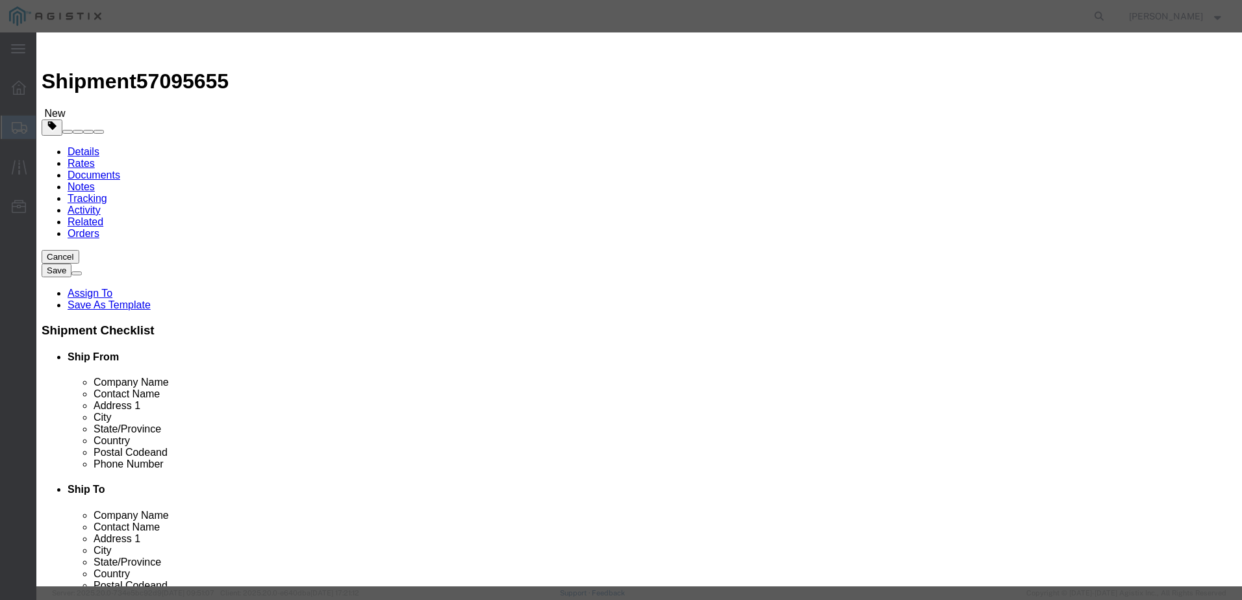
type input "1100"
click input "0"
type input "1"
type input "1584"
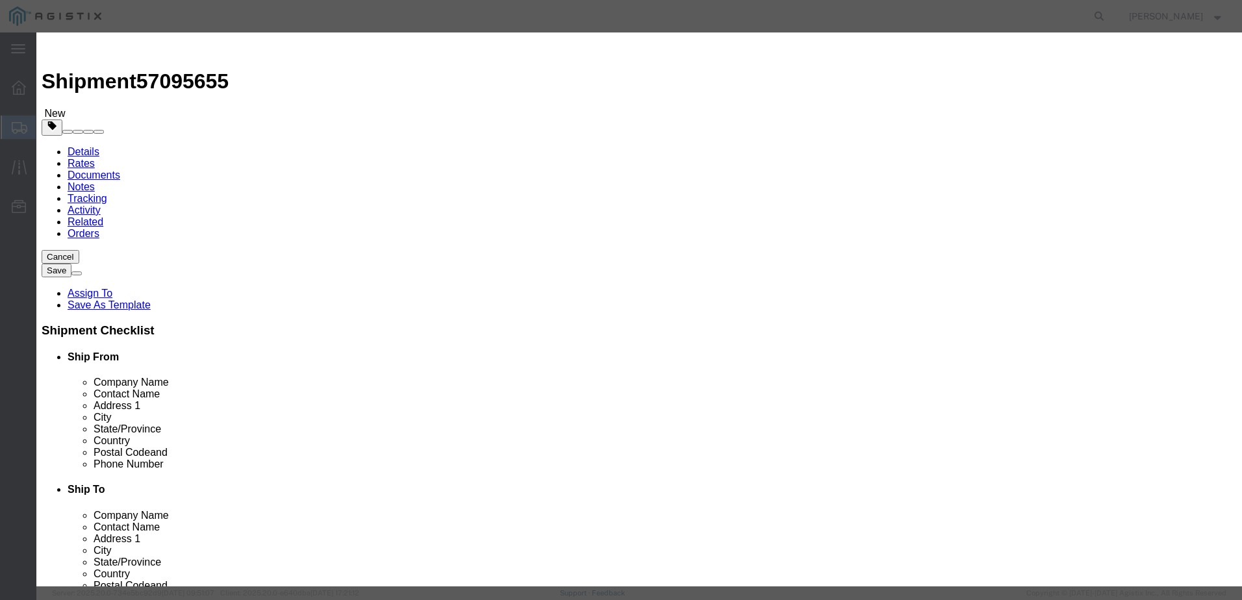
select select "USD"
click select "Select 50 55 60 65 70 85 92.5 100 125 175 250 300 400"
select select "50"
click select "Select 50 55 60 65 70 85 92.5 100 125 175 250 300 400"
click button "Save & Close"
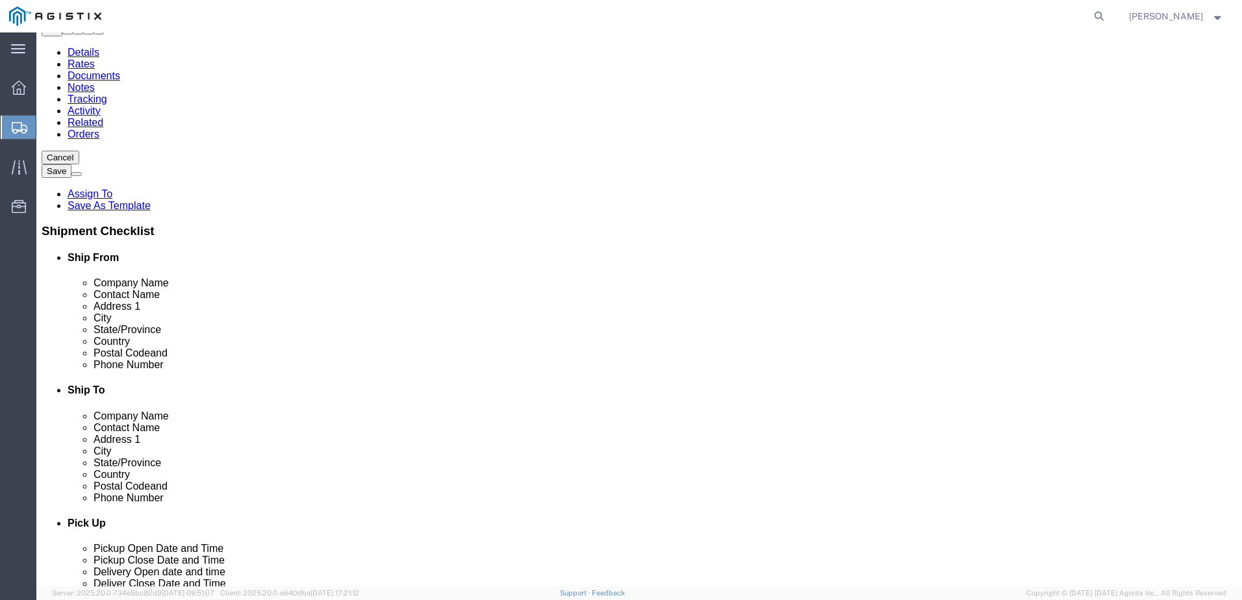
scroll to position [106, 0]
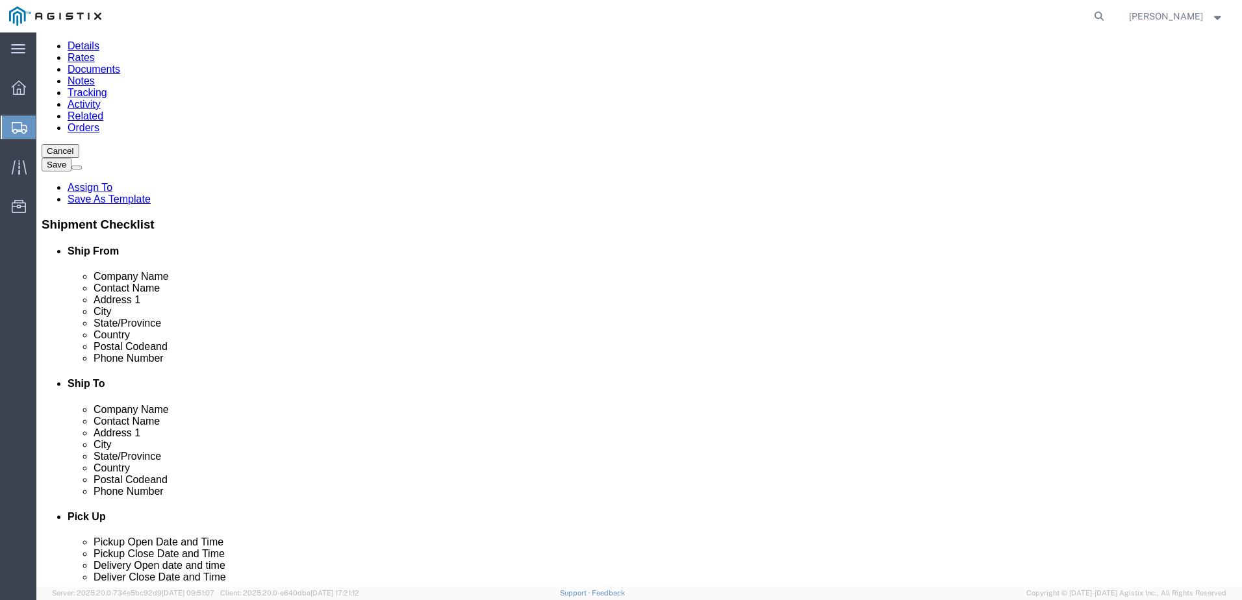
click link "Add Package"
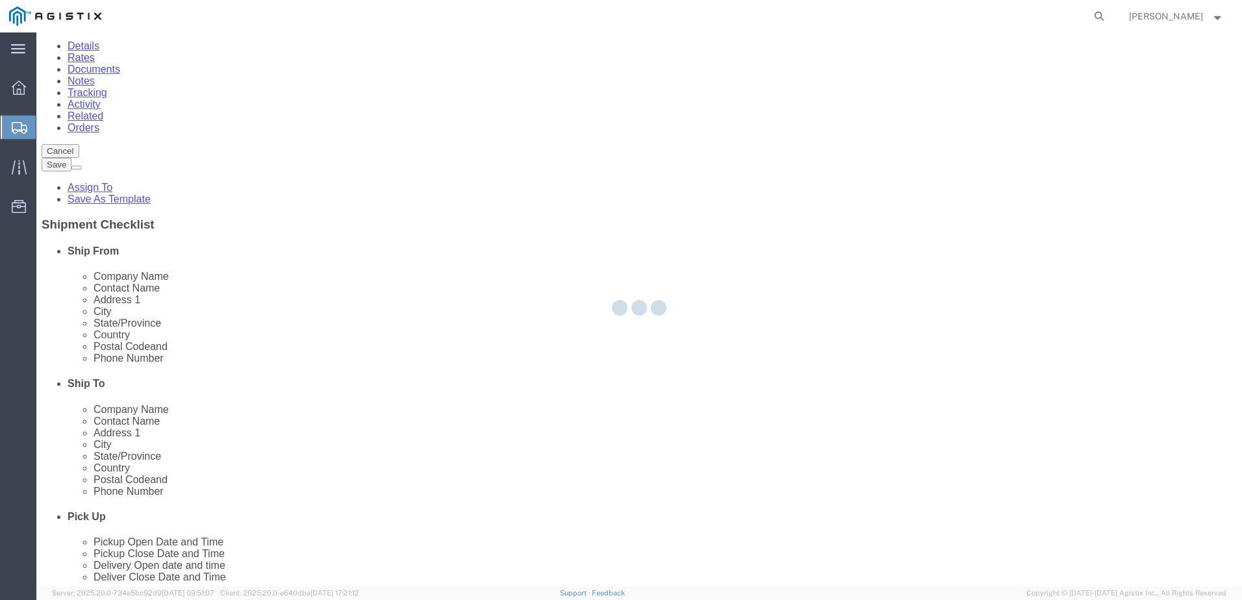
scroll to position [0, 0]
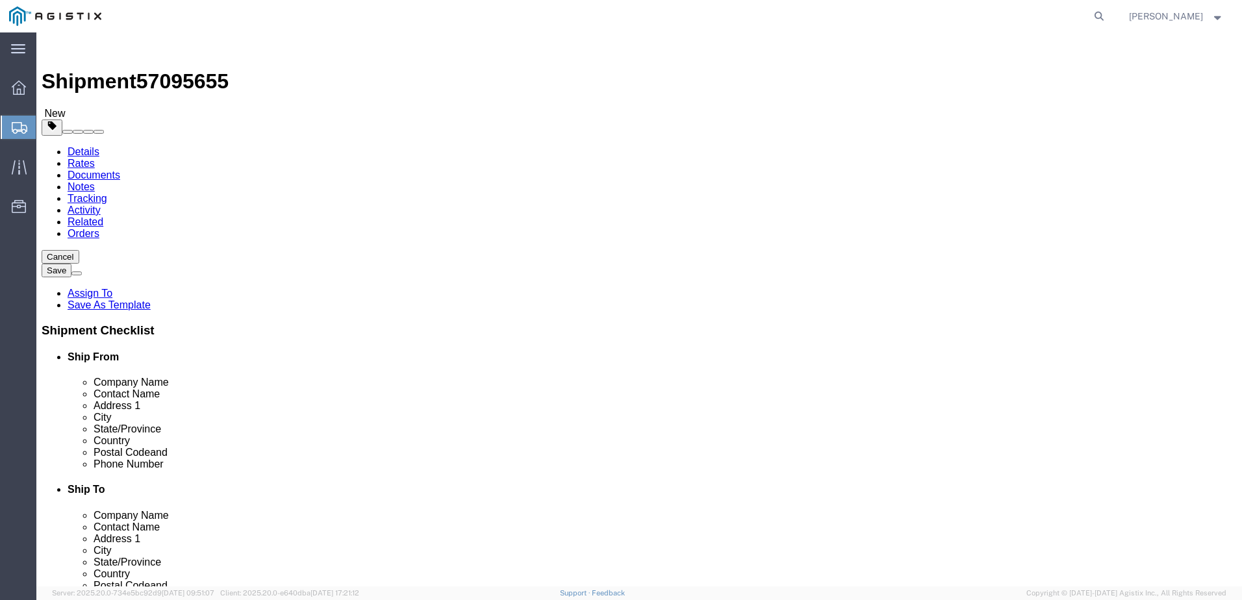
select select "BNDL"
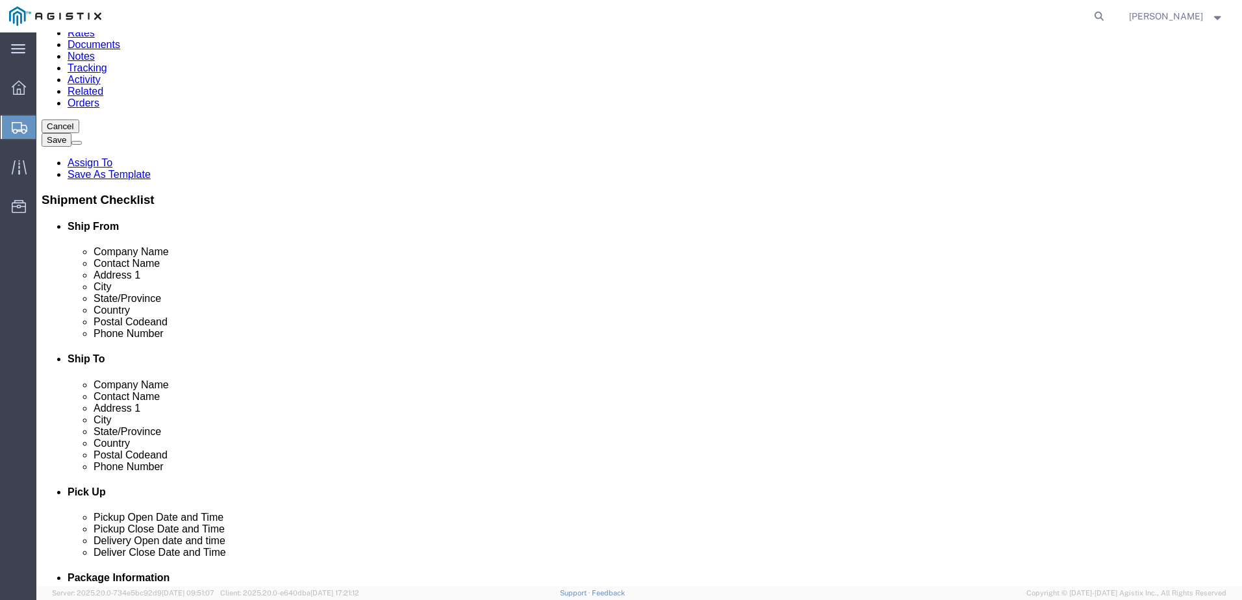
scroll to position [253, 0]
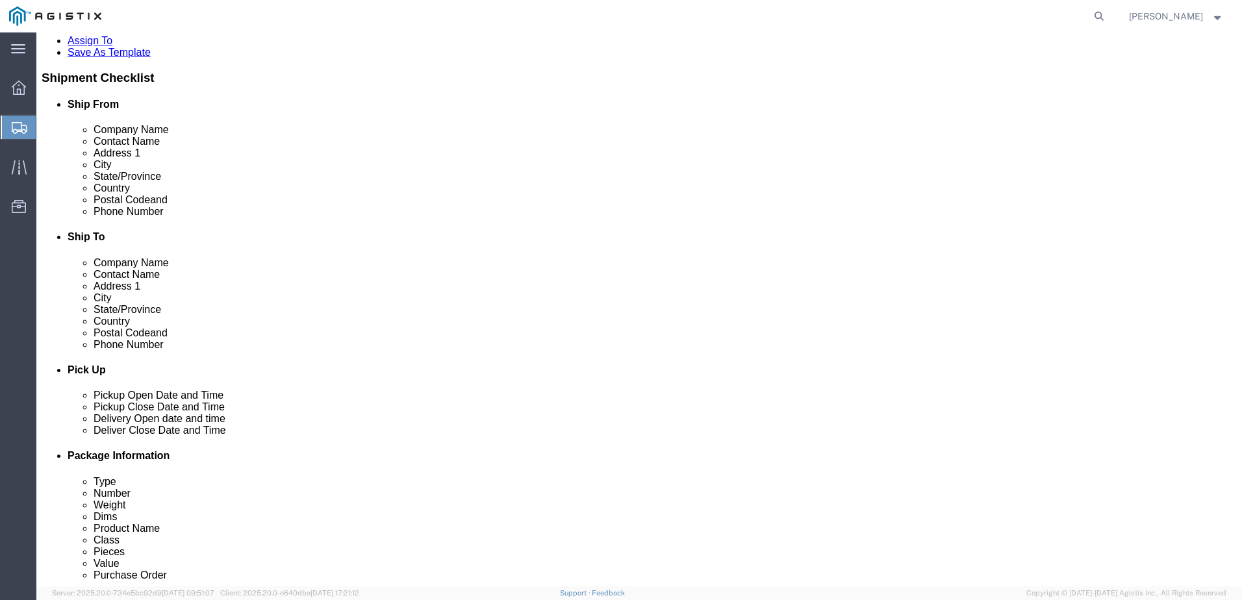
click select "Select Bulk Bundle(s) Cardboard Box(es) Carton(s) Crate(s) Drum(s) (Fiberboard)…"
select select "BNDL"
click select "Select Bulk Bundle(s) Cardboard Box(es) Carton(s) Crate(s) Drum(s) (Fiberboard)…"
click input "text"
drag, startPoint x: 220, startPoint y: 340, endPoint x: 145, endPoint y: 334, distance: 74.9
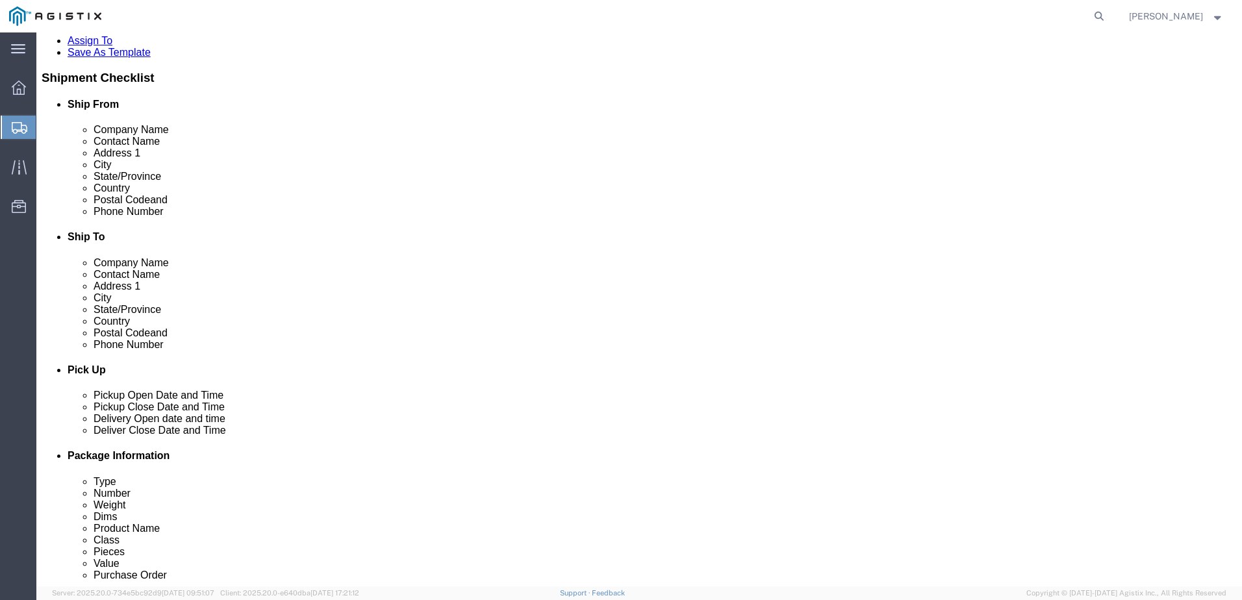
click div "Dimensions Separate dimensions for each package, Length x Width x Height Length…"
type input "123"
click input "text"
type input "38.90"
click input "text"
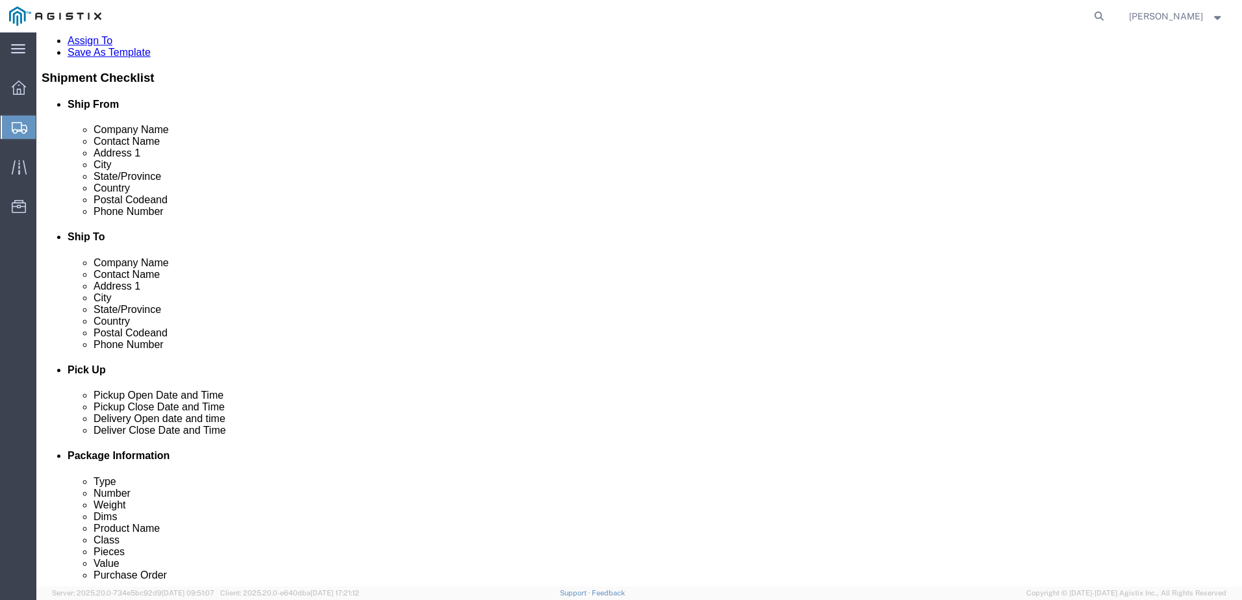
type input "38.90"
click input "0.00"
type input "813"
click div "1 x Bundle(s) Package Type Select Bulk Bundle(s) Cardboard Box(es) Carton(s) Cr…"
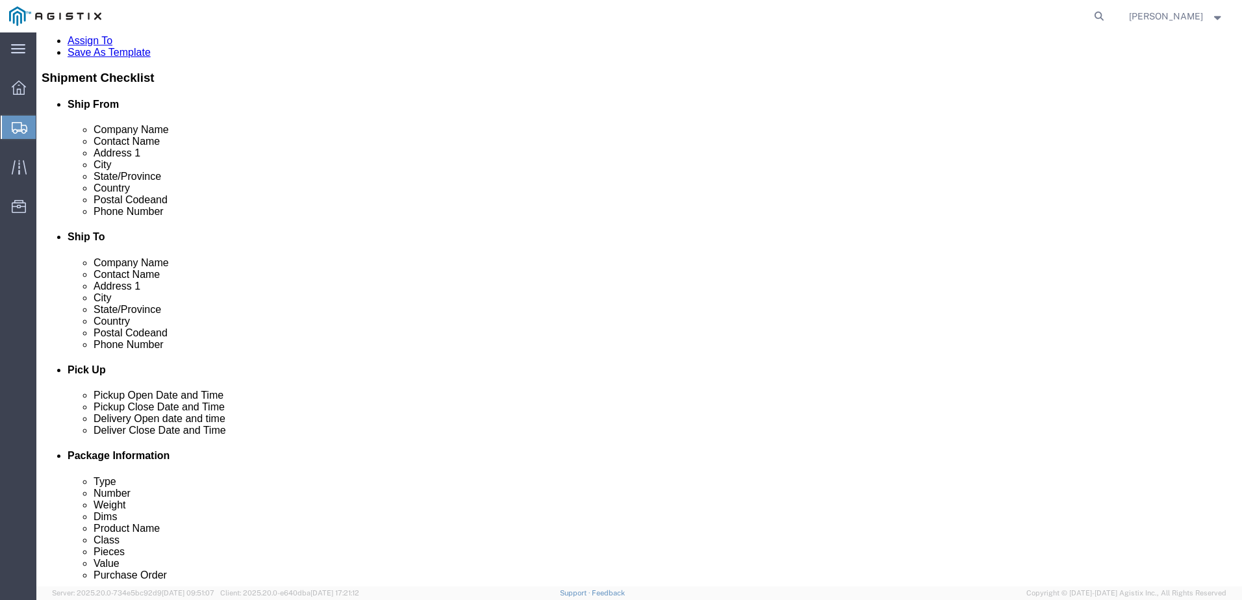
click span
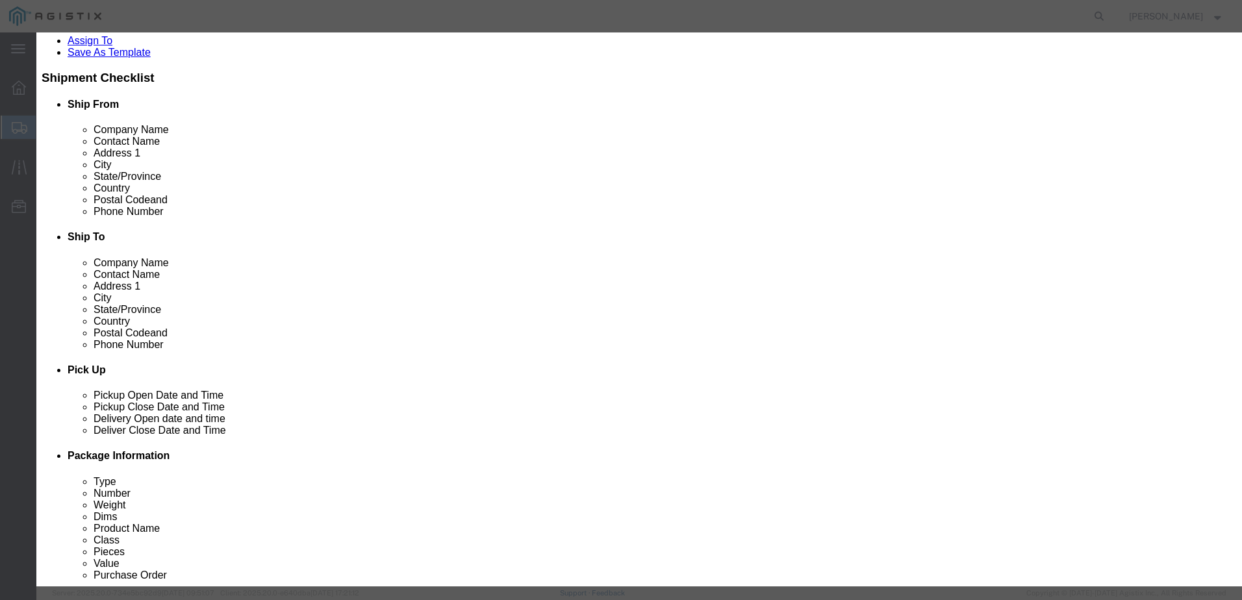
click input "text"
type input "ANCHOR [PERSON_NAME]"
type input "1100"
click input "0"
type input "1"
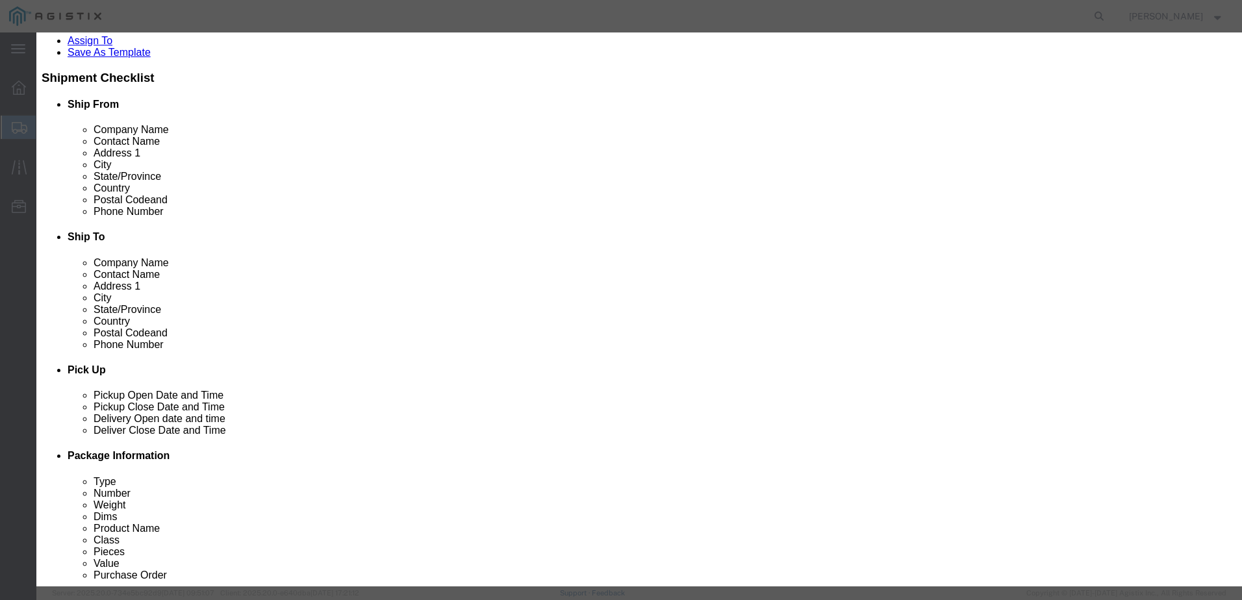
click input "1100"
type input "1074"
select select "USD"
click select "Select 50 55 60 65 70 85 92.5 100 125 175 250 300 400"
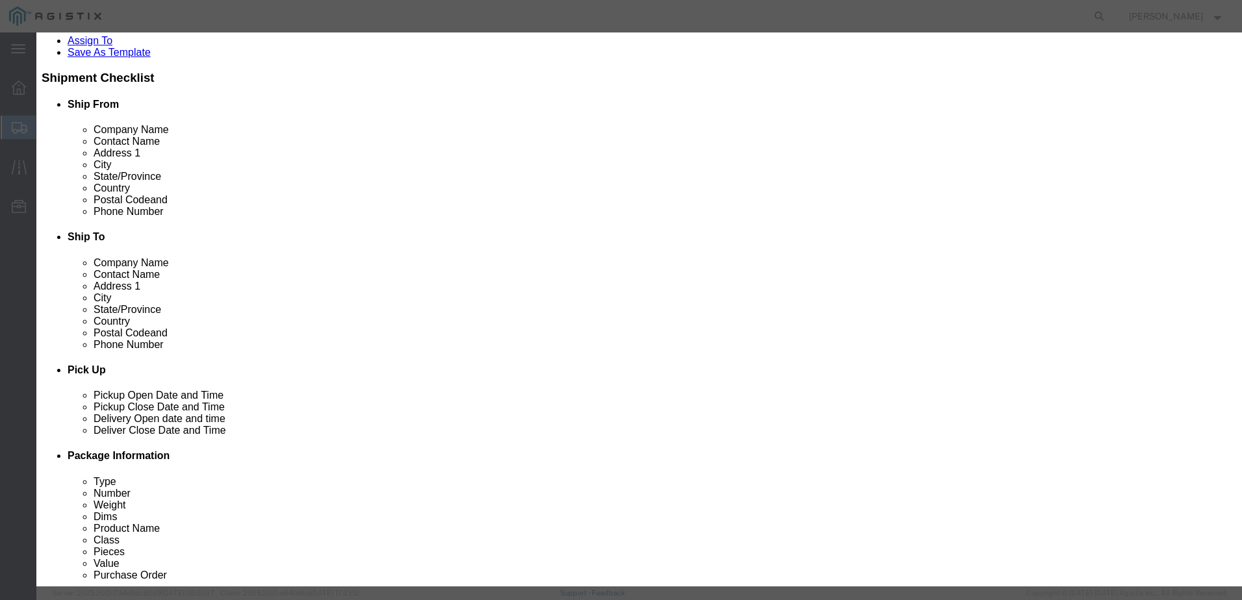
select select "50"
click select "Select 50 55 60 65 70 85 92.5 100 125 175 250 300 400"
click textarea
paste textarea "REF: DWG: 1422453 MK: VM STR# 1422453 Customer PO Line No: 2. 50.0' AGH, 003/00…"
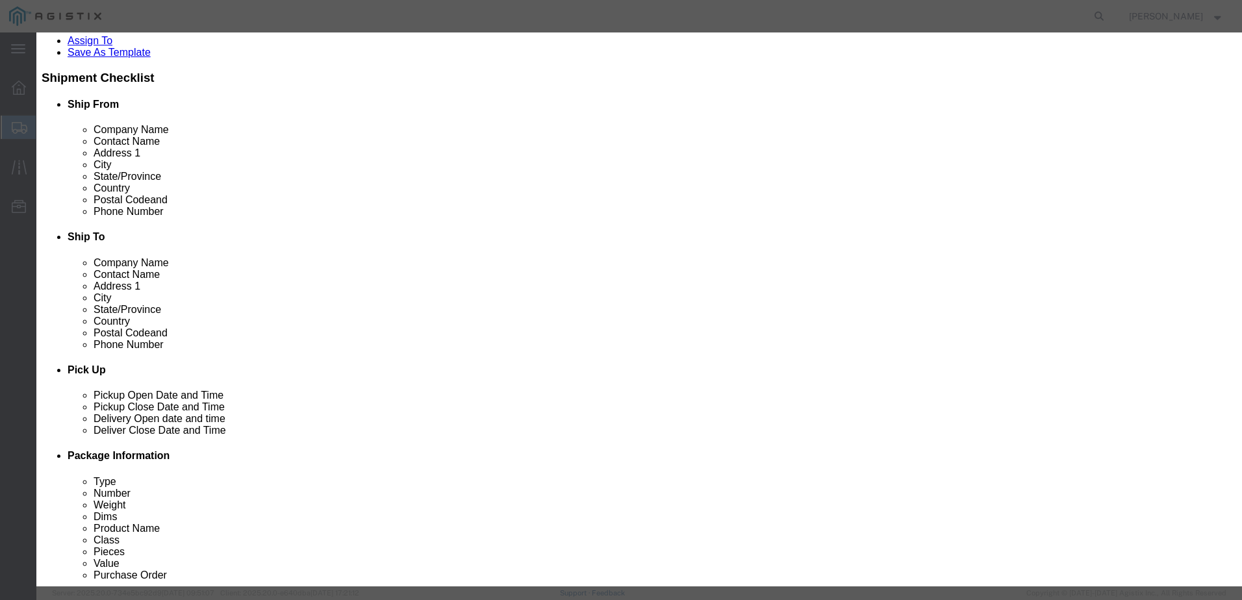
type textarea "REF: DWG: 1422453 MK: VM STR# 1422453 Customer PO Line No: 2. 50.0' AGH, 003/00…"
click button "Save & Close"
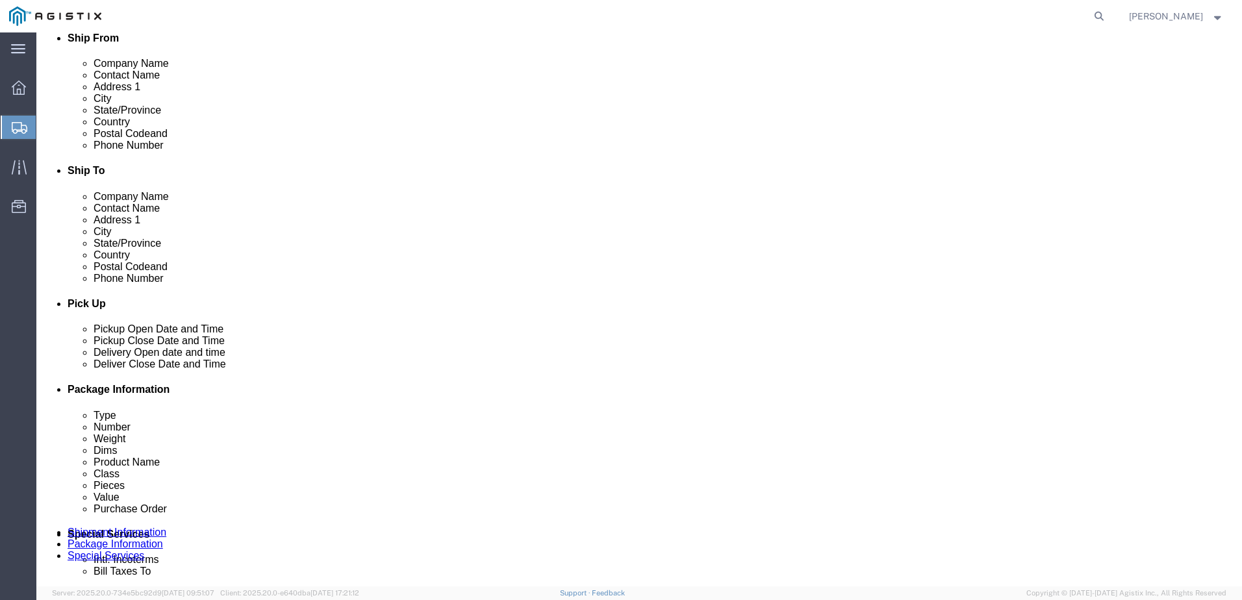
scroll to position [320, 0]
click link "Add Package"
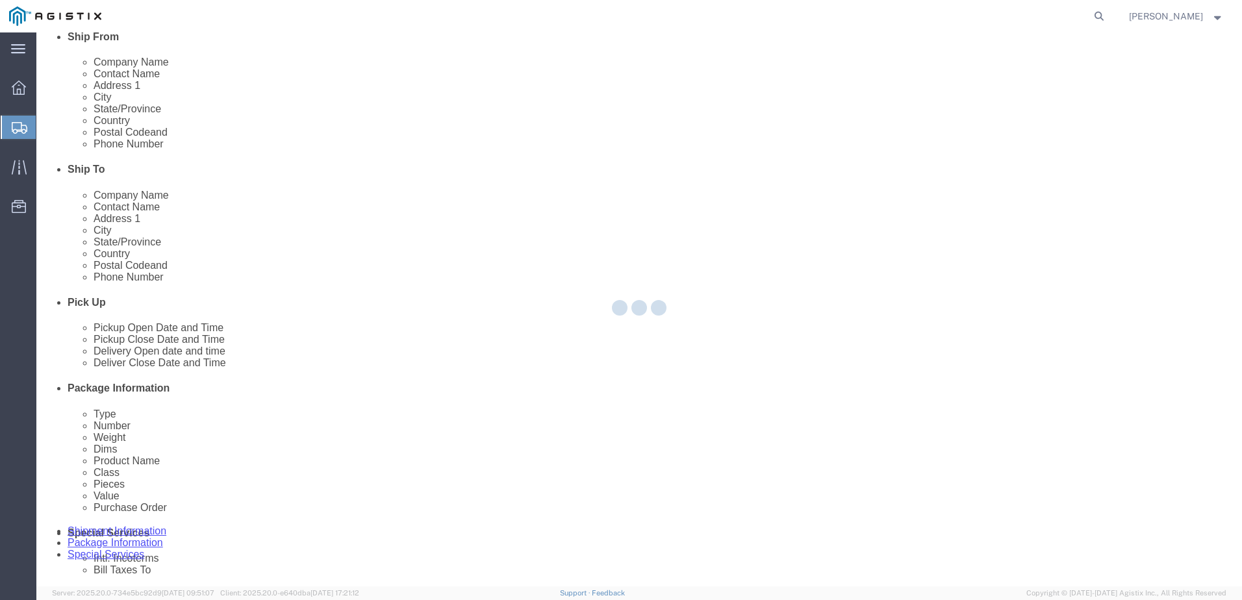
scroll to position [0, 0]
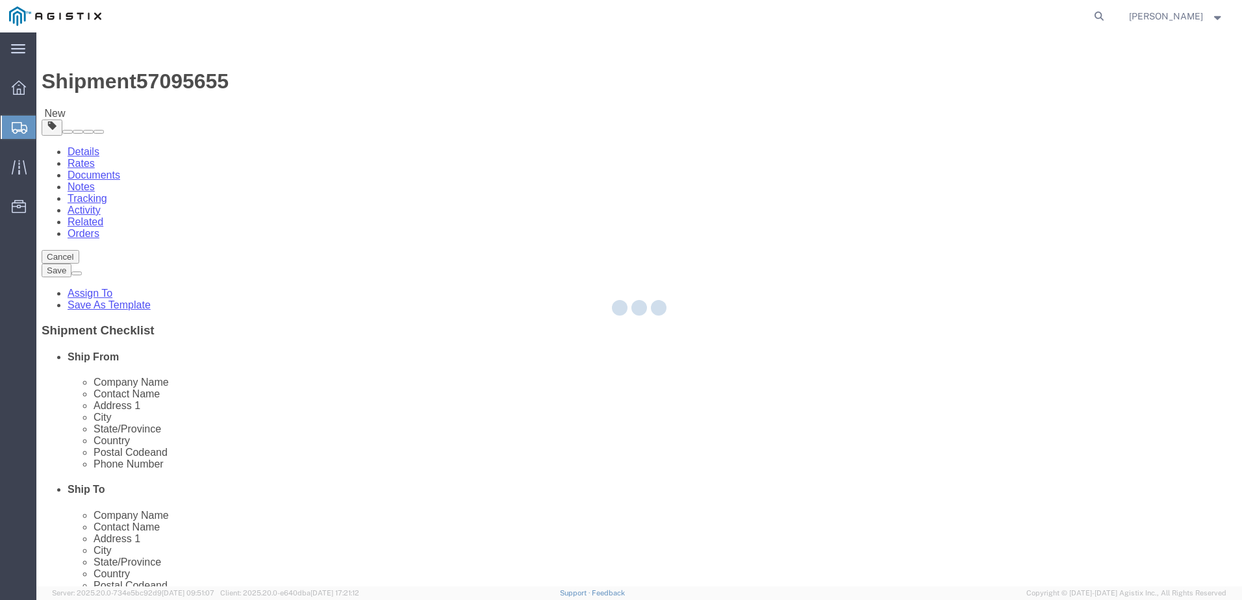
select select "BNDL"
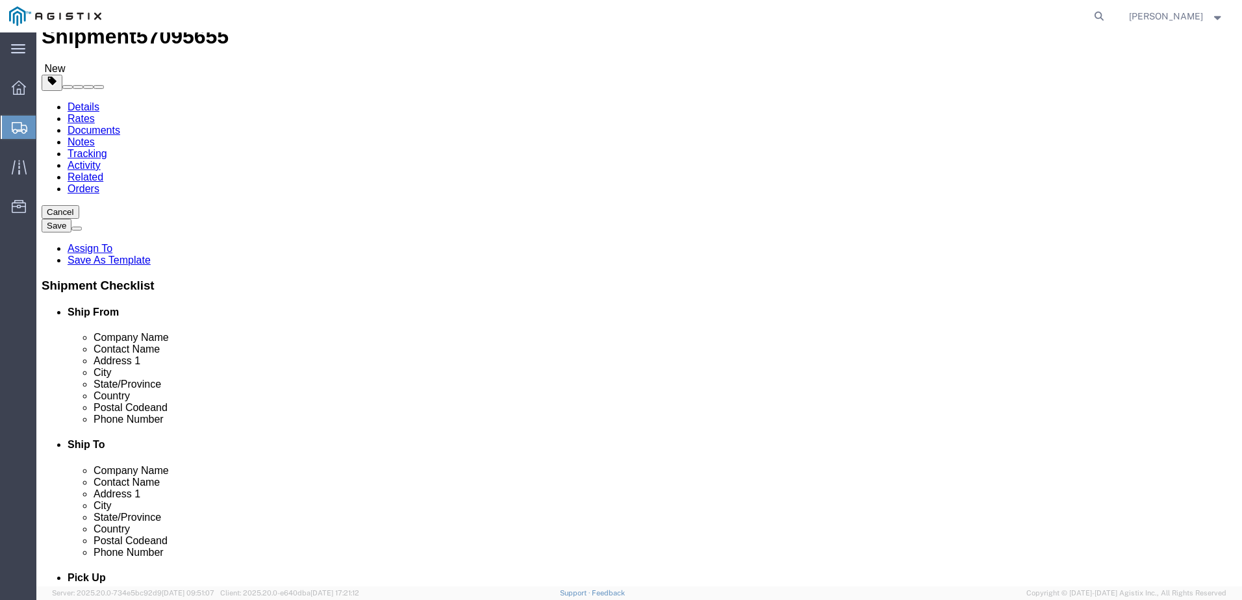
scroll to position [325, 0]
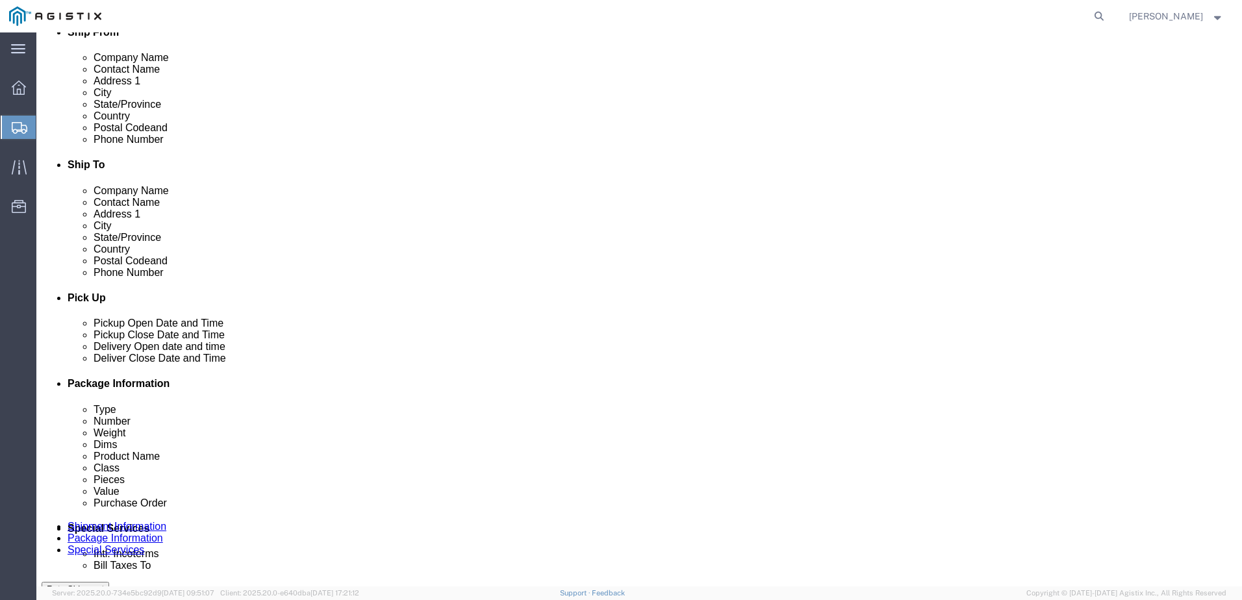
click select "Select Bulk Bundle(s) Cardboard Box(es) Carton(s) Crate(s) Drum(s) (Fiberboard)…"
select select "BNDL"
click select "Select Bulk Bundle(s) Cardboard Box(es) Carton(s) Crate(s) Drum(s) (Fiberboard)…"
click input "text"
type input "123"
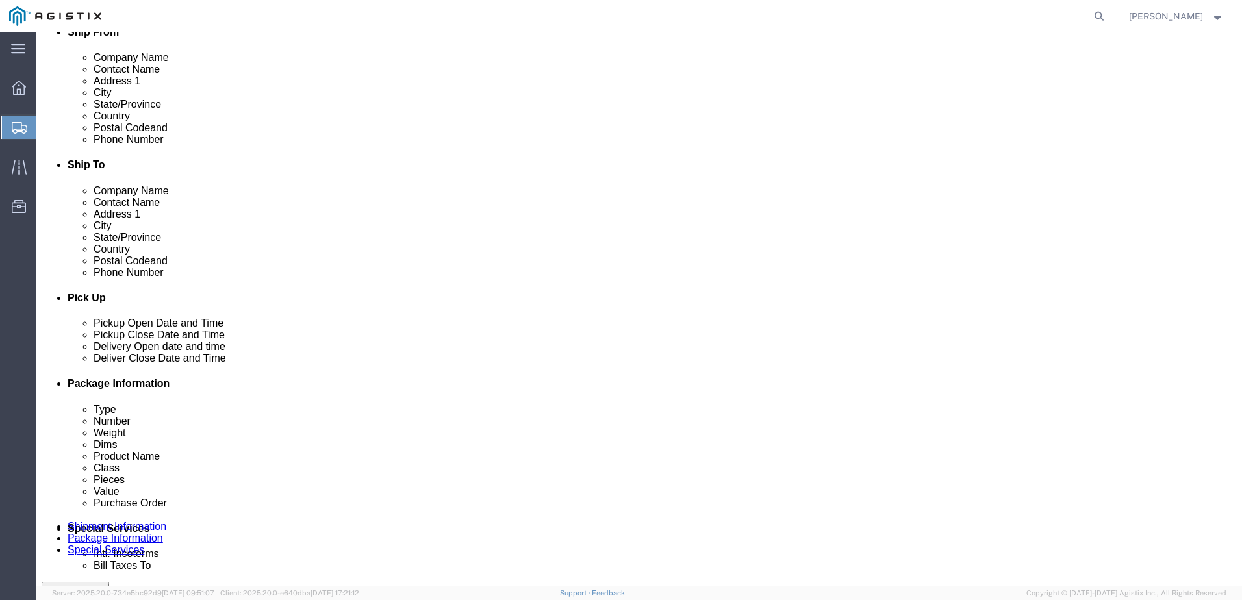
type input "38.90"
type input "813"
click span
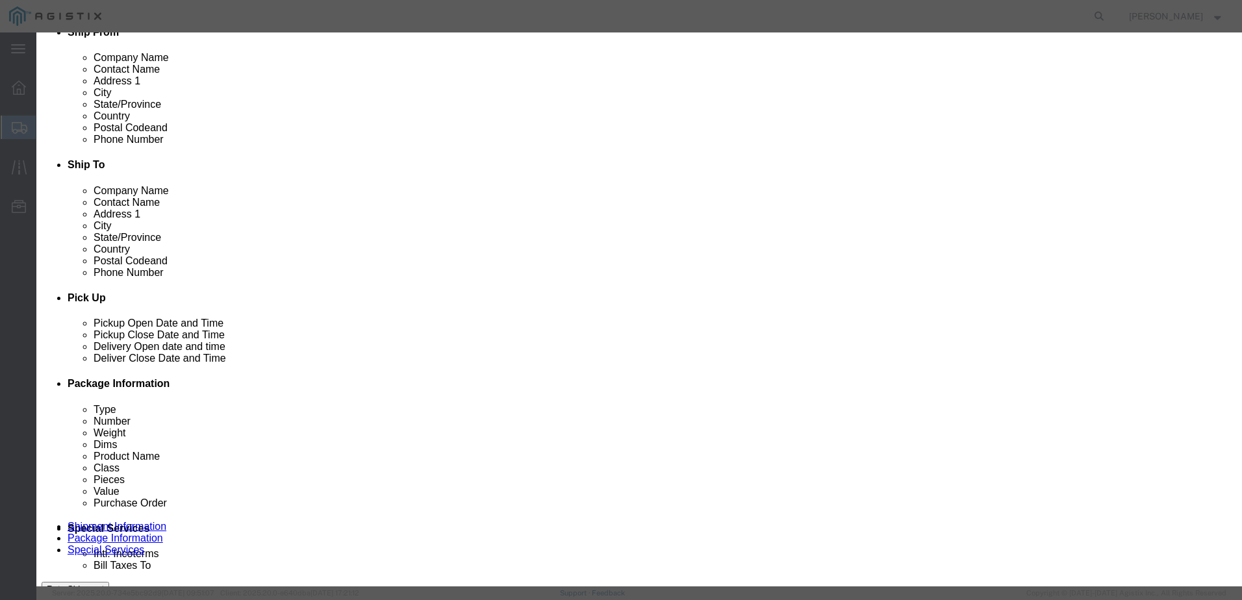
click input "text"
type input "ANCHOR [PERSON_NAME]"
type input "1074"
click input "0"
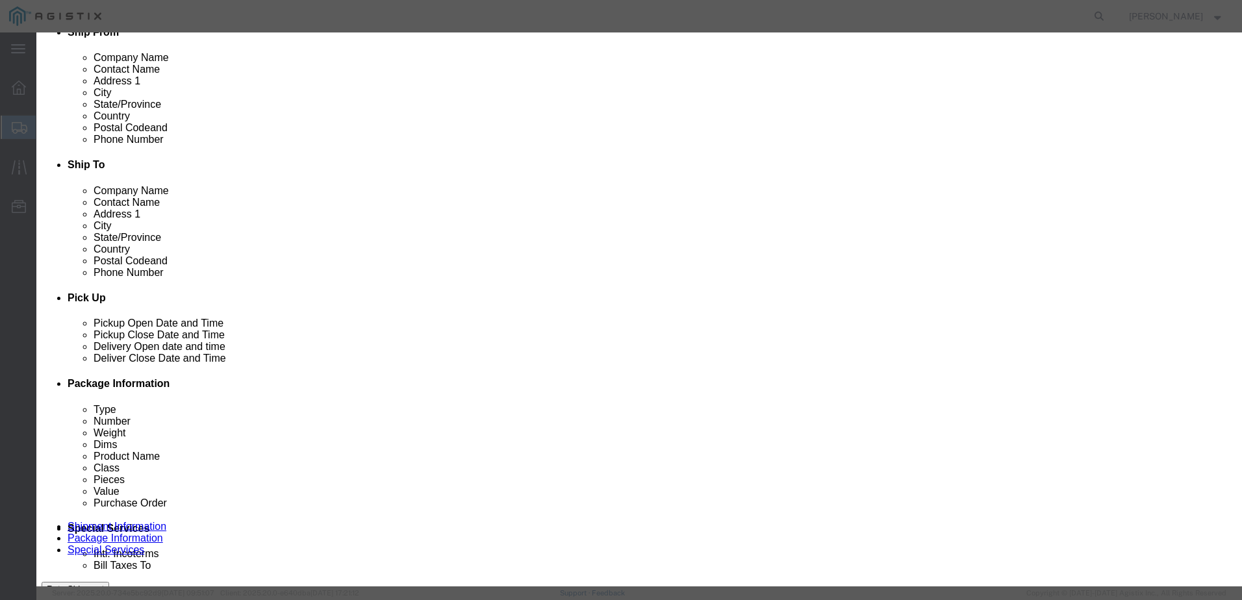
type input "1"
click select "Select 50 55 60 65 70 85 92.5 100 125 175 250 300 400"
select select "50"
click select "Select 50 55 60 65 70 85 92.5 100 125 175 250 300 400"
click textarea
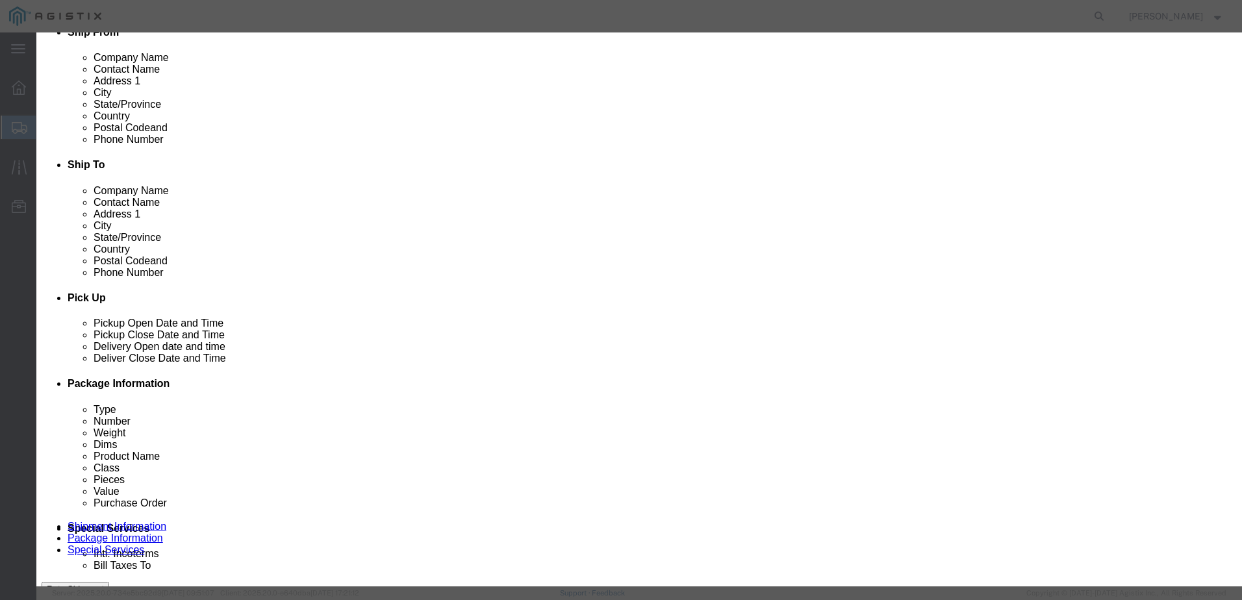
paste textarea "REF: DWG: 1422453 MK: VM STR# 1422453 Customer PO Line No: 3. 50.0' AGH, 003/00…"
type textarea "REF: DWG: 1422453 MK: VM STR# 1422453 Customer PO Line No: 3. 50.0' AGH, 003/00…"
click button "Save & Close"
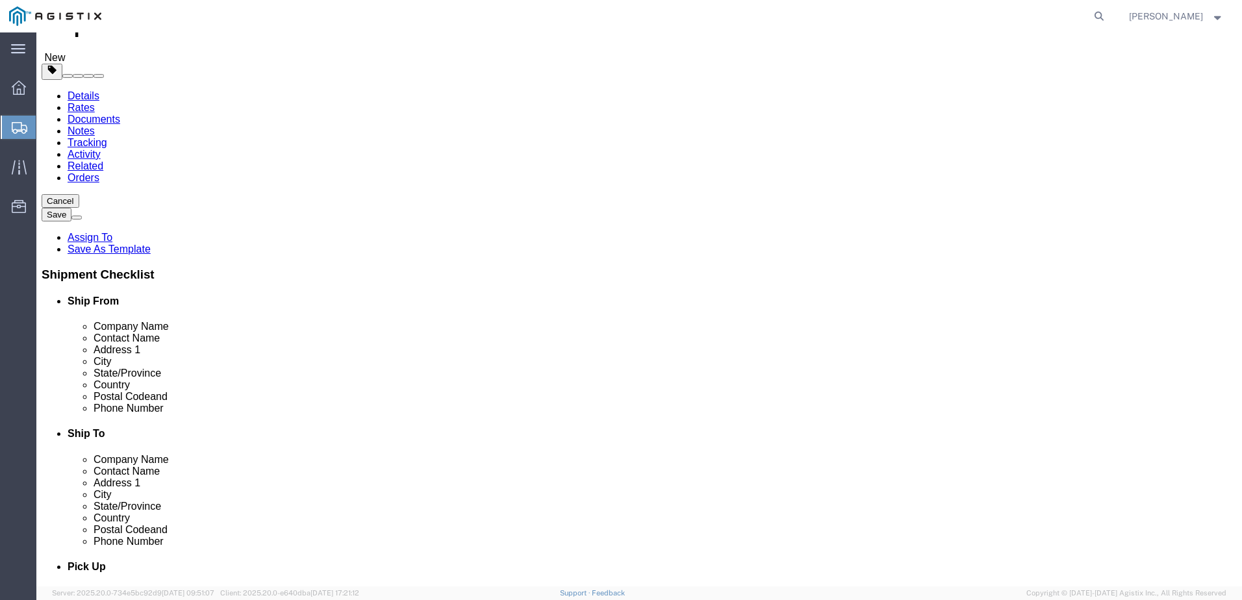
scroll to position [260, 0]
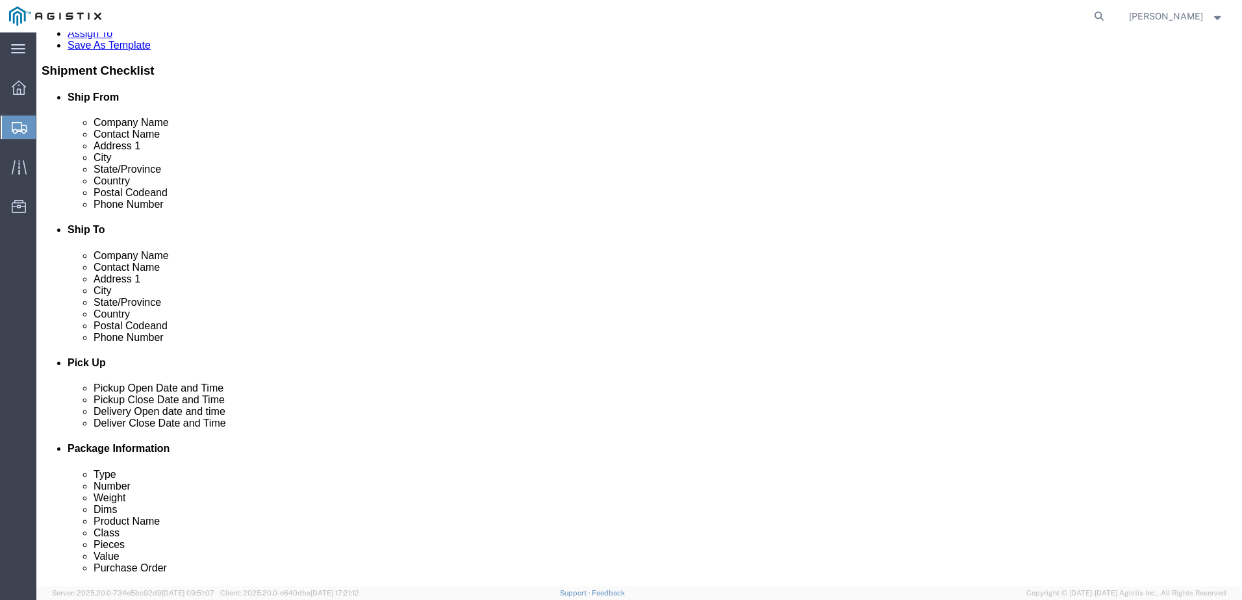
click button "Rate Shipment"
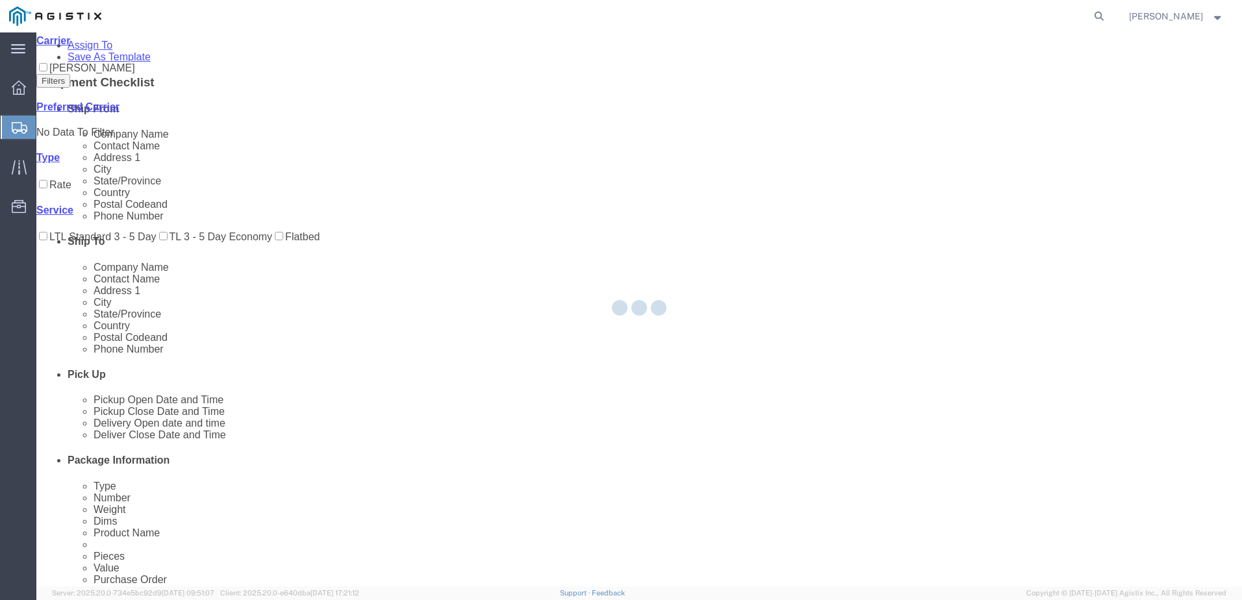
scroll to position [0, 0]
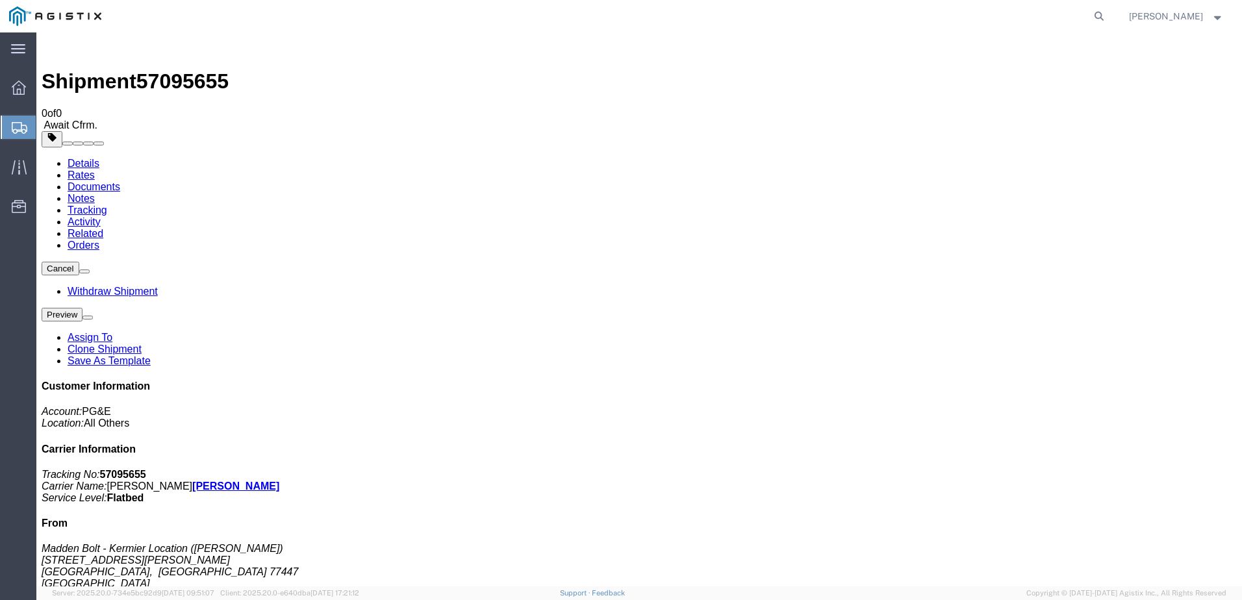
click at [1, 101] on ul "Overview Shipments Shipment Manager Create Shipment Create from Template Estima…" at bounding box center [18, 154] width 36 height 158
click at [15, 86] on icon at bounding box center [19, 88] width 14 height 14
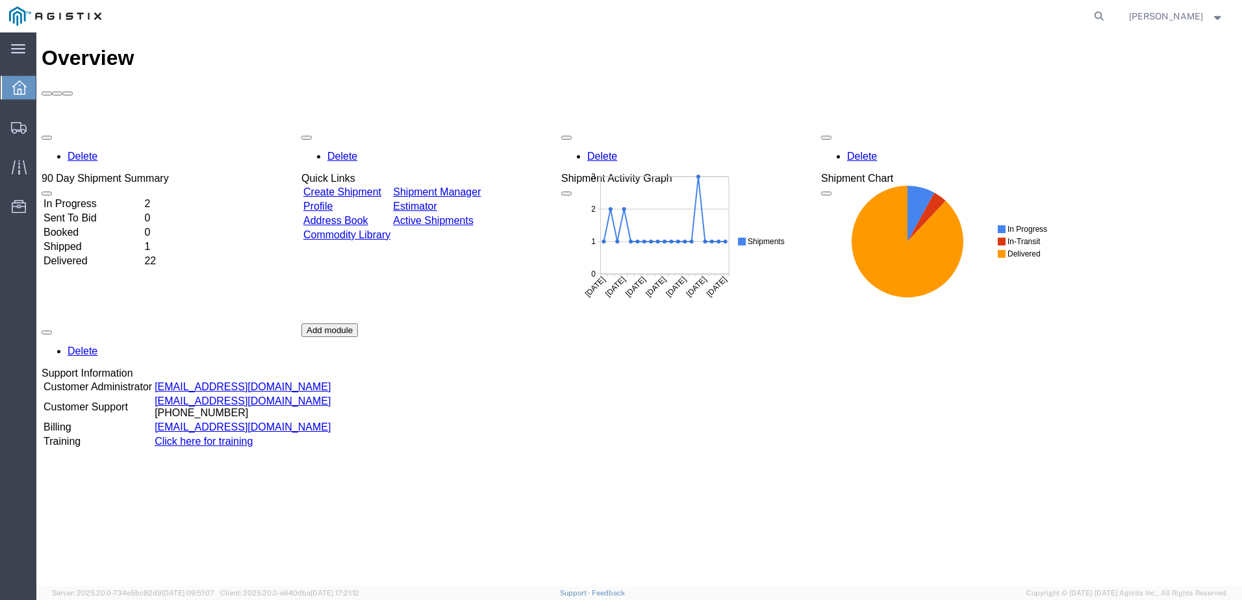
click at [381, 186] on link "Create Shipment" at bounding box center [342, 191] width 78 height 11
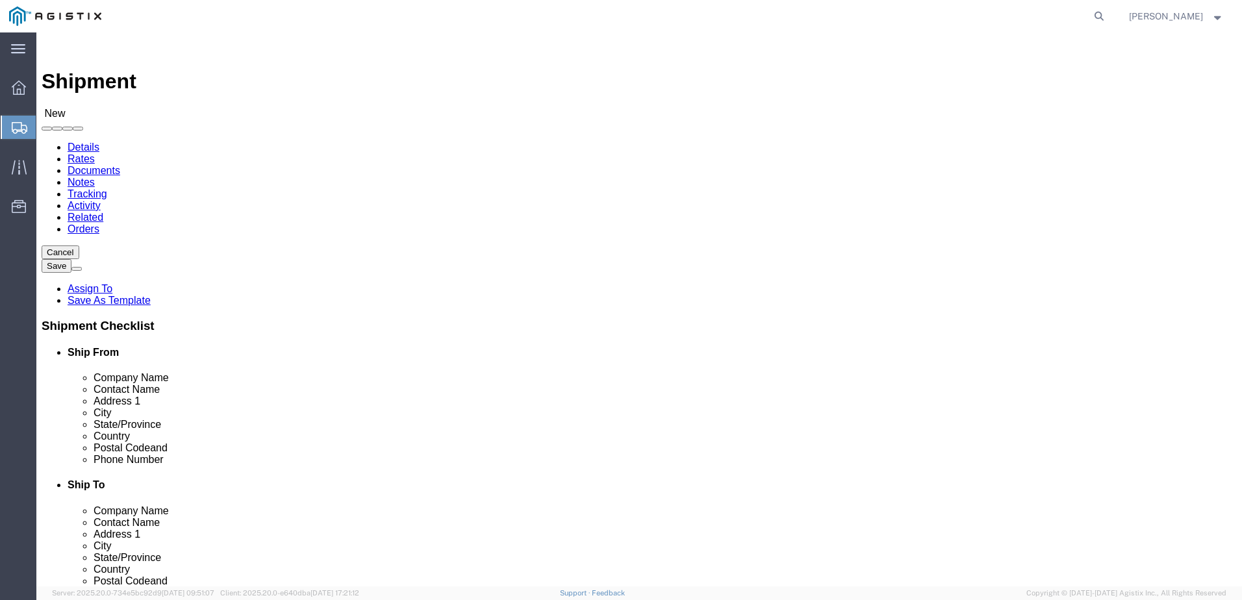
click select "Select Madden Bolt PG&E"
select select "9596"
click select "Select Madden Bolt PG&E"
select select "PURCHORD"
select select
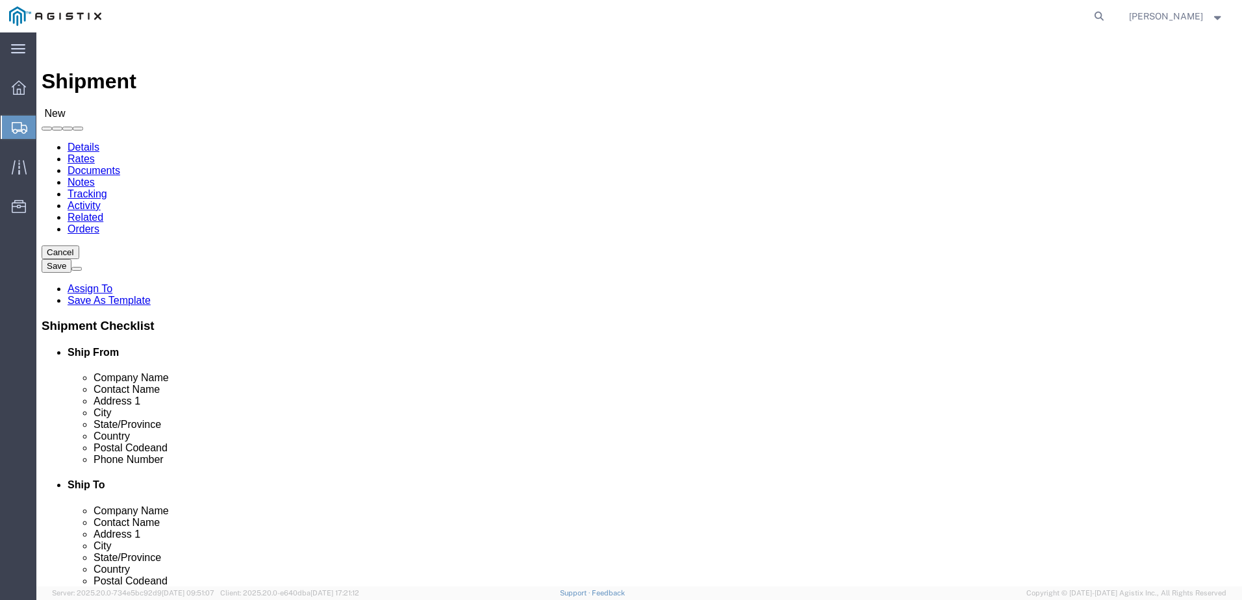
select select
click div
click select "Select All Others [GEOGRAPHIC_DATA] [GEOGRAPHIC_DATA] [GEOGRAPHIC_DATA] [GEOGRA…"
select select "23082"
click select "Select All Others [GEOGRAPHIC_DATA] [GEOGRAPHIC_DATA] [GEOGRAPHIC_DATA] [GEOGRA…"
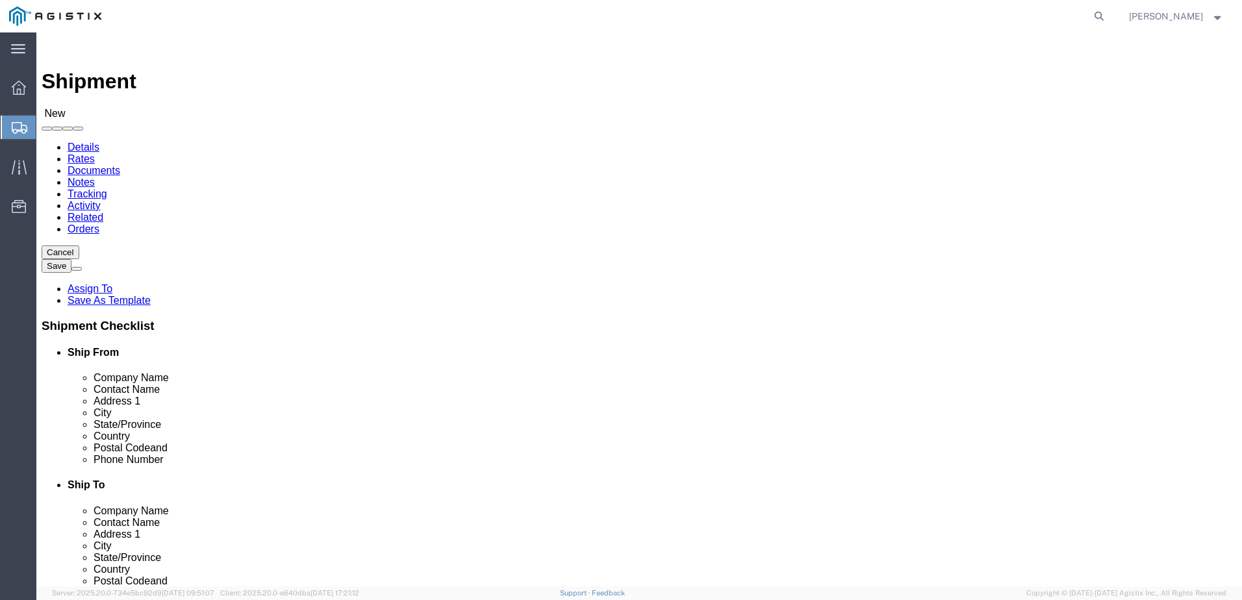
click input "text"
type input "m"
type input "Madden Bolt - Kermier Location"
click input "text"
type input "[PERSON_NAME]"
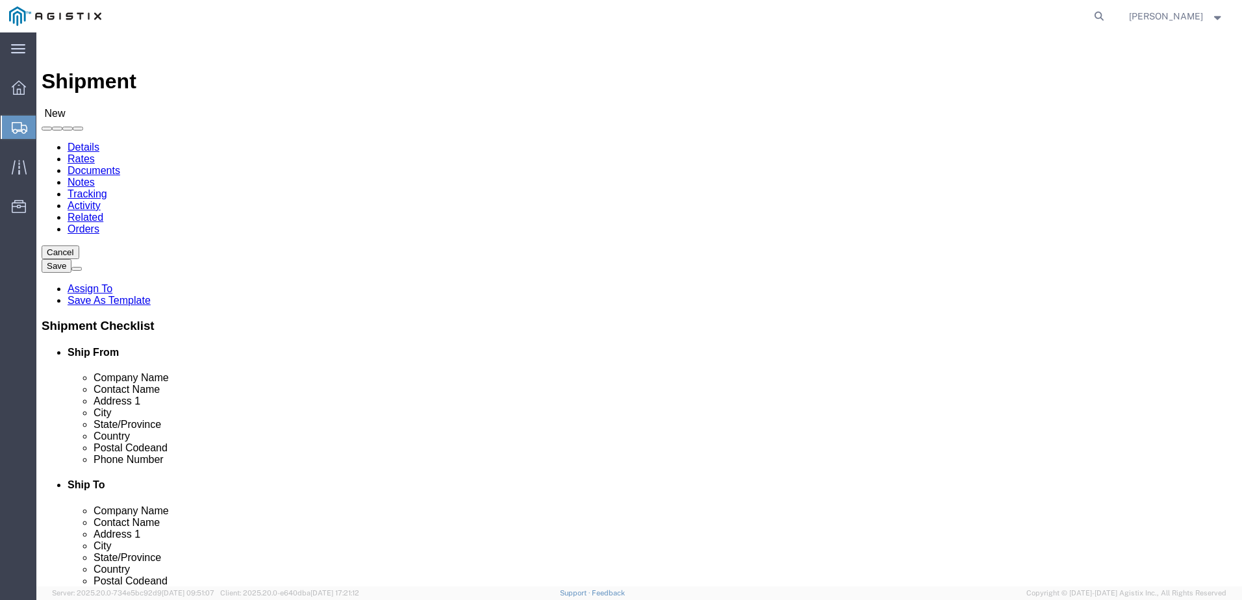
type input "[STREET_ADDRESS]"
type input "Hockley"
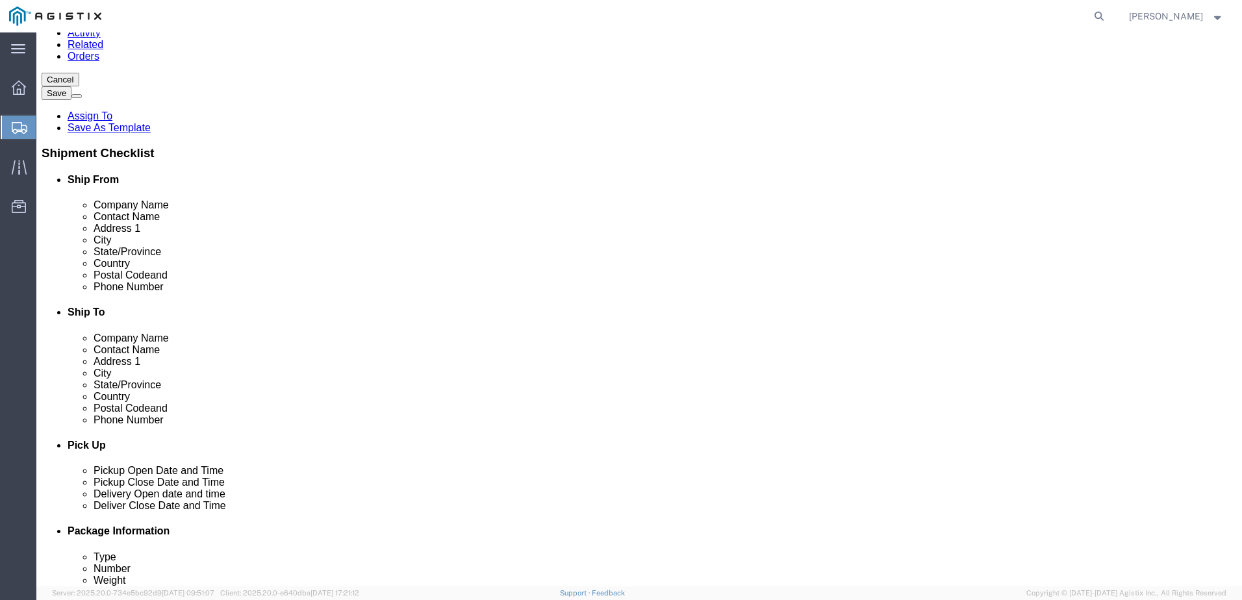
scroll to position [195, 0]
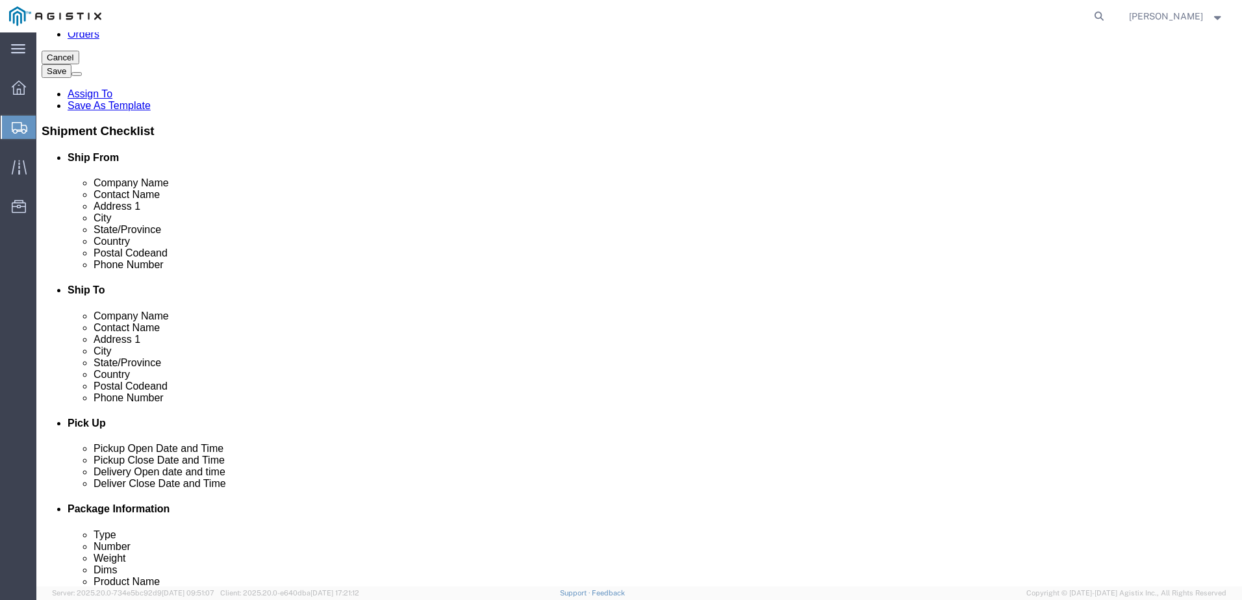
click div "Postal Code"
click input "text"
type input "77447"
type input "[PHONE_NUMBER]"
type input "602"
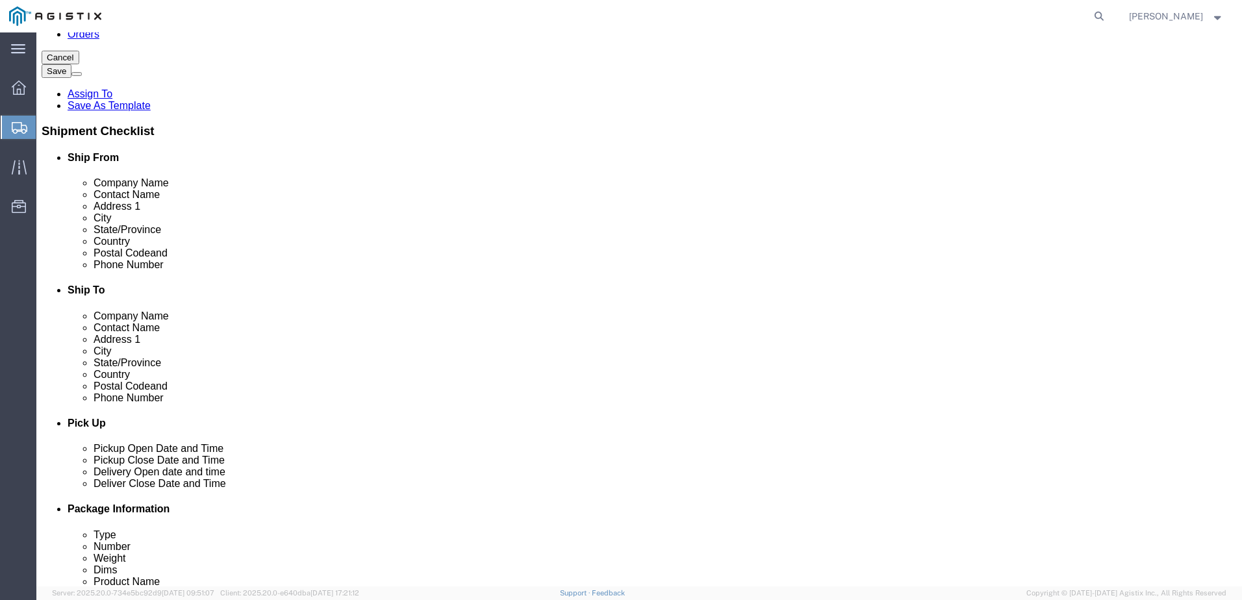
type input "[EMAIL_ADDRESS][DOMAIN_NAME]"
checkbox input "true"
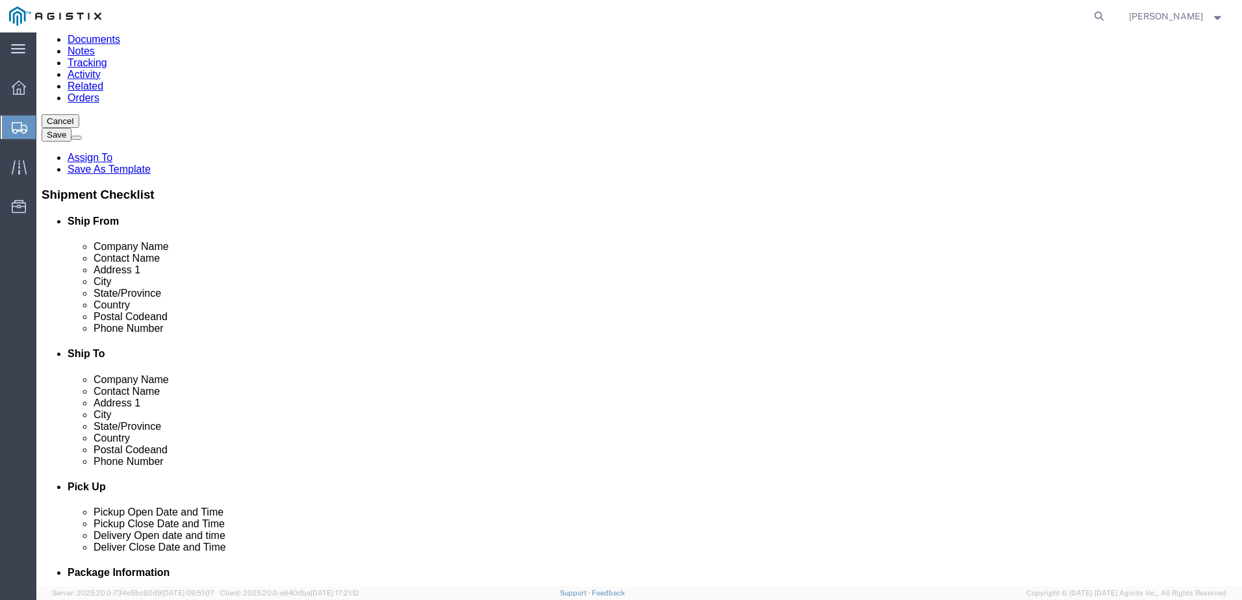
scroll to position [130, 0]
click div "Location My Profile Location (OBSOLETE) [PERSON_NAME] SC - GC TRAILER (OBSOLETE…"
click input "text"
type input "PG&E"
type input "[PERSON_NAME]"
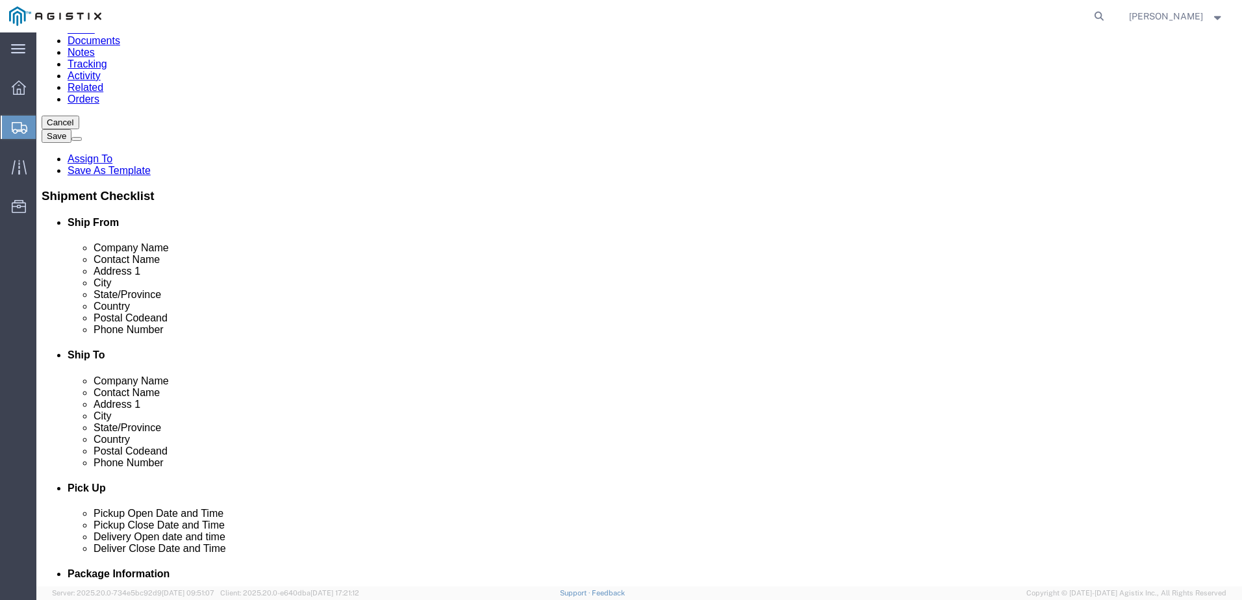
type input "[STREET_ADDRESS]"
type input "[PERSON_NAME]"
click input "Postal Code"
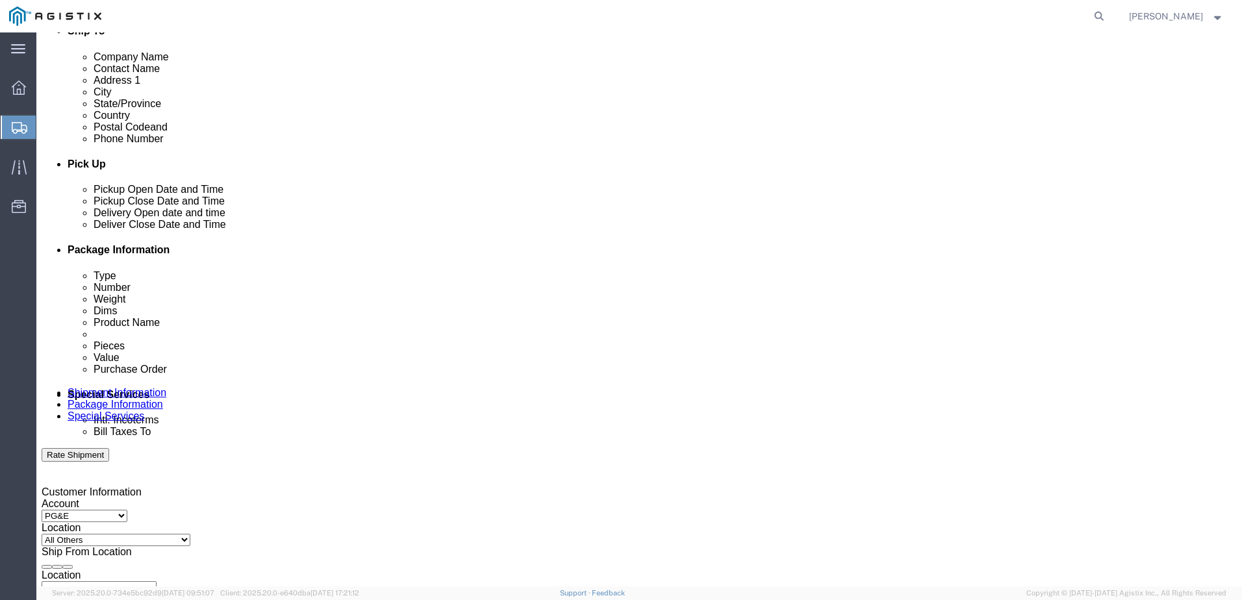
scroll to position [584, 0]
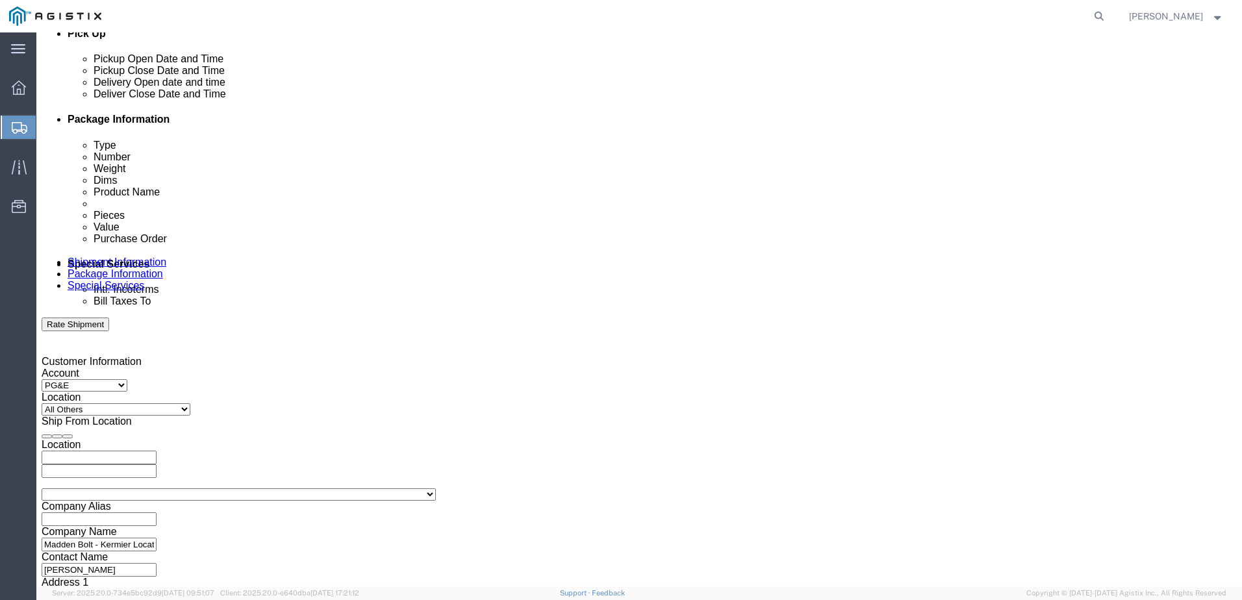
click input "text"
click div "Select Account Type Activity ID Airline Appointment Number ASN Batch Request # …"
click select "Select Account Type Activity ID Airline Appointment Number ASN Batch Request # …"
click input "text"
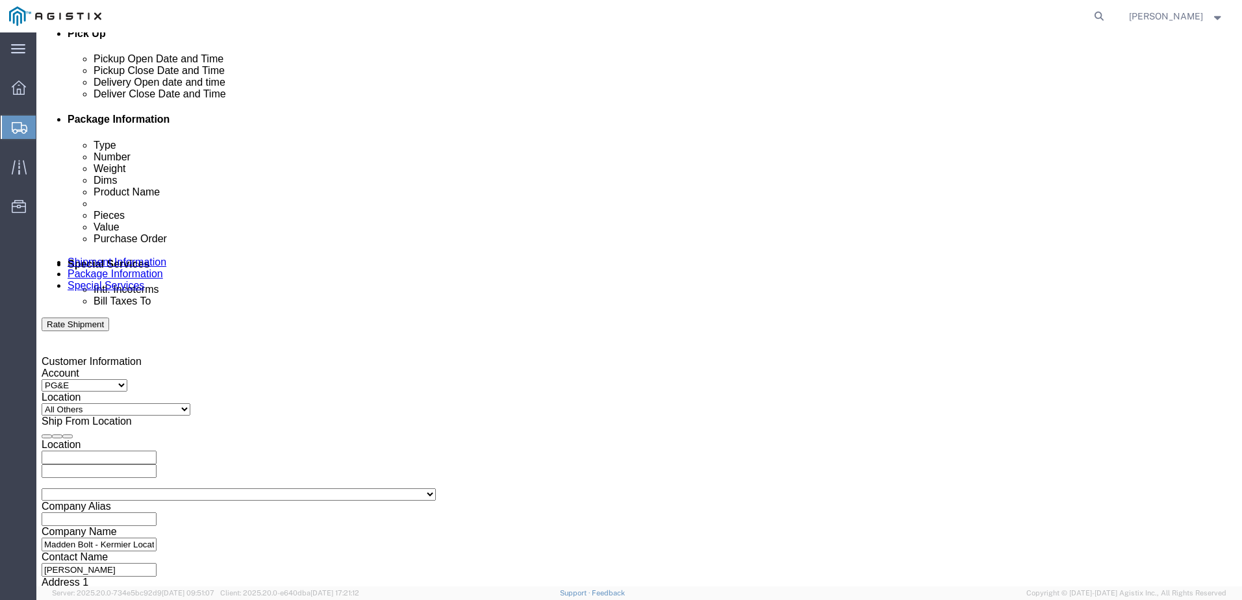
click select "Select Account Type Activity ID Airline Appointment Number ASN Batch Request # …"
click input "text"
click div "Leg 1 Mode Select Air Less than Truckload Multi-Leg Ocean Freight Rail Small Pa…"
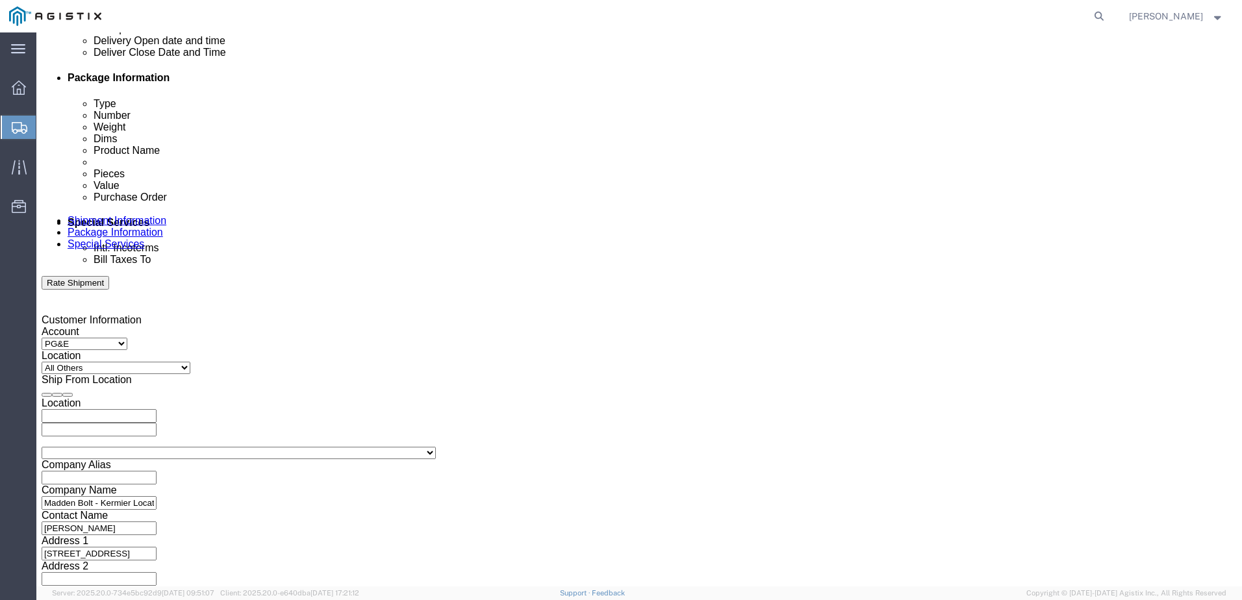
scroll to position [668, 0]
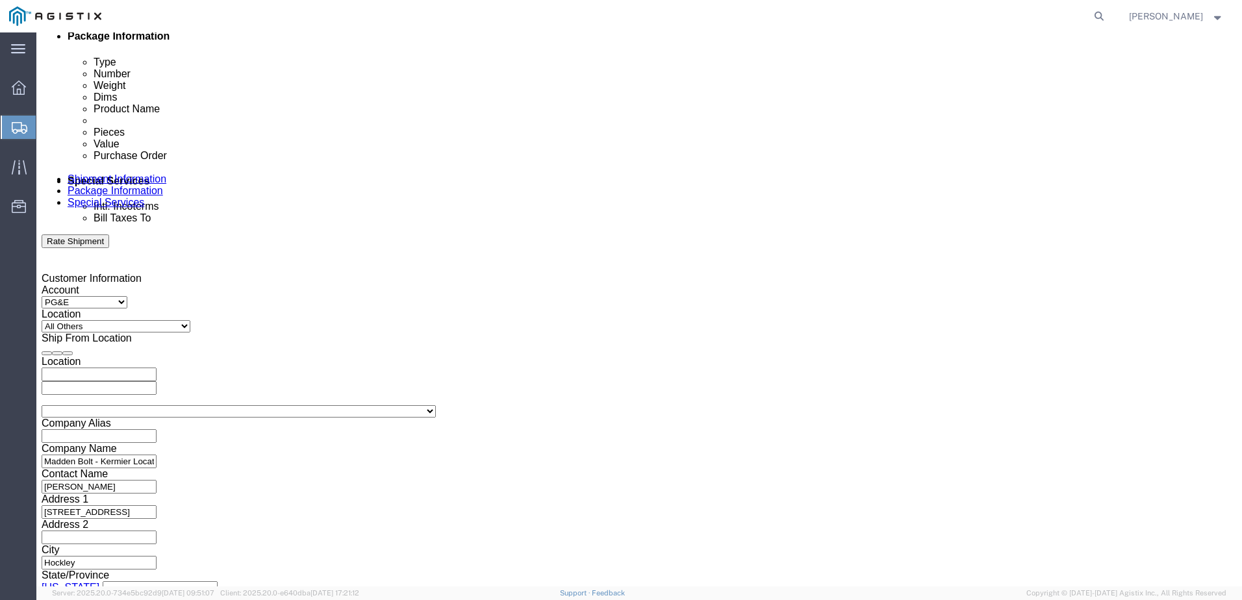
click button "Continue"
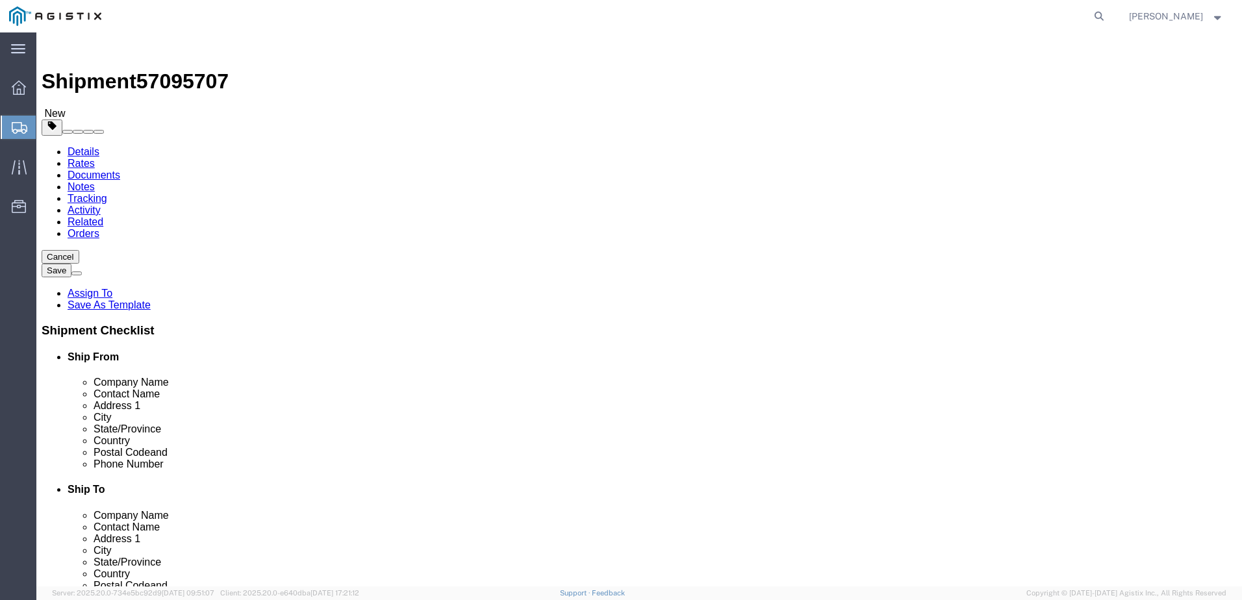
drag, startPoint x: 334, startPoint y: 227, endPoint x: 332, endPoint y: 238, distance: 10.6
click select "Select Bulk Bundle(s) Cardboard Box(es) Carton(s) Crate(s) Drum(s) (Fiberboard)…"
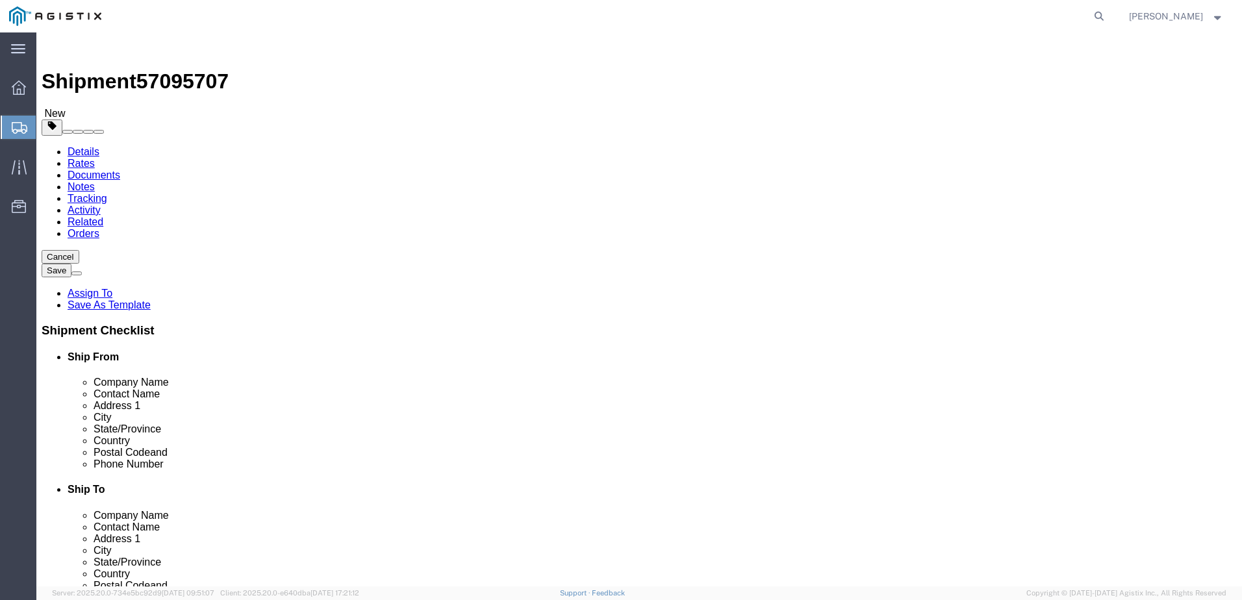
click input "text"
click input "43.56"
click input "text"
click input "0.00"
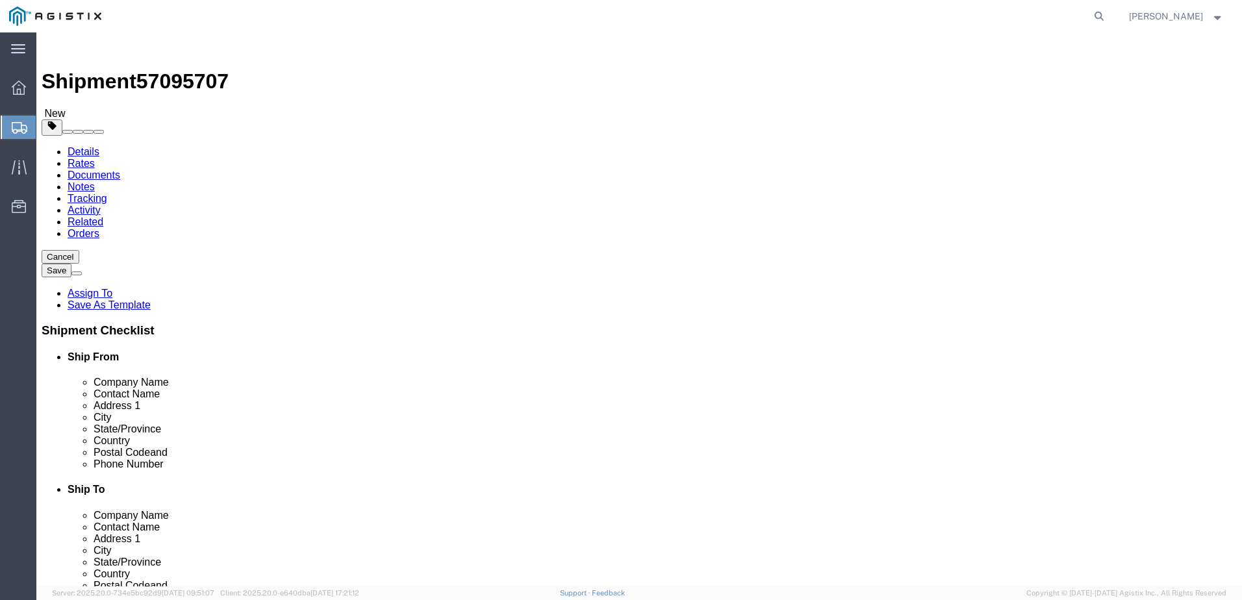
click input "0.00"
click link "Add Content"
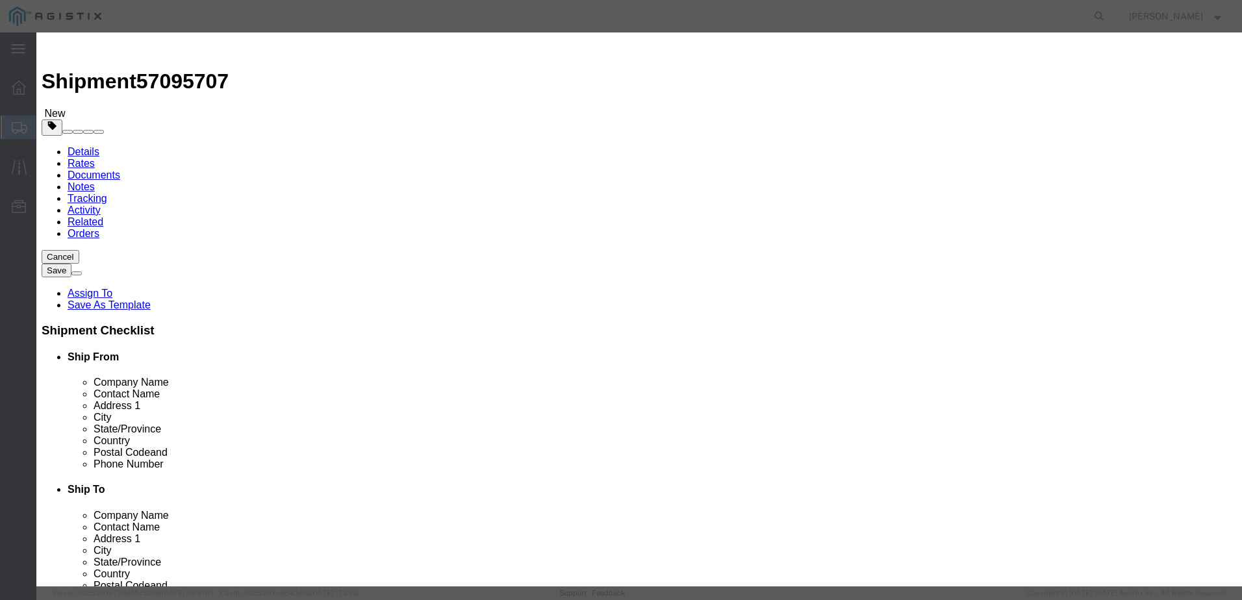
click div "Commodity library"
click input "text"
click input "0"
click select "Select 50 55 60 65 70 85 92.5 100 125 175 250 300 400"
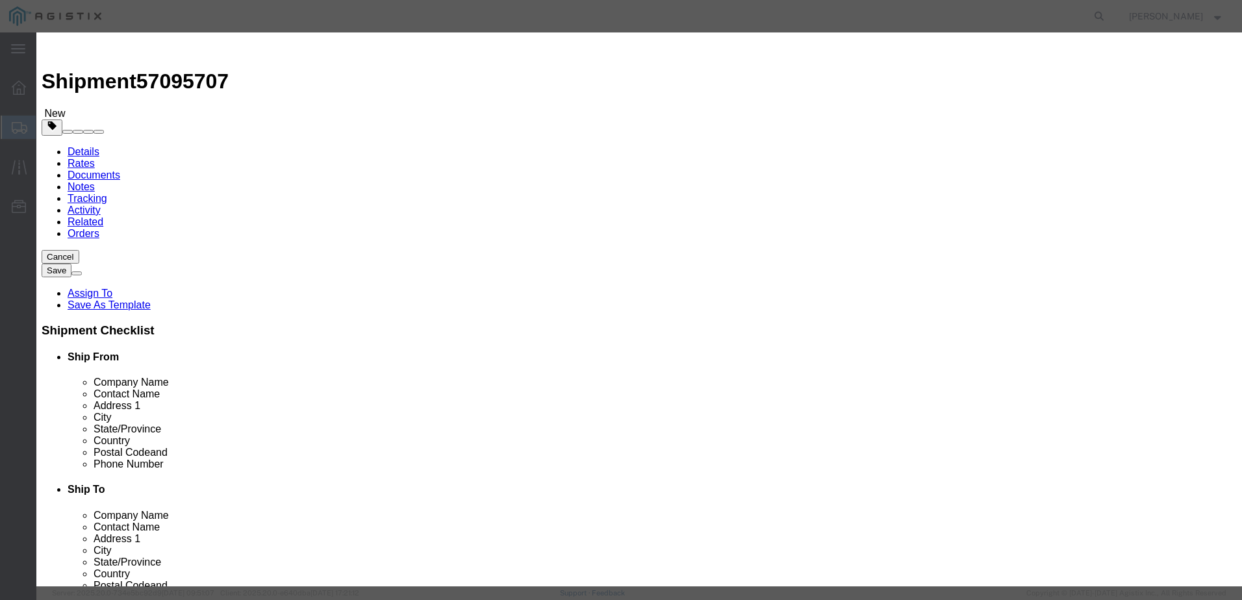
click select "Select 50 55 60 65 70 85 92.5 100 125 175 250 300 400"
click textarea
paste textarea "REF: DWG: 1022439 MK: VM STR# 1022439 Customer PO Line No: 1. Replacement cage …"
click button "Save & Close"
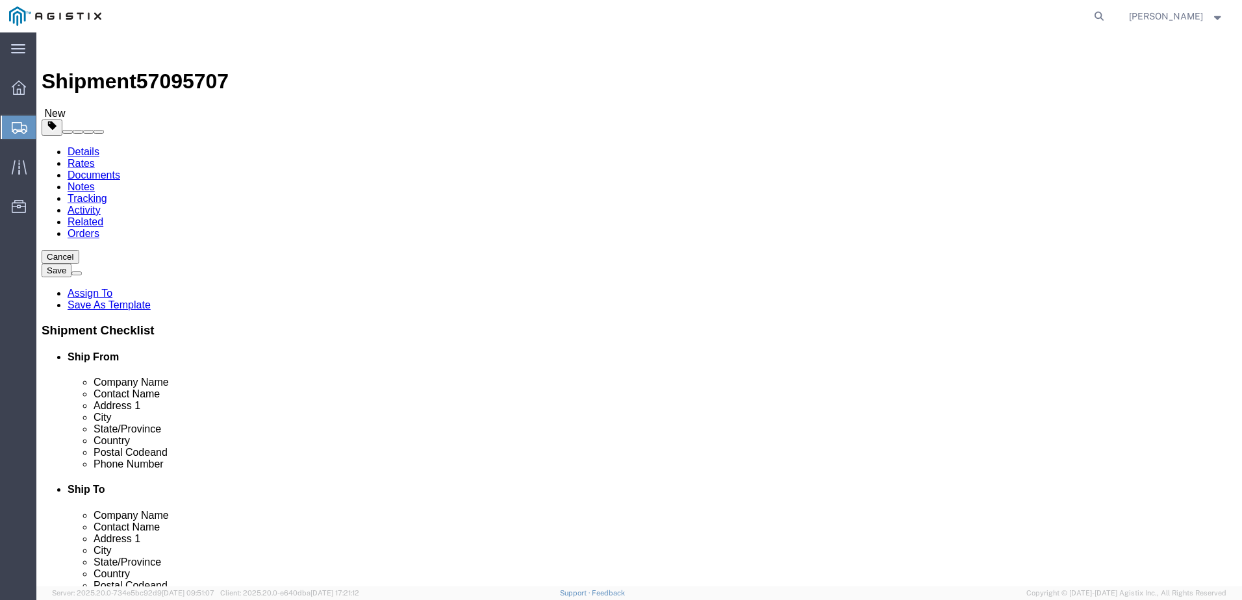
click button "Rate Shipment"
click icon
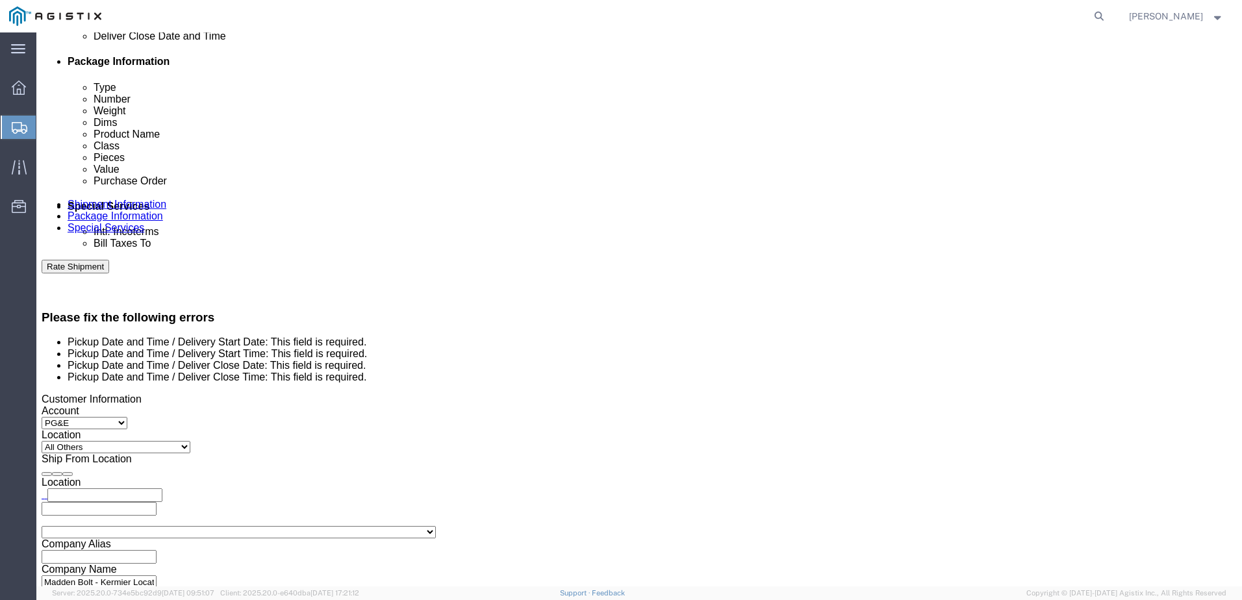
scroll to position [584, 0]
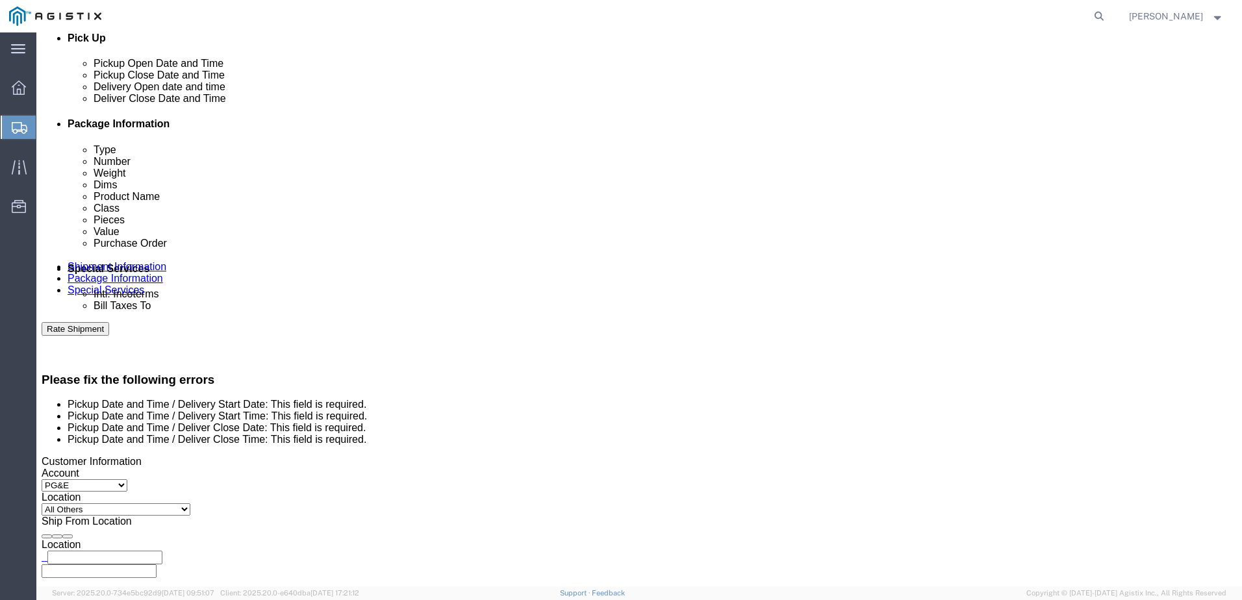
click div "Pickup Start Date Pickup Start Time Pickup Open Date and Time [DATE] 12:00 PM P…"
click div "[DATE] 12:00 PM"
click input "12:00 PM"
click button "Apply"
click div "[DATE] 8:00 AM"
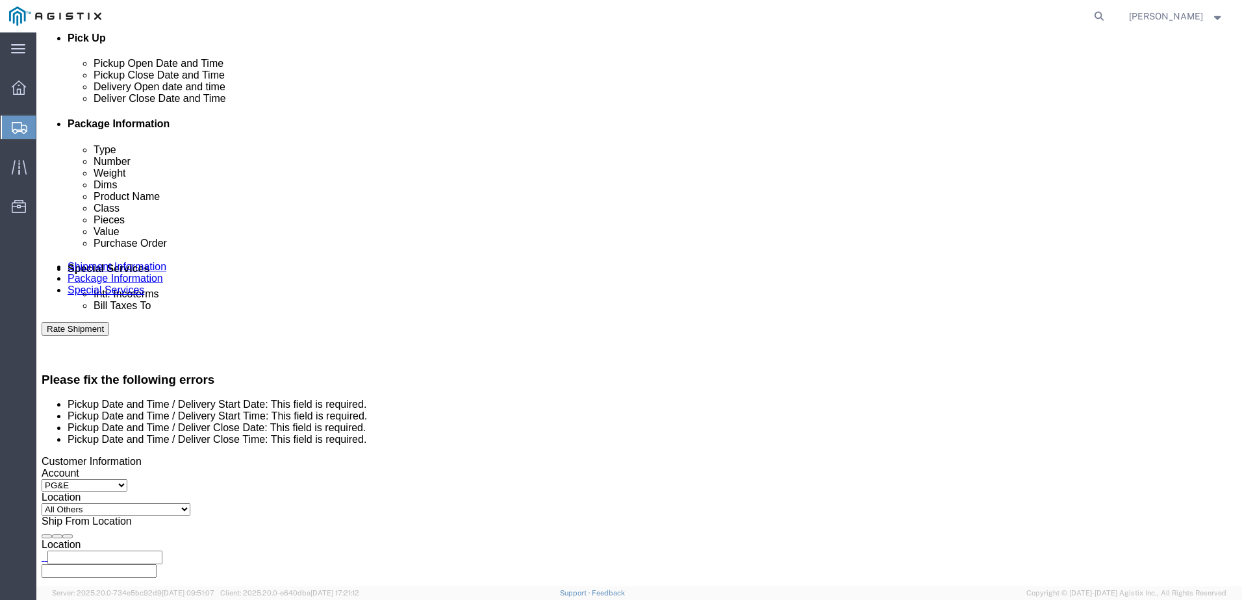
click input "8:00 AM"
click button "Apply"
click div
click input "4:30 PM"
click button "Apply"
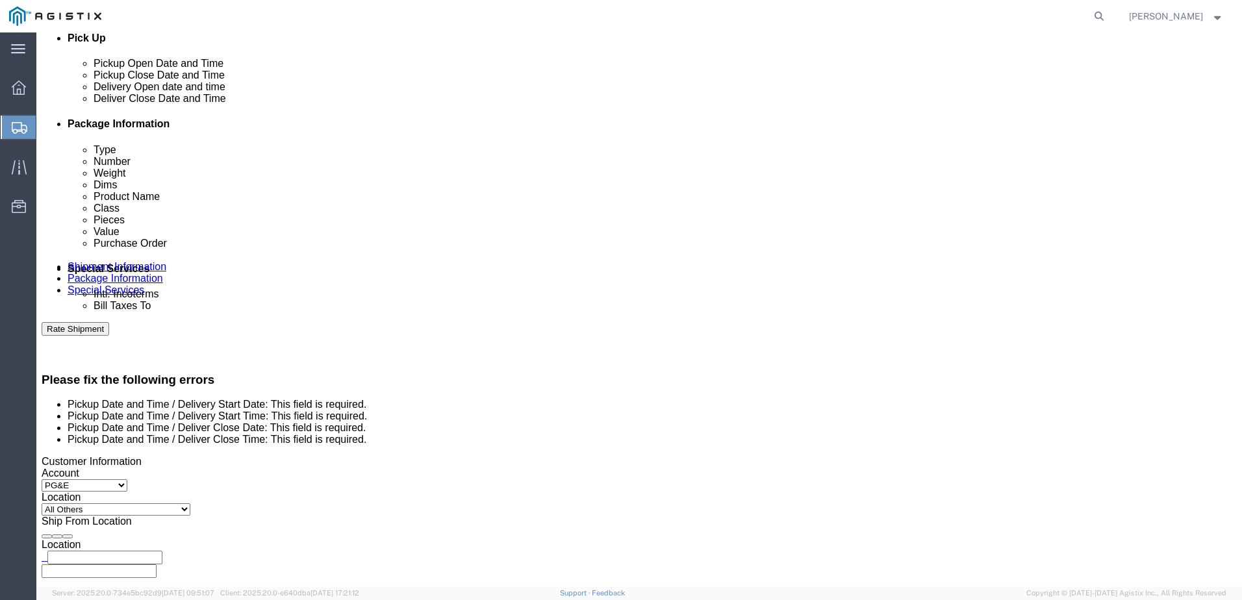
click div
click input "8:00 PM"
click button "Apply"
click div "Delivery Start Date Delivery Start Time Deliver Open Date and Time [DATE] 7:00 …"
click button "Rate Shipment"
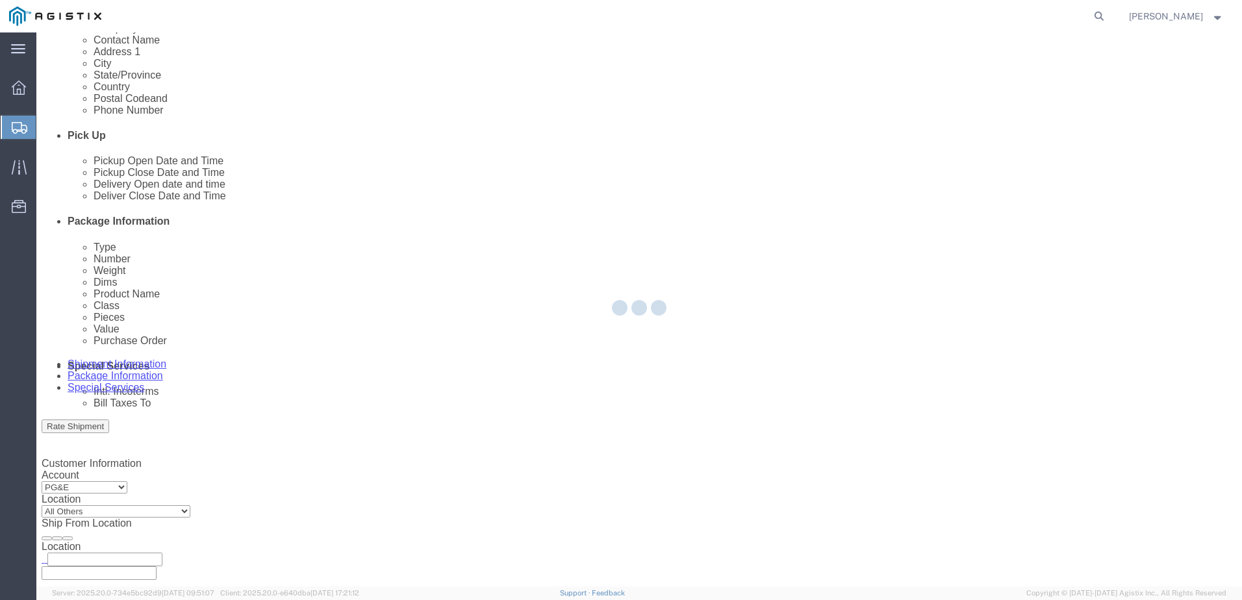
scroll to position [0, 0]
